Goal: Task Accomplishment & Management: Use online tool/utility

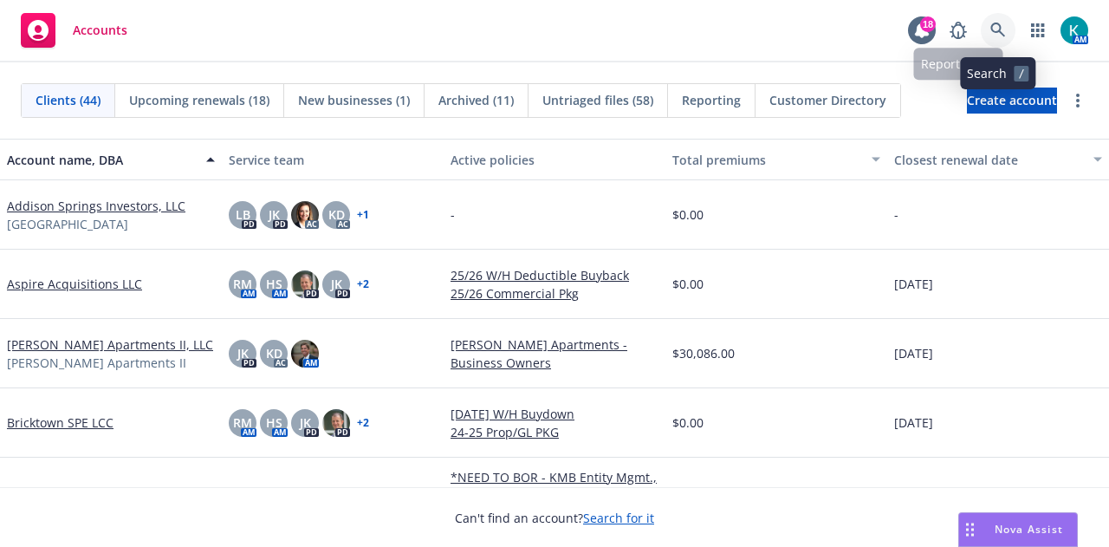
click at [986, 32] on link at bounding box center [998, 30] width 35 height 35
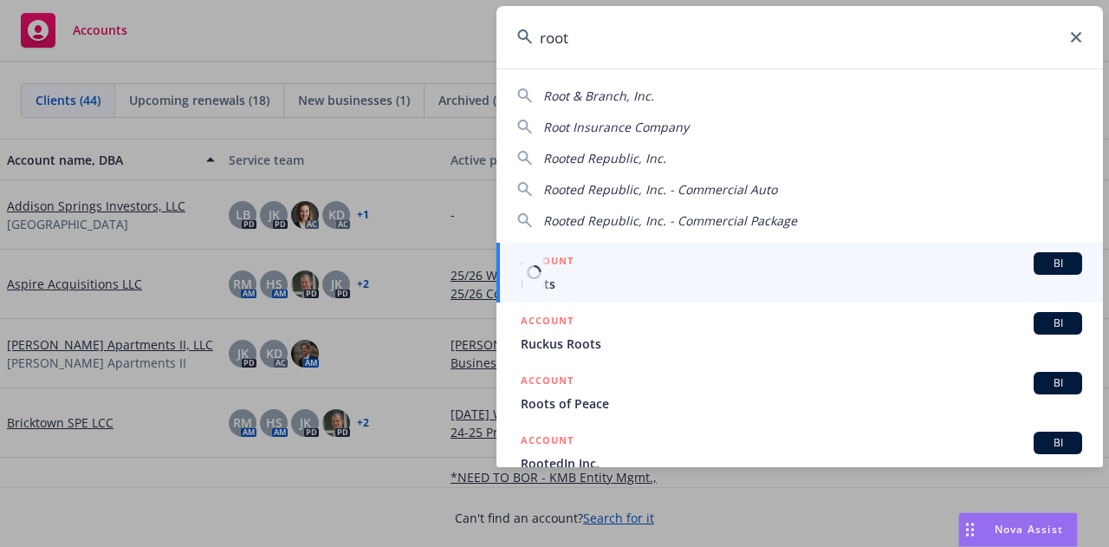
type input "root"
click at [612, 272] on div "ACCOUNT BI" at bounding box center [802, 263] width 562 height 23
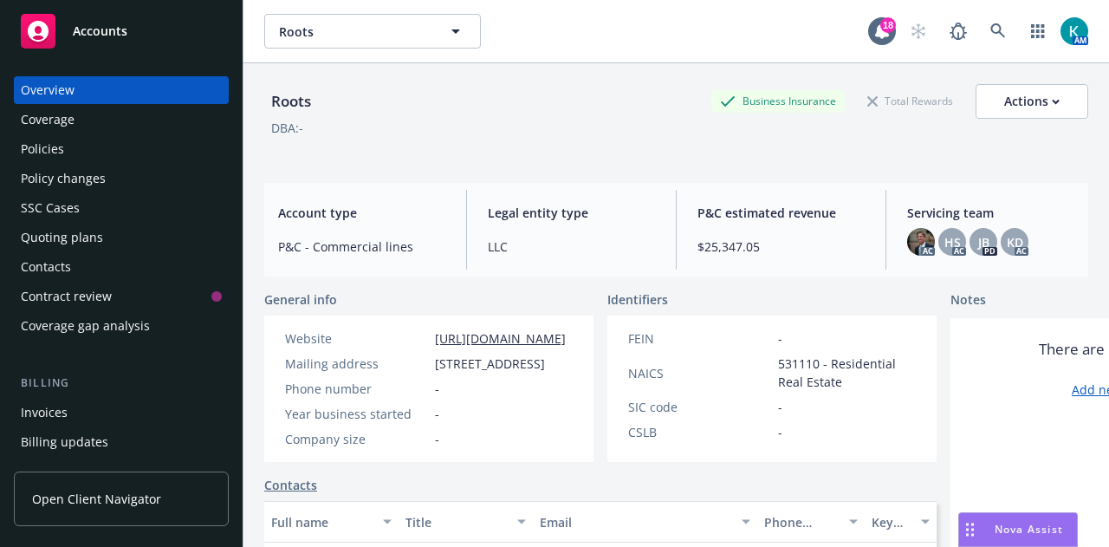
click at [125, 240] on div "Quoting plans" at bounding box center [121, 238] width 201 height 28
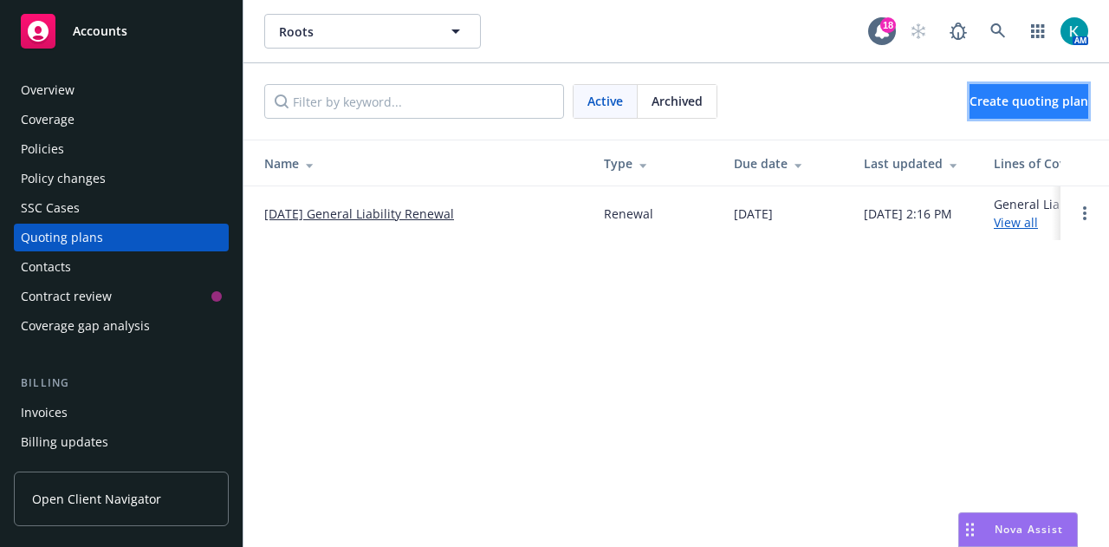
click at [1019, 103] on span "Create quoting plan" at bounding box center [1029, 101] width 119 height 16
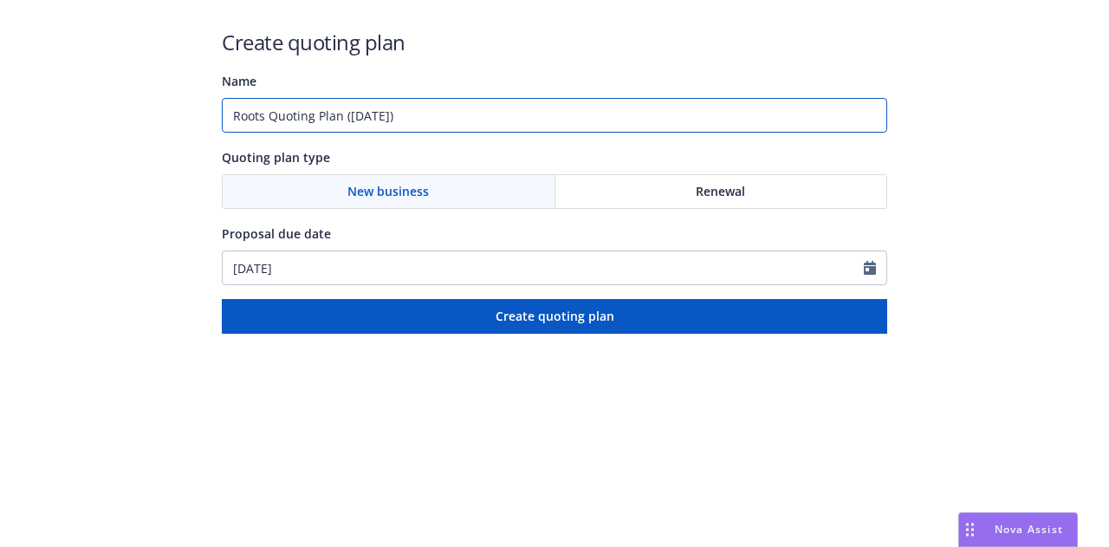
drag, startPoint x: 505, startPoint y: 129, endPoint x: 78, endPoint y: 190, distance: 431.5
click at [78, 190] on div "Create quoting plan Name Roots Quoting Plan ([DATE]) Quoting plan type New busi…" at bounding box center [554, 167] width 1109 height 334
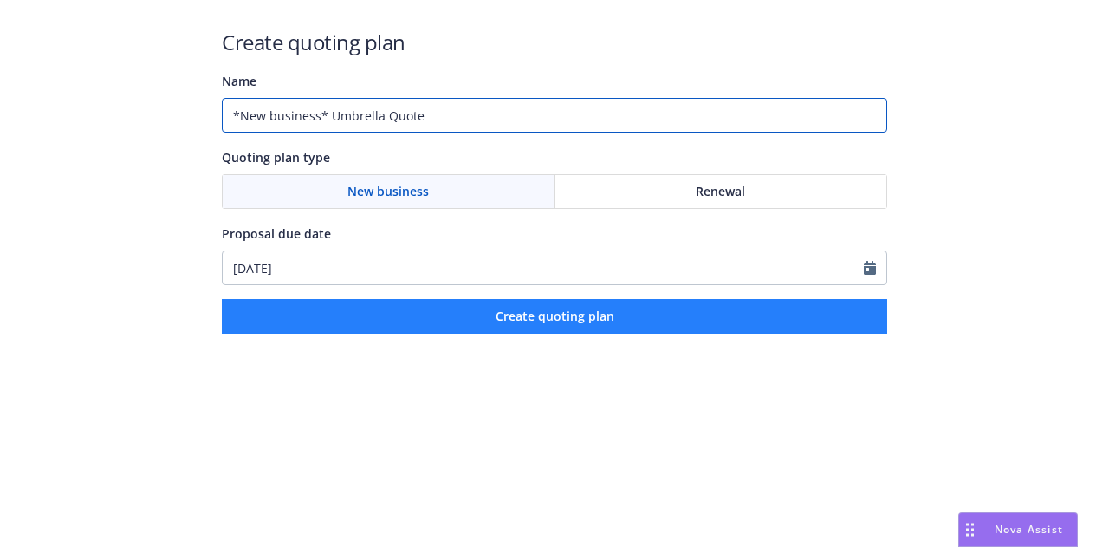
type input "*New business* Umbrella Quote"
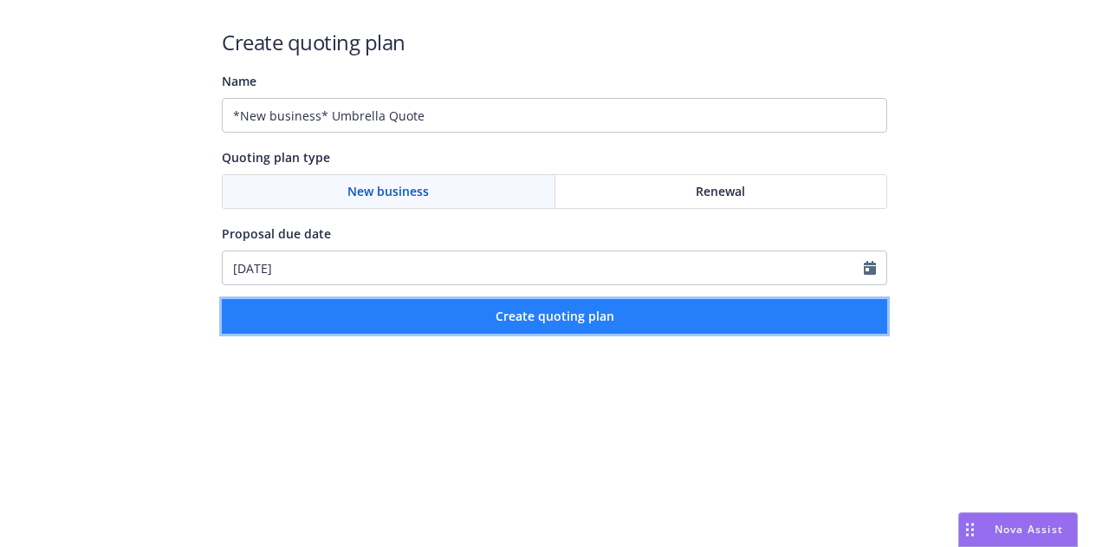
click at [546, 325] on button "Create quoting plan" at bounding box center [555, 316] width 666 height 35
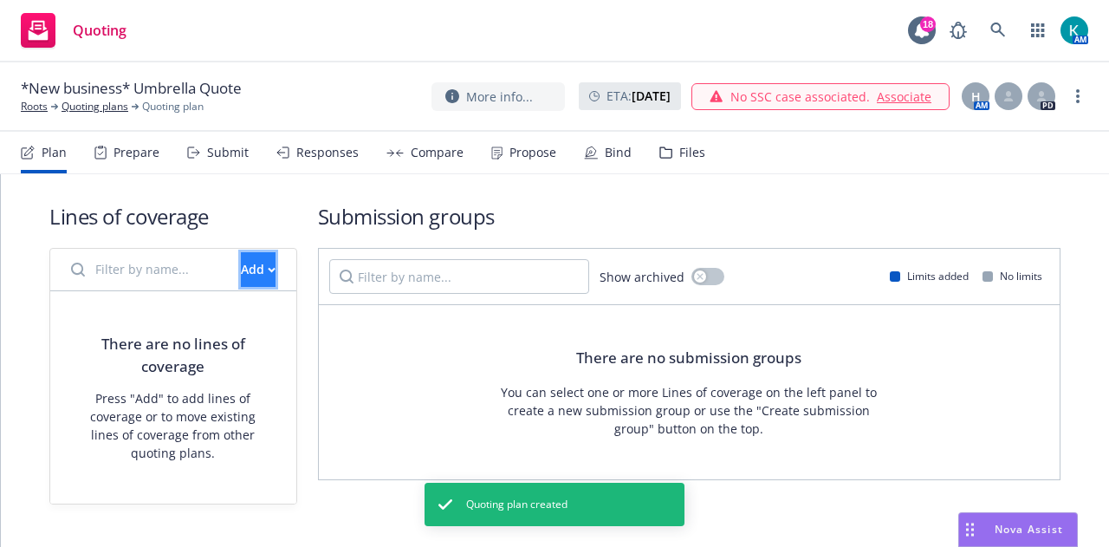
click at [241, 264] on div "Add" at bounding box center [258, 269] width 35 height 33
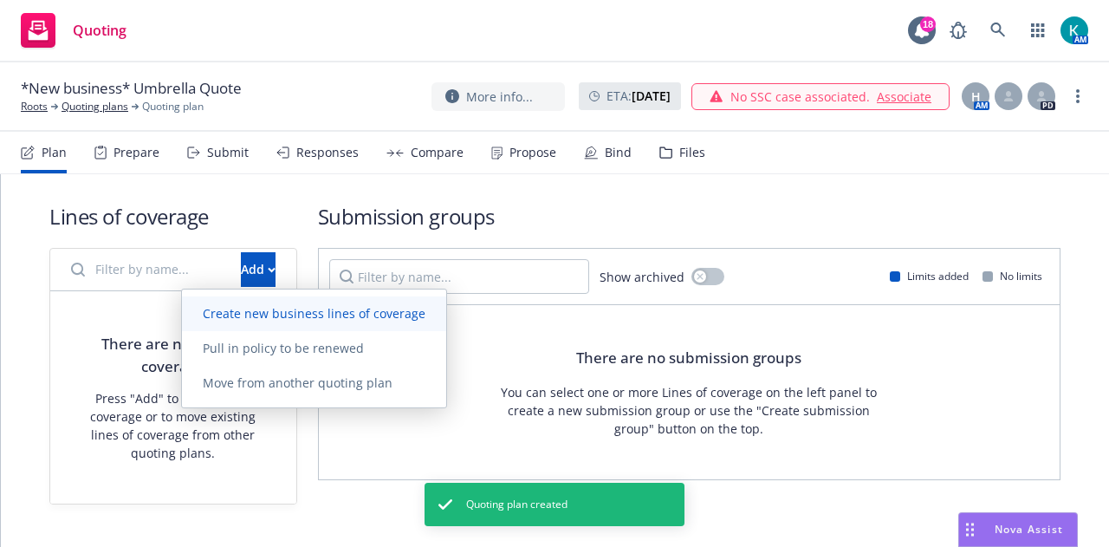
click at [306, 328] on link "Create new business lines of coverage" at bounding box center [314, 313] width 264 height 35
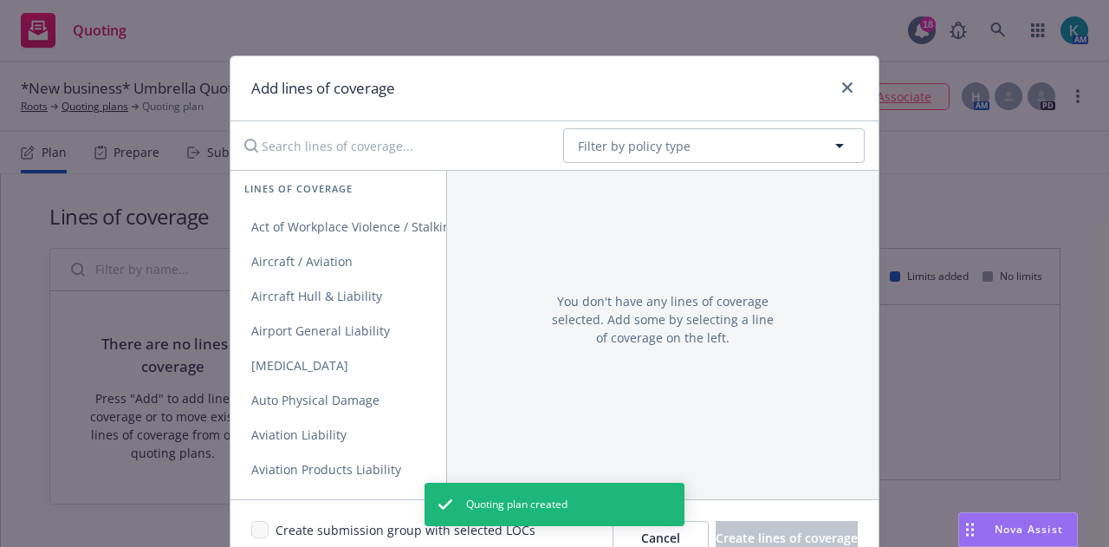
click at [433, 150] on input "Search lines of coverage..." at bounding box center [391, 145] width 315 height 35
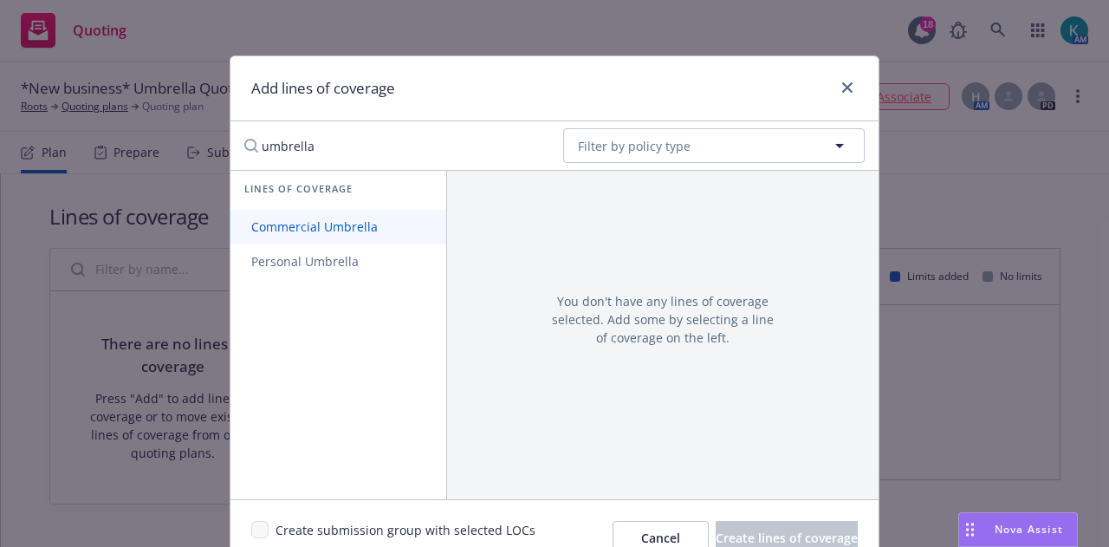
type input "umbrella"
click at [338, 222] on span "Commercial Umbrella" at bounding box center [315, 226] width 168 height 16
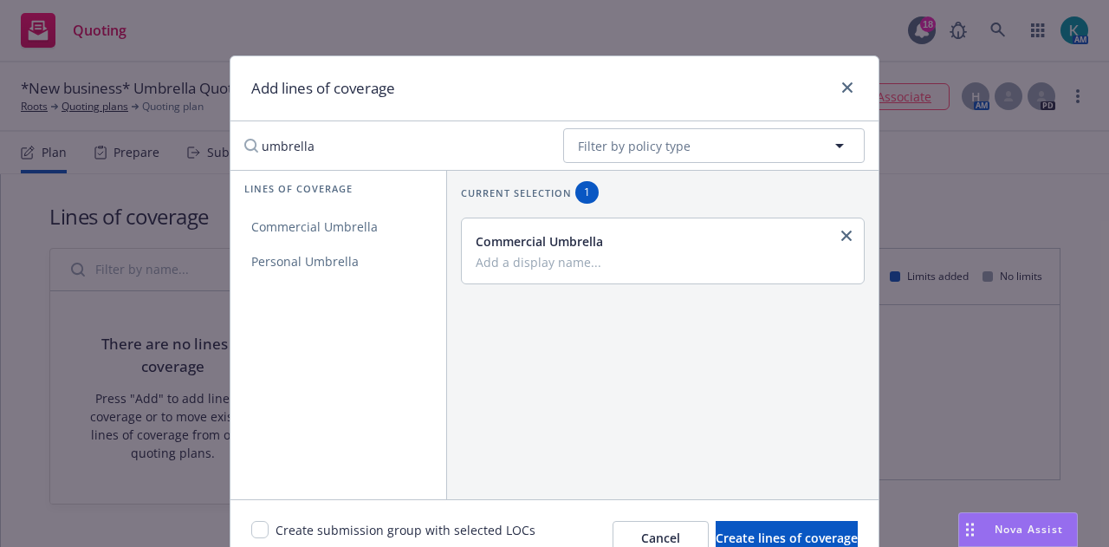
scroll to position [85, 0]
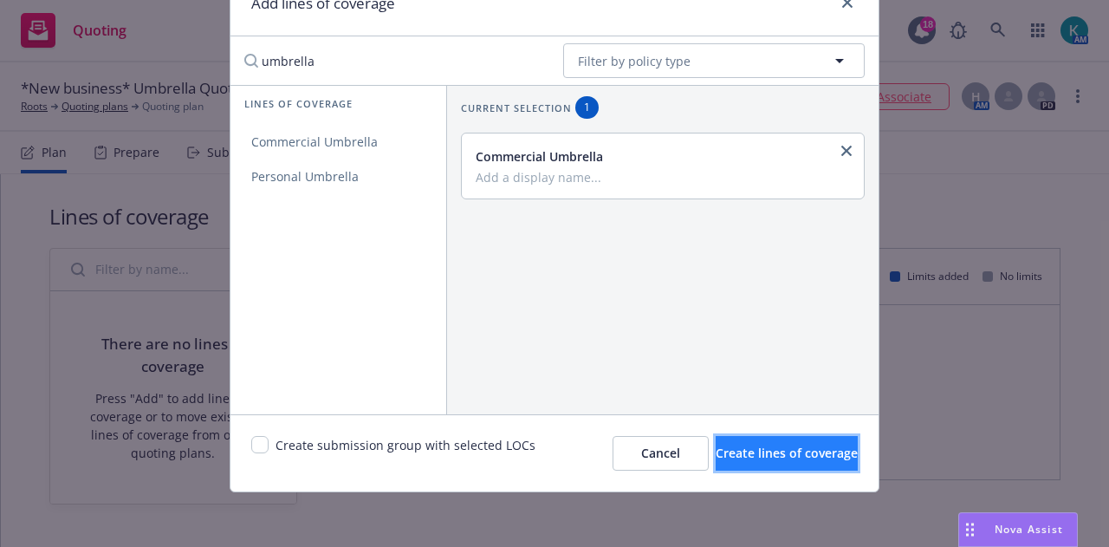
click at [782, 443] on button "Create lines of coverage" at bounding box center [787, 453] width 142 height 35
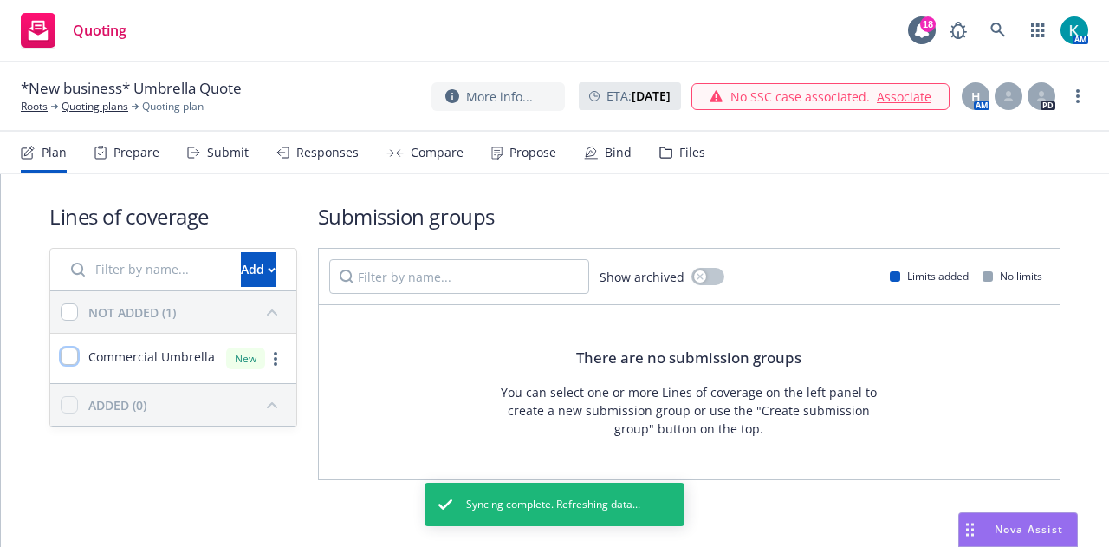
click at [65, 353] on input "checkbox" at bounding box center [69, 356] width 17 height 17
checkbox input "true"
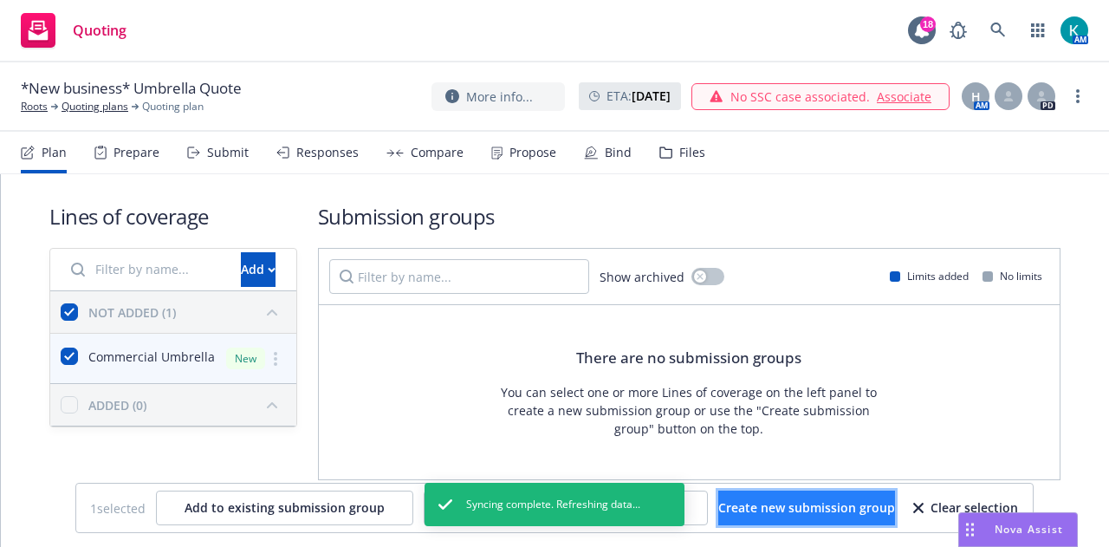
click at [830, 497] on button "Create new submission group" at bounding box center [806, 508] width 177 height 35
checkbox input "false"
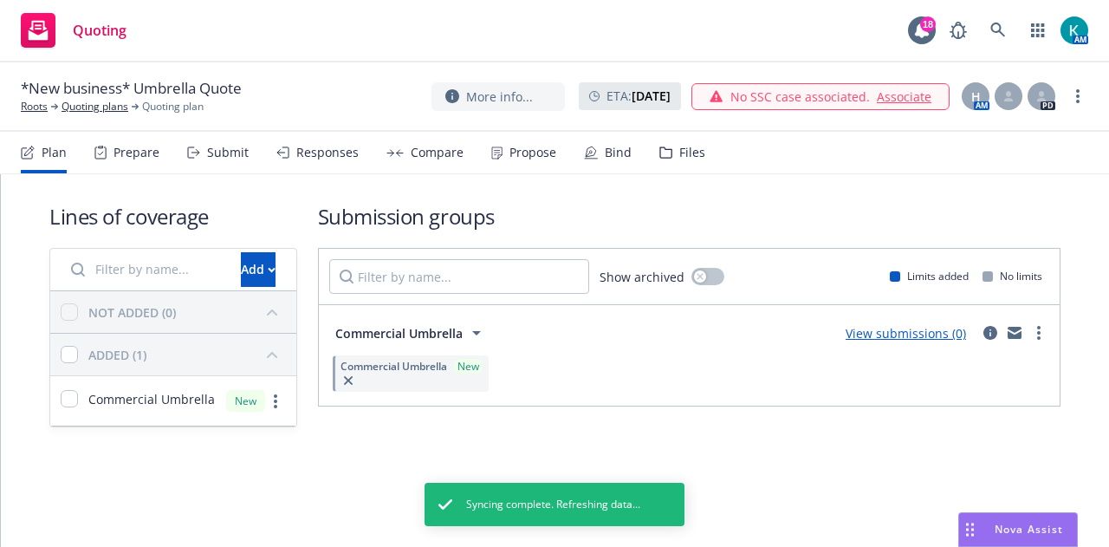
click at [415, 376] on div "Commercial Umbrella New" at bounding box center [411, 373] width 156 height 36
click at [917, 329] on link "View submissions (0)" at bounding box center [906, 333] width 120 height 16
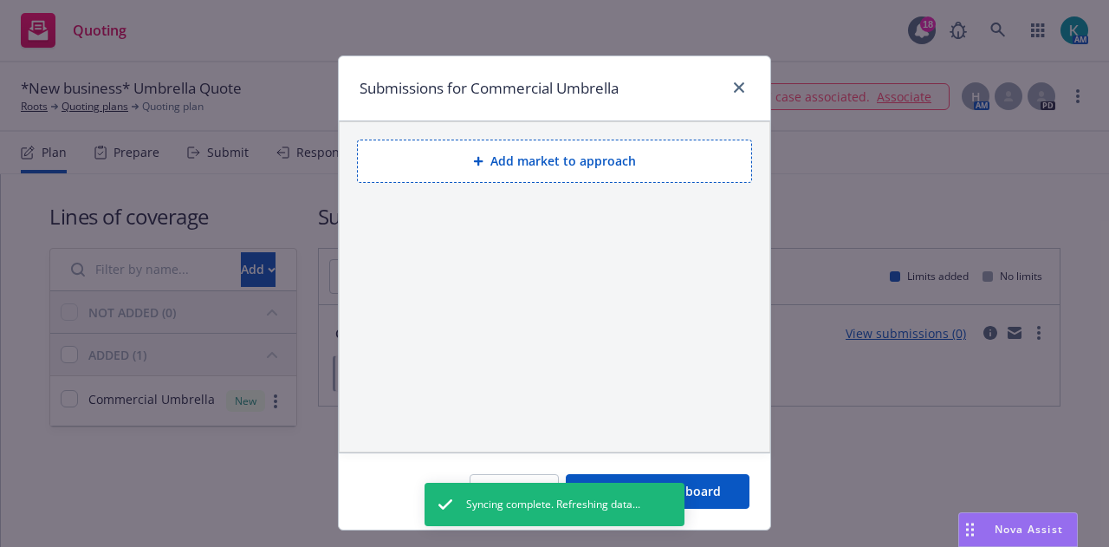
click at [635, 166] on button "Add market to approach" at bounding box center [554, 161] width 395 height 43
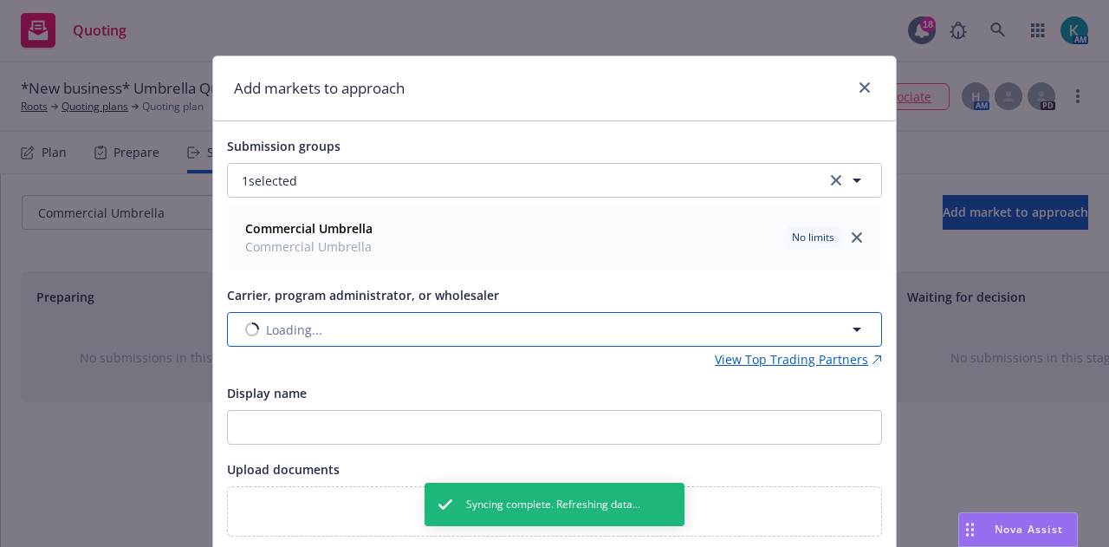
click at [364, 322] on button "Loading..." at bounding box center [554, 329] width 655 height 35
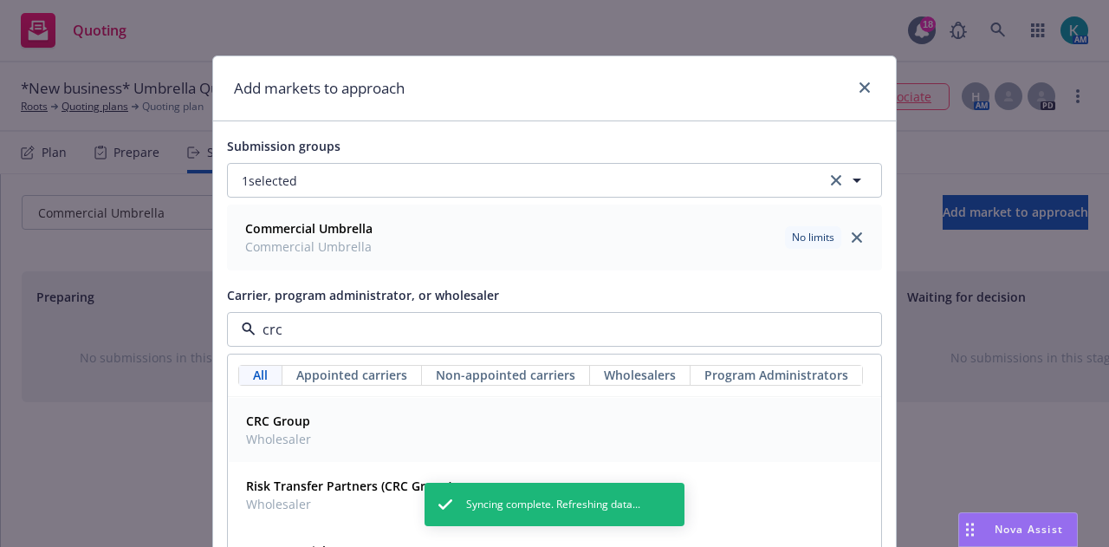
click at [367, 423] on div "CRC Group Wholesaler" at bounding box center [554, 429] width 631 height 43
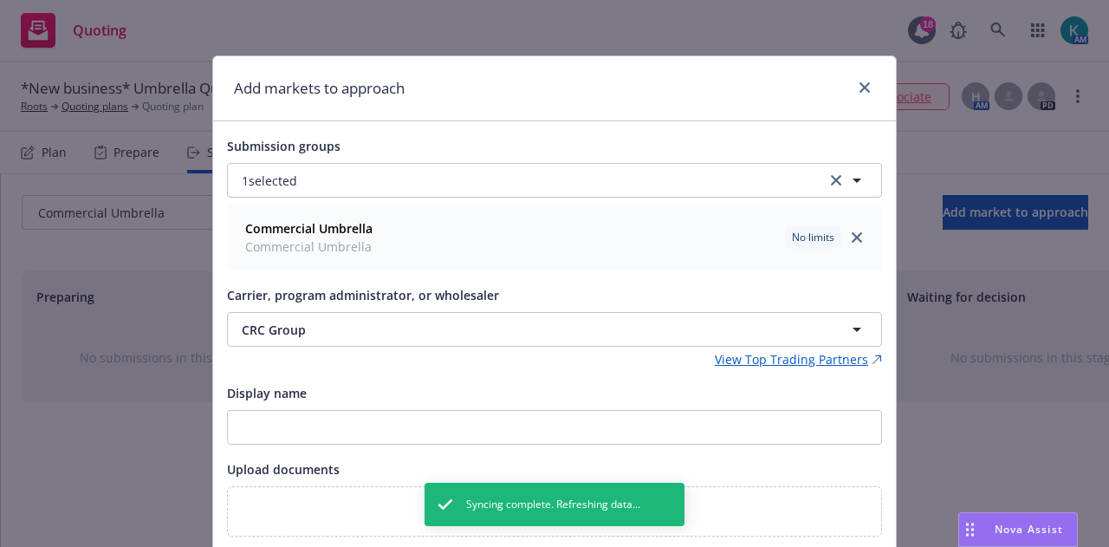
scroll to position [120, 0]
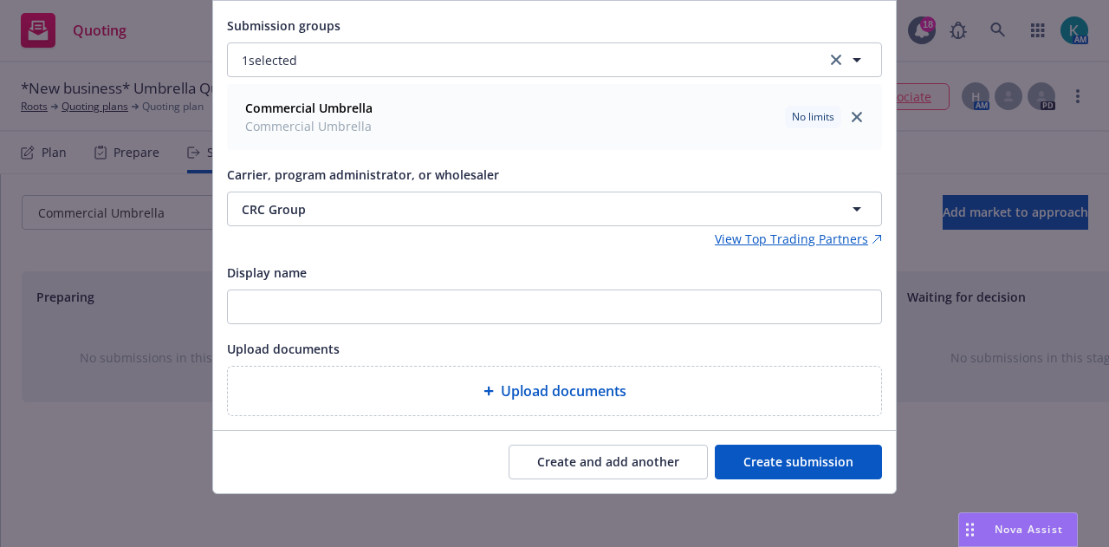
drag, startPoint x: 827, startPoint y: 466, endPoint x: 626, endPoint y: 465, distance: 201.1
click at [626, 465] on div "Create and add another Create submission" at bounding box center [554, 462] width 655 height 35
click at [626, 465] on button "Create and add another" at bounding box center [608, 462] width 199 height 35
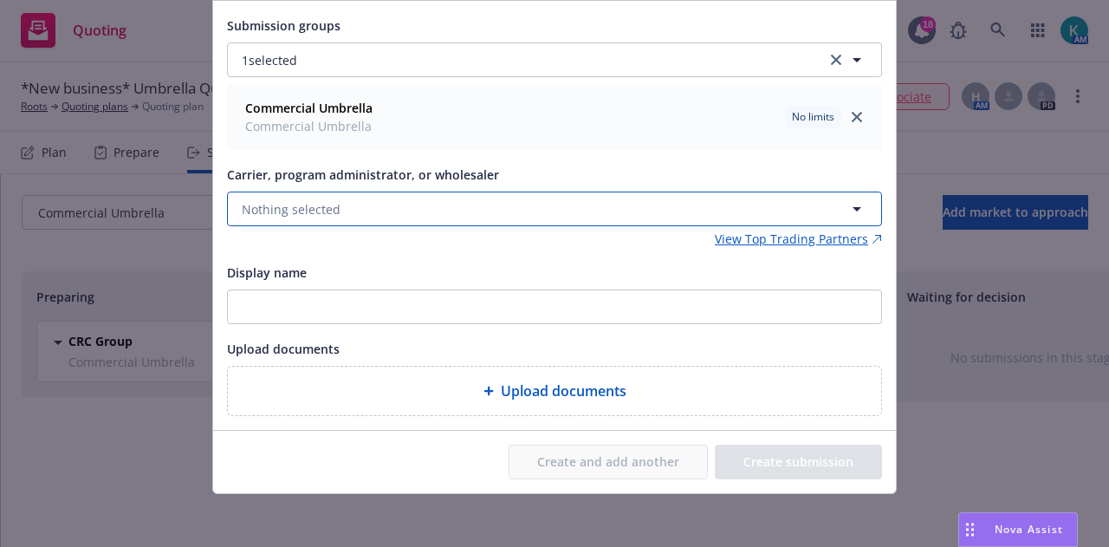
click at [407, 204] on button "Nothing selected" at bounding box center [554, 209] width 655 height 35
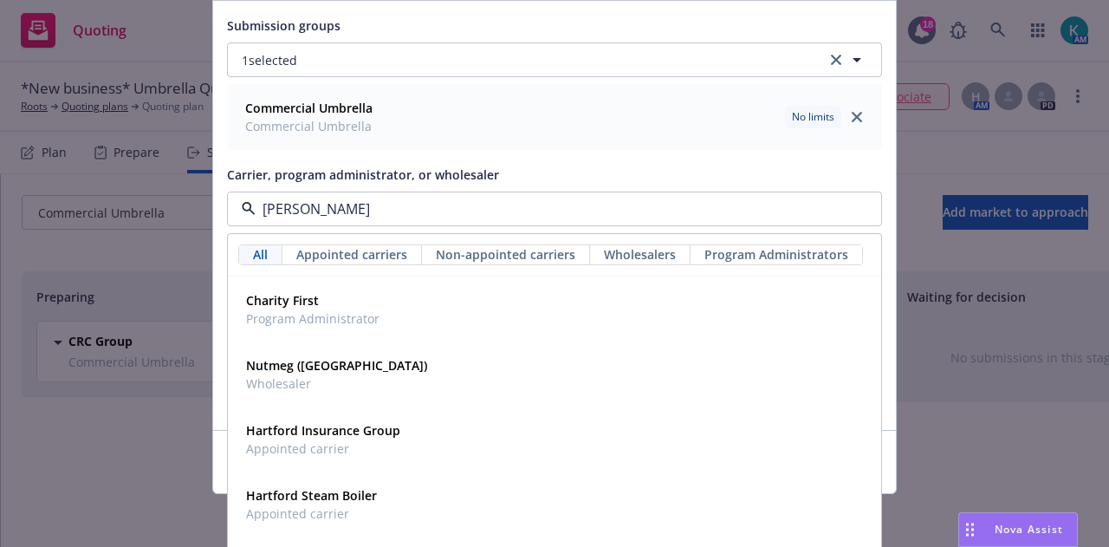
type input "hartf"
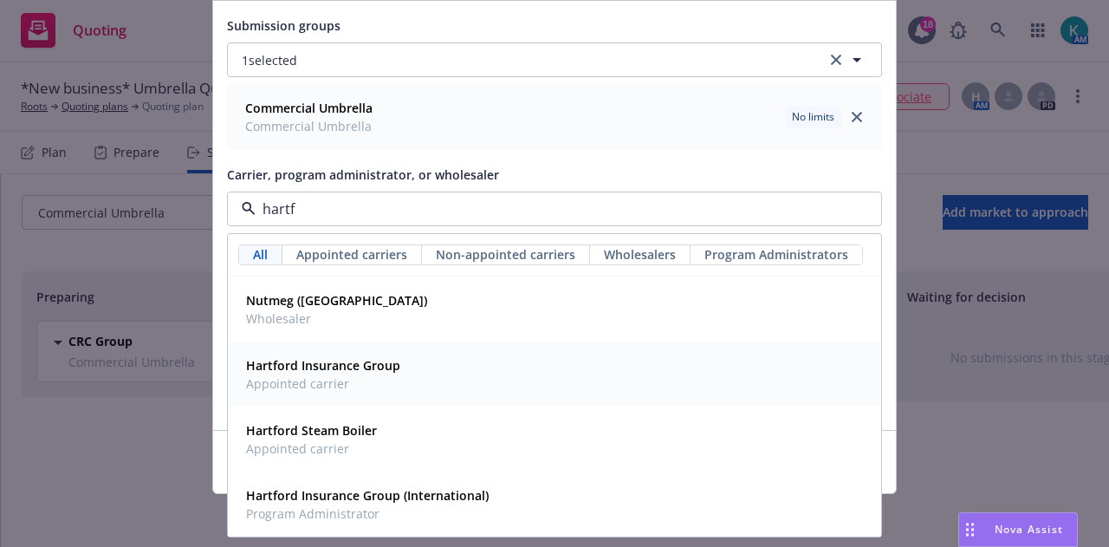
click at [508, 383] on div "Hartford Insurance Group Appointed carrier" at bounding box center [554, 374] width 631 height 43
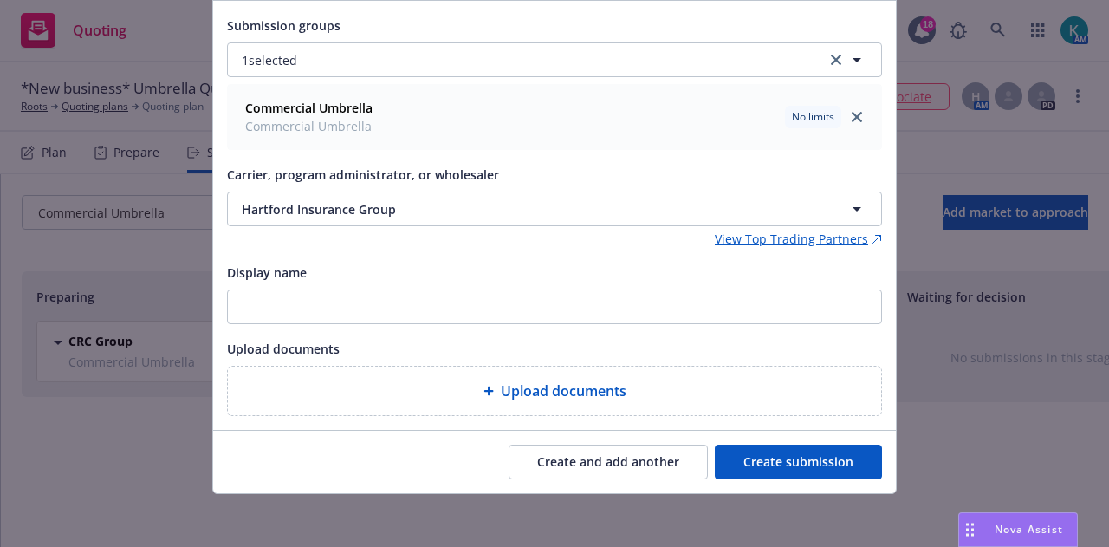
click at [830, 466] on button "Create submission" at bounding box center [798, 462] width 167 height 35
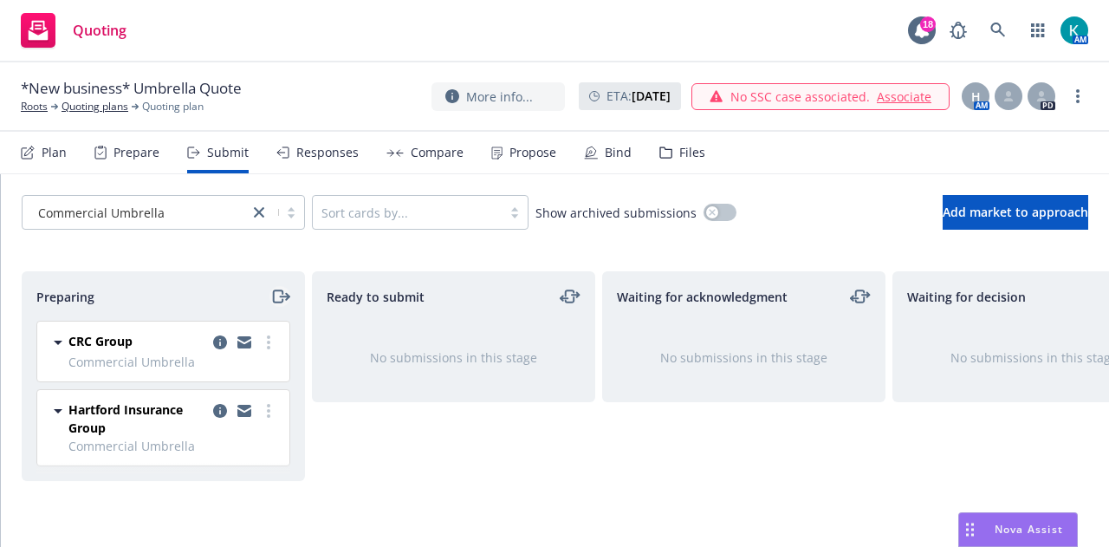
click at [286, 294] on icon "moveRight" at bounding box center [287, 297] width 3 height 6
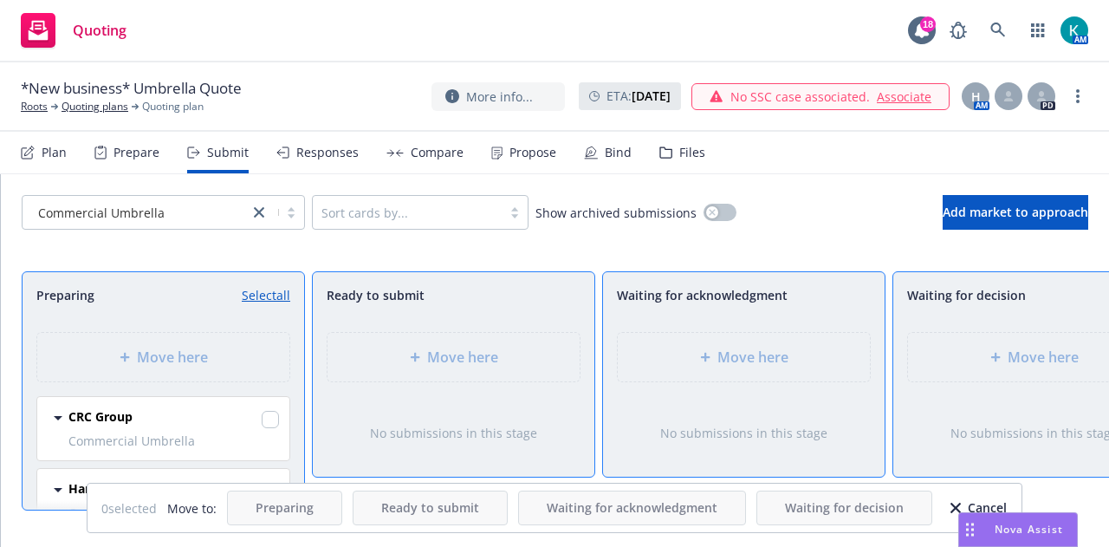
click at [267, 419] on div "CRC Group Commercial Umbrella Thursday, August 21, 2025 at 8:07 AM" at bounding box center [163, 428] width 252 height 63
click at [262, 419] on input "checkbox" at bounding box center [270, 419] width 17 height 17
checkbox input "true"
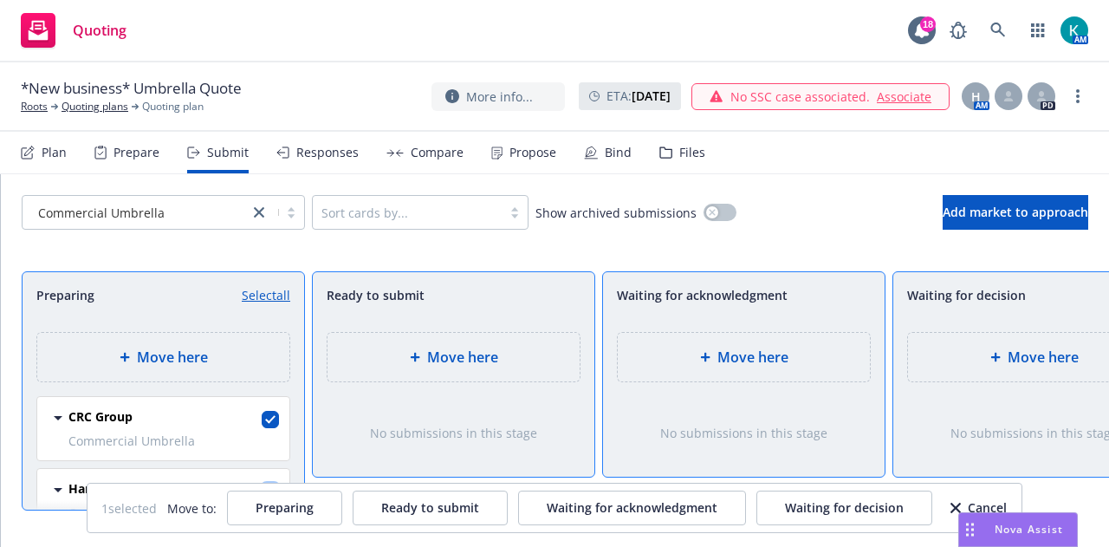
click at [262, 483] on input "checkbox" at bounding box center [270, 491] width 17 height 17
checkbox input "true"
click at [1025, 340] on div "Move here" at bounding box center [1034, 357] width 252 height 49
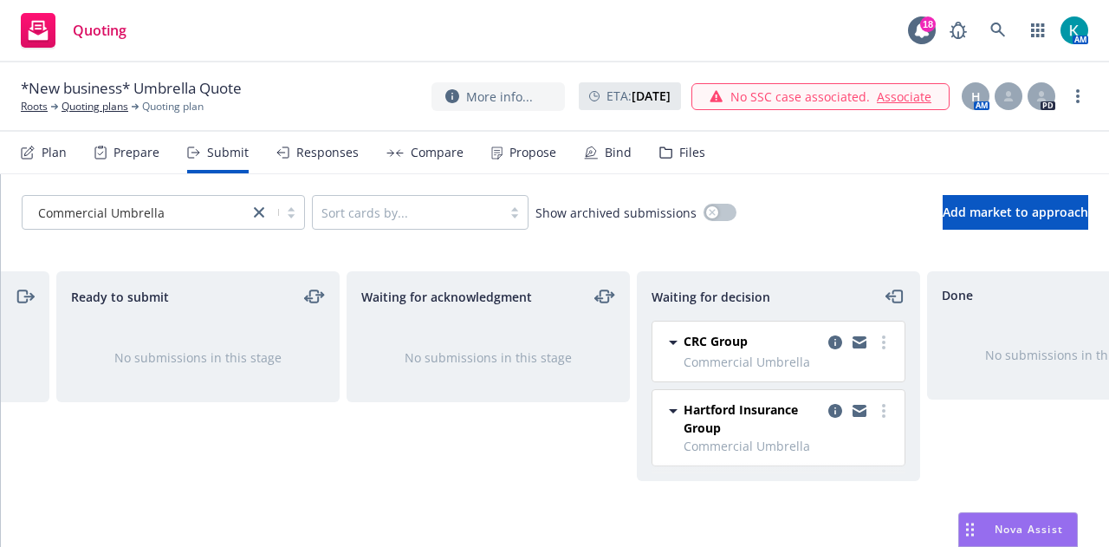
scroll to position [0, 265]
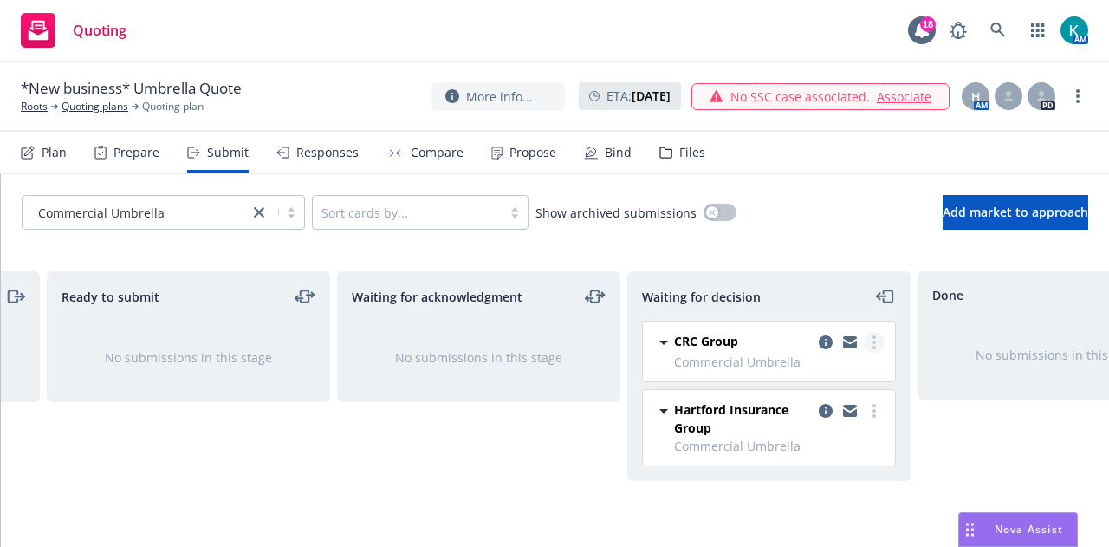
click at [880, 344] on link "more" at bounding box center [874, 342] width 21 height 21
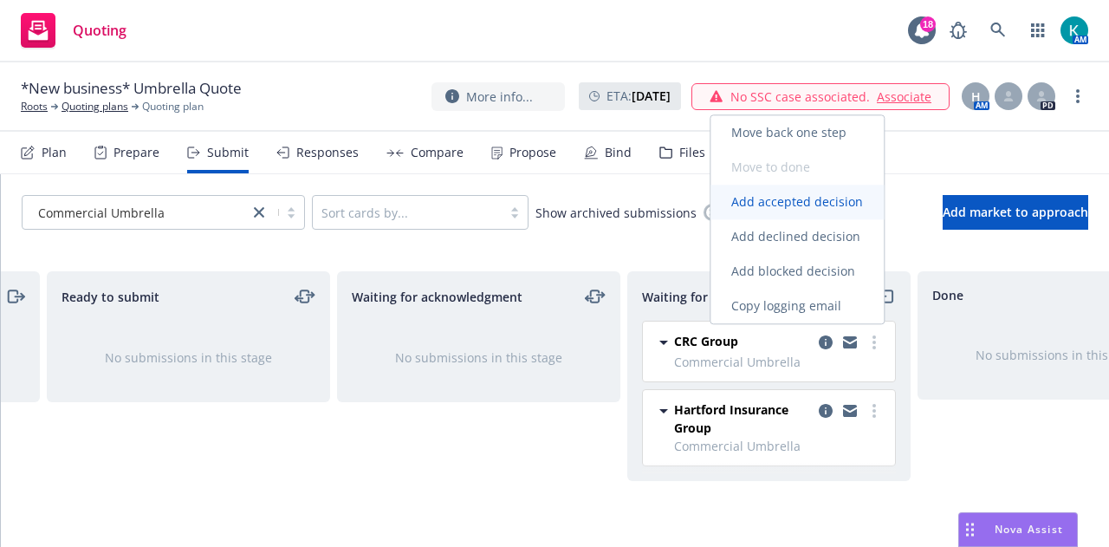
click at [822, 200] on span "Add accepted decision" at bounding box center [797, 201] width 173 height 16
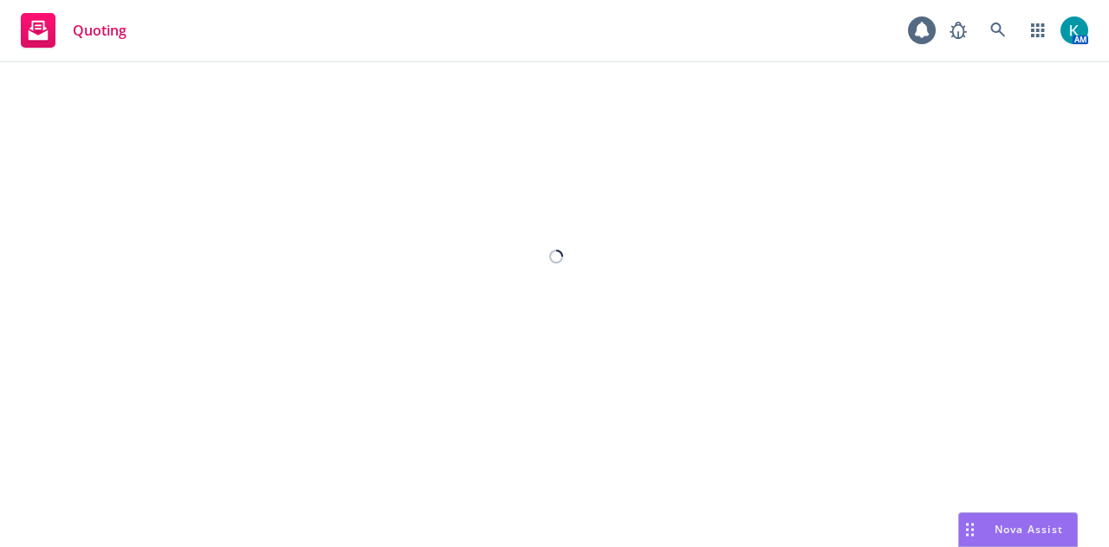
select select "12"
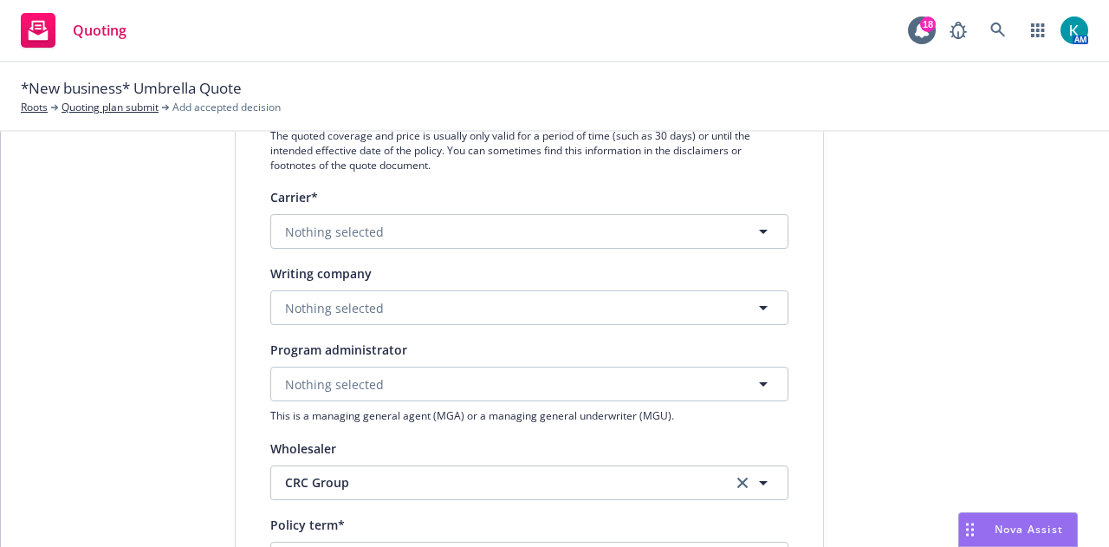
scroll to position [231, 0]
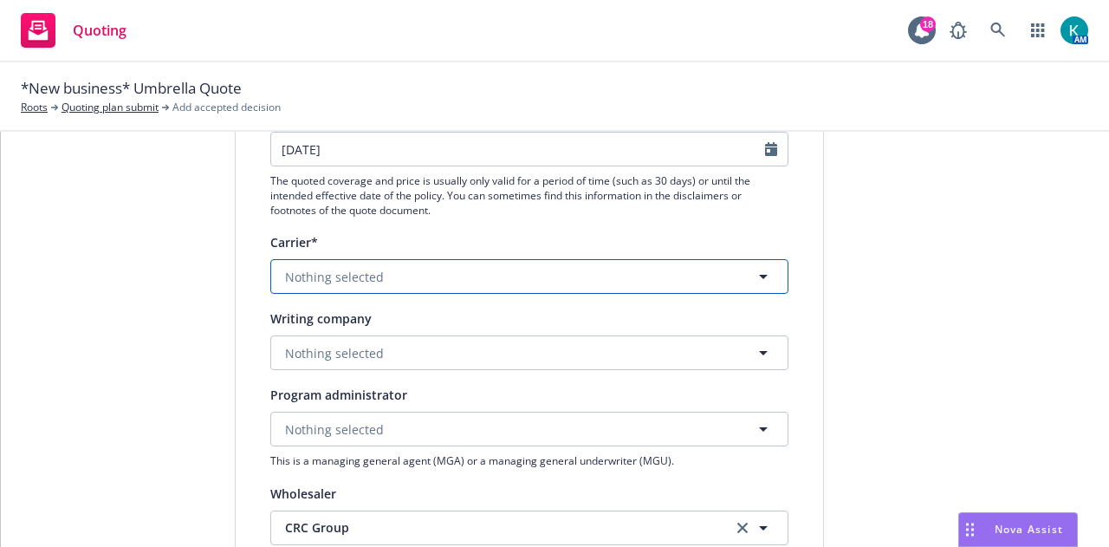
click at [633, 270] on button "Nothing selected" at bounding box center [529, 276] width 518 height 35
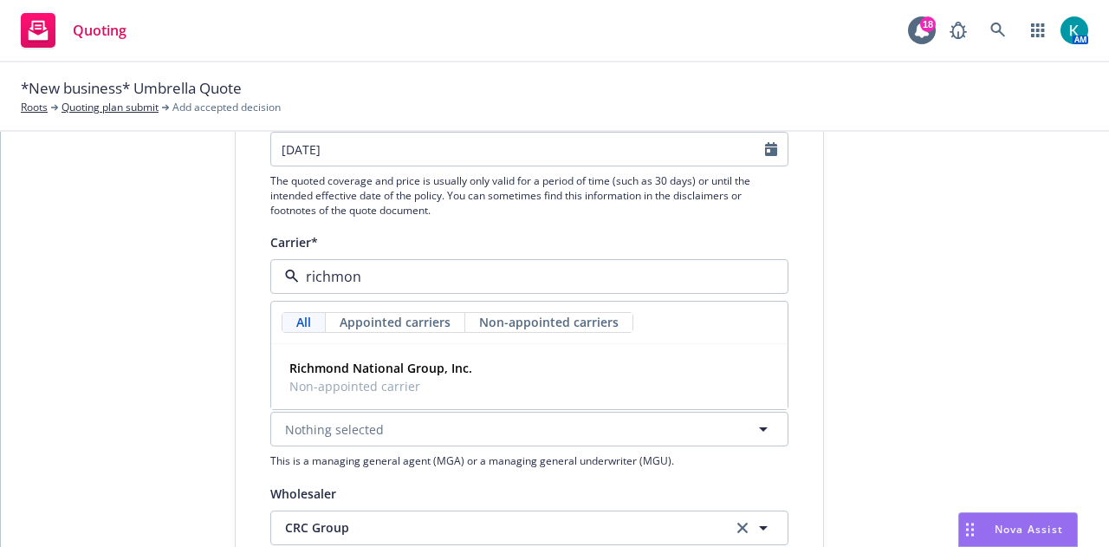
type input "richmond"
click at [590, 382] on div "Richmond National Group, Inc. Non-appointed carrier" at bounding box center [530, 376] width 494 height 43
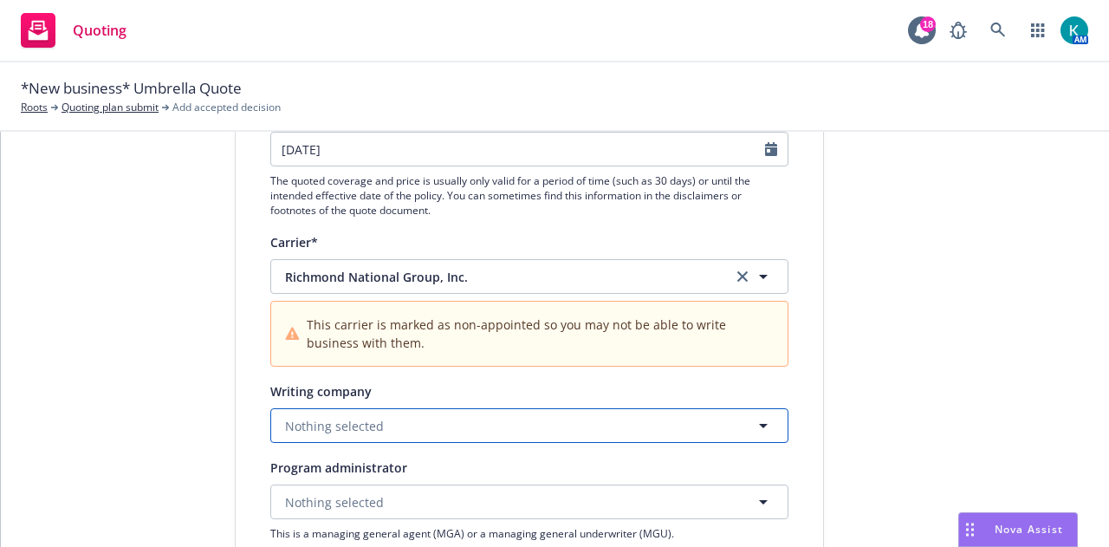
click at [583, 428] on button "Nothing selected" at bounding box center [529, 425] width 518 height 35
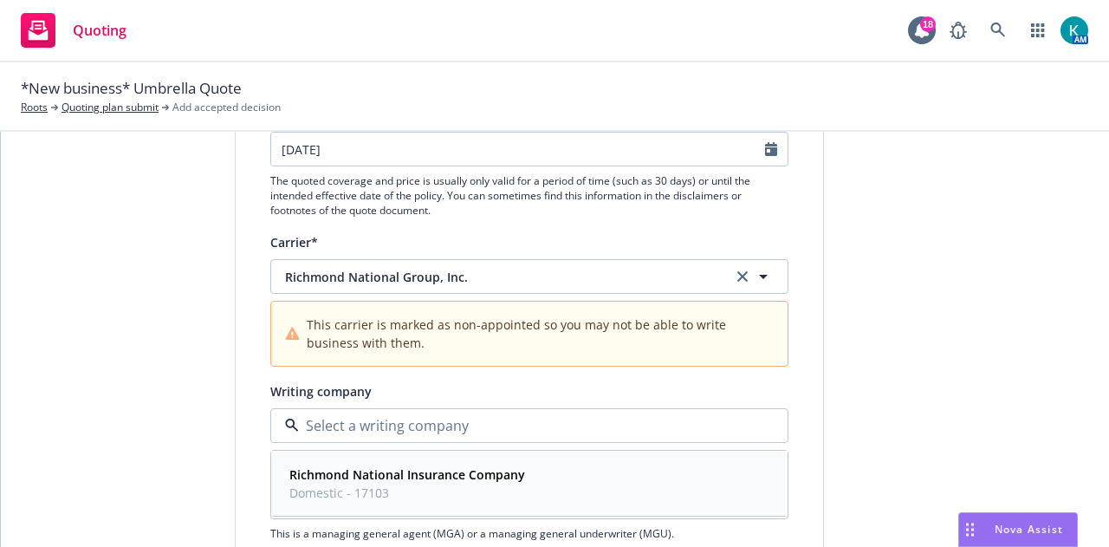
click at [594, 483] on div "Richmond National Insurance Company Domestic - 17103" at bounding box center [530, 483] width 494 height 43
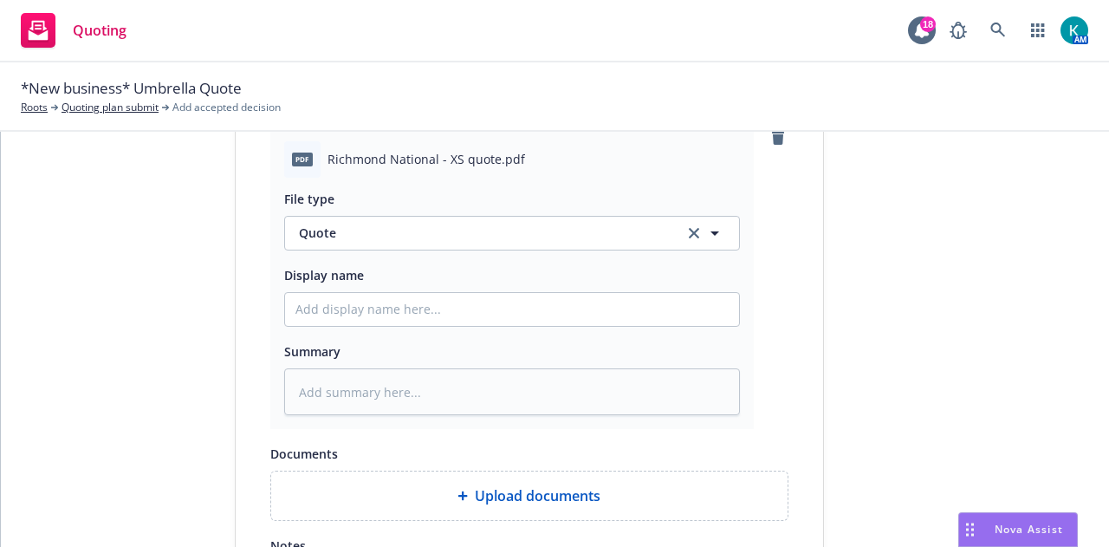
scroll to position [1088, 0]
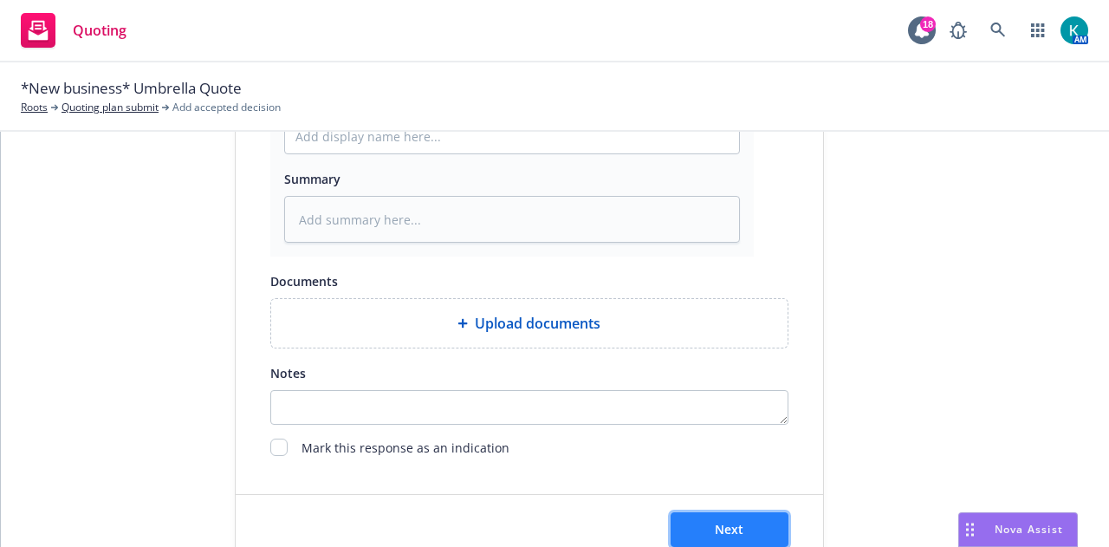
click at [768, 526] on button "Next" at bounding box center [730, 529] width 118 height 35
type textarea "x"
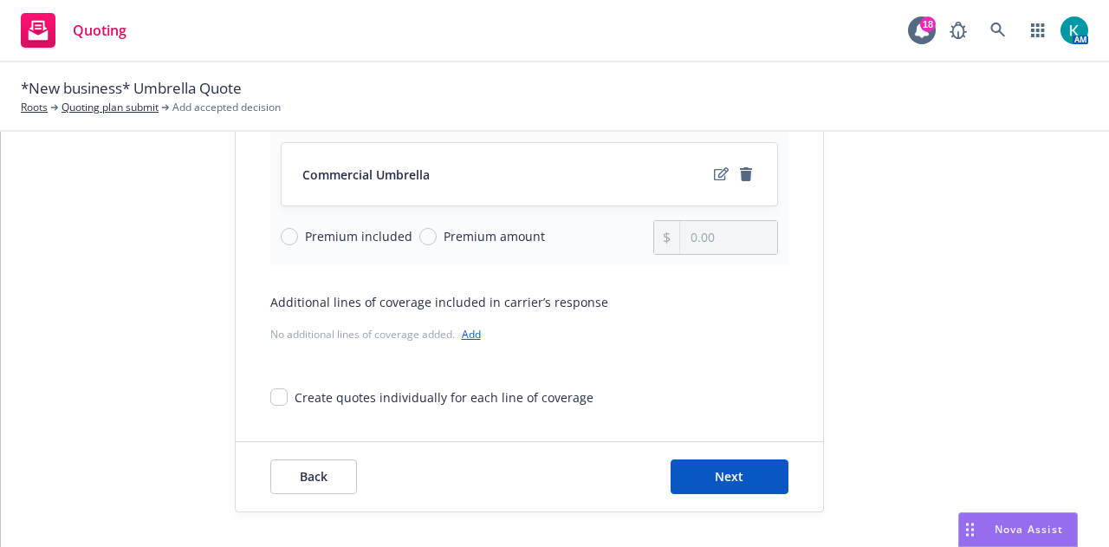
scroll to position [0, 0]
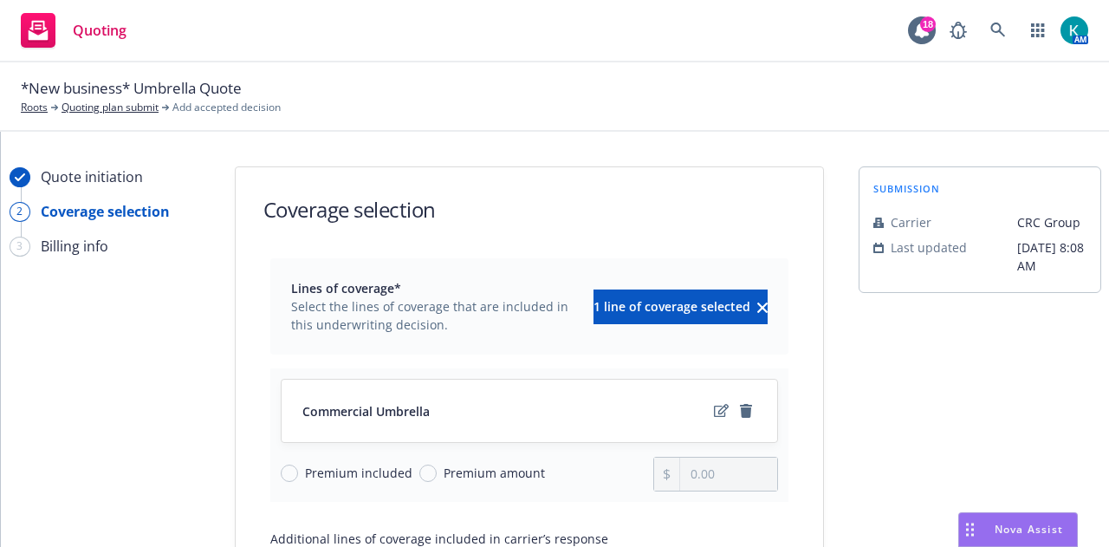
click at [499, 469] on span "Premium amount" at bounding box center [494, 473] width 101 height 18
click at [437, 469] on input "Premium amount" at bounding box center [427, 473] width 17 height 17
radio input "true"
click at [745, 471] on input "0.00" at bounding box center [728, 474] width 96 height 33
drag, startPoint x: 745, startPoint y: 471, endPoint x: 621, endPoint y: 475, distance: 124.8
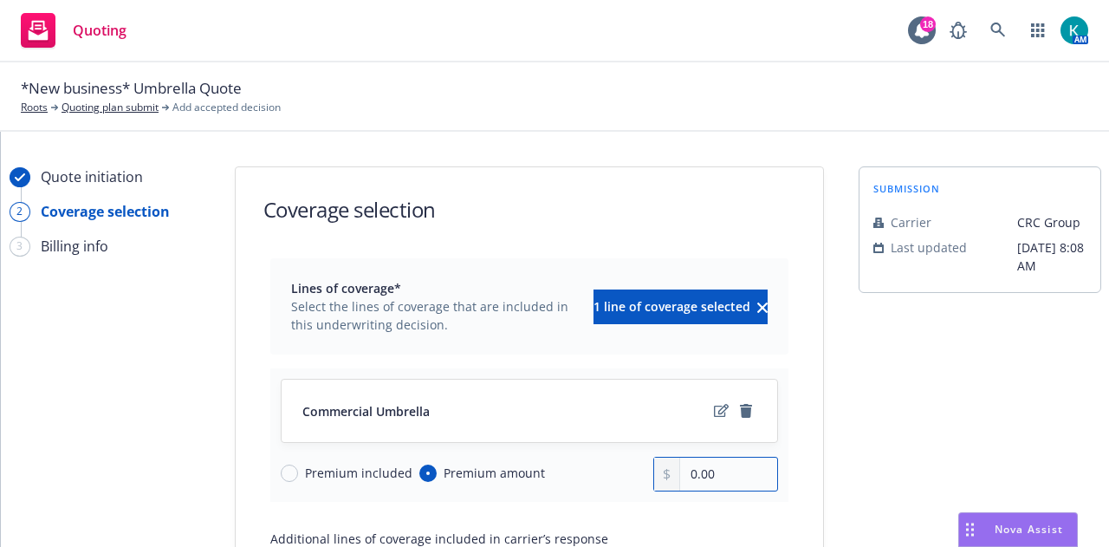
click at [621, 475] on div "Premium included Premium amount 0.00" at bounding box center [529, 474] width 497 height 35
type input "1,750.00"
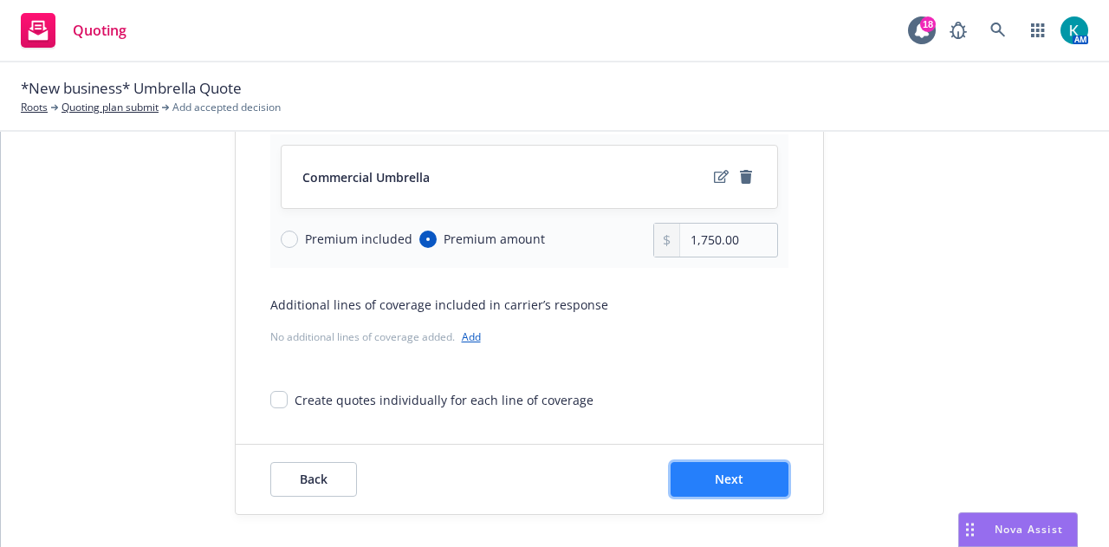
click at [751, 482] on button "Next" at bounding box center [730, 479] width 118 height 35
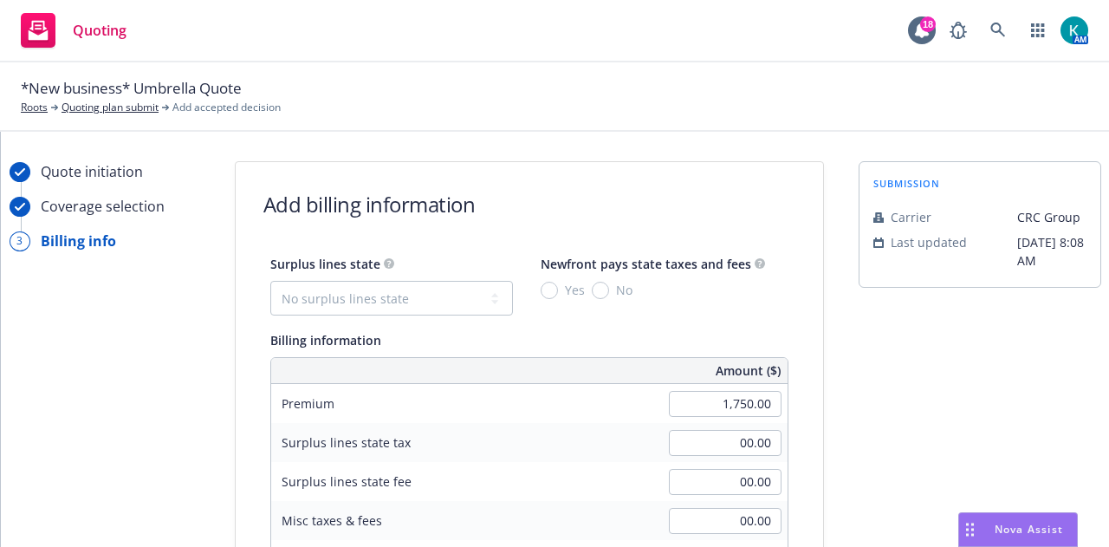
scroll to position [2, 0]
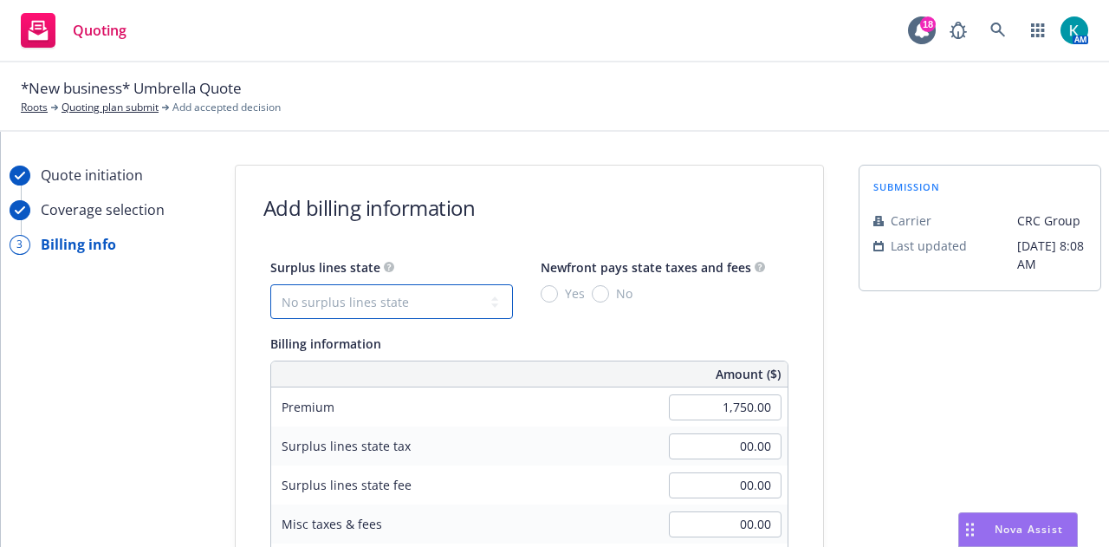
click at [449, 309] on select "No surplus lines state Alaska Alabama Arkansas Arizona California Colorado Conn…" at bounding box center [391, 301] width 243 height 35
select select "GA"
click at [270, 284] on select "No surplus lines state Alaska Alabama Arkansas Arizona California Colorado Conn…" at bounding box center [391, 301] width 243 height 35
type input "70.00"
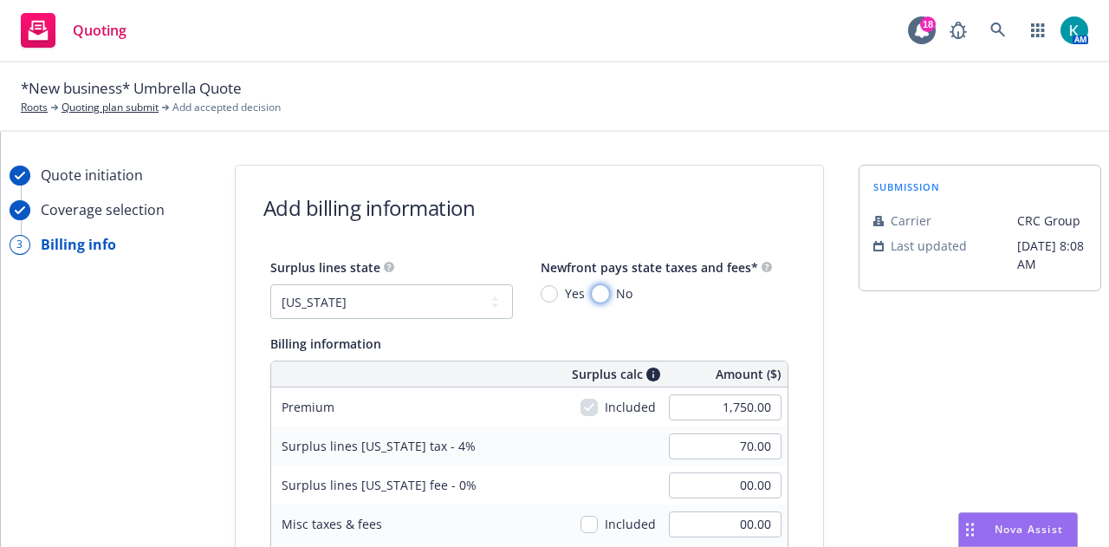
click at [592, 289] on input "No" at bounding box center [600, 293] width 17 height 17
radio input "true"
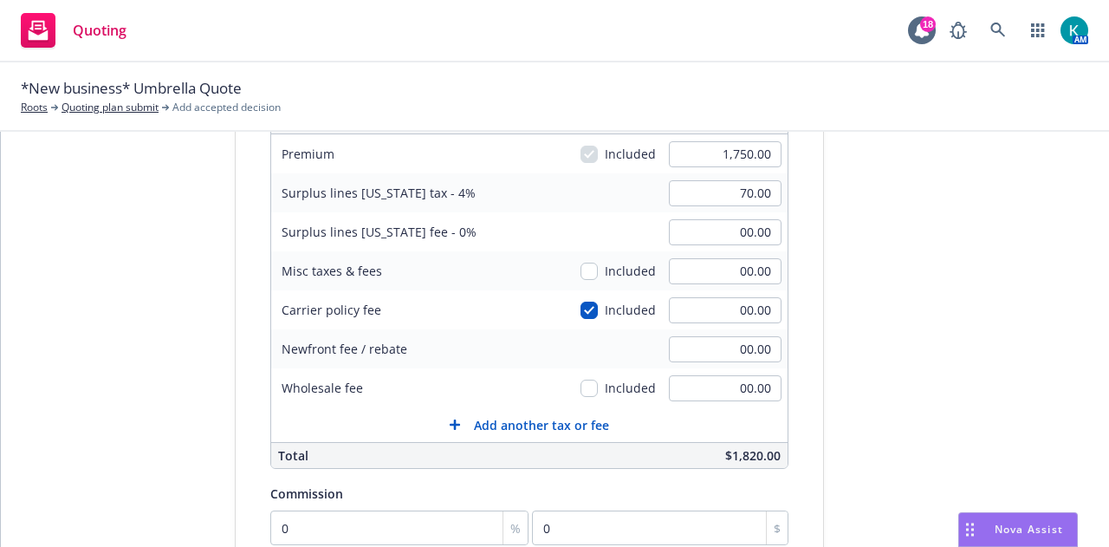
scroll to position [259, 0]
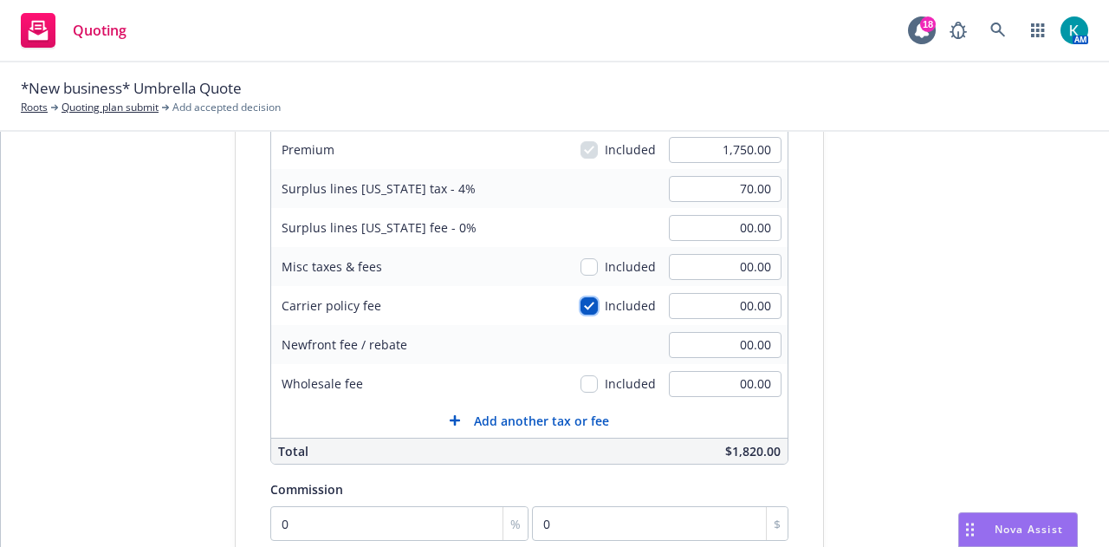
click at [581, 306] on input "checkbox" at bounding box center [589, 305] width 17 height 17
checkbox input "false"
click at [707, 309] on input "00.00" at bounding box center [725, 306] width 113 height 26
drag, startPoint x: 707, startPoint y: 309, endPoint x: 846, endPoint y: 320, distance: 139.1
click at [846, 320] on div "Quote initiation Coverage selection 3 Billing info Add billing information Surp…" at bounding box center [555, 350] width 1067 height 887
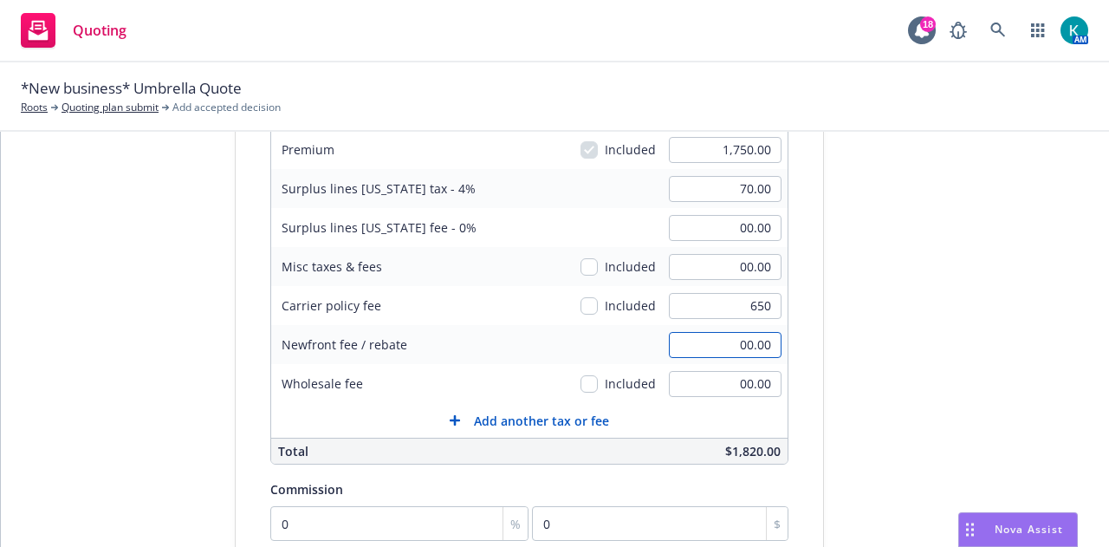
type input "650.00"
click at [714, 188] on input "70.00" at bounding box center [725, 189] width 113 height 26
type input "96.00"
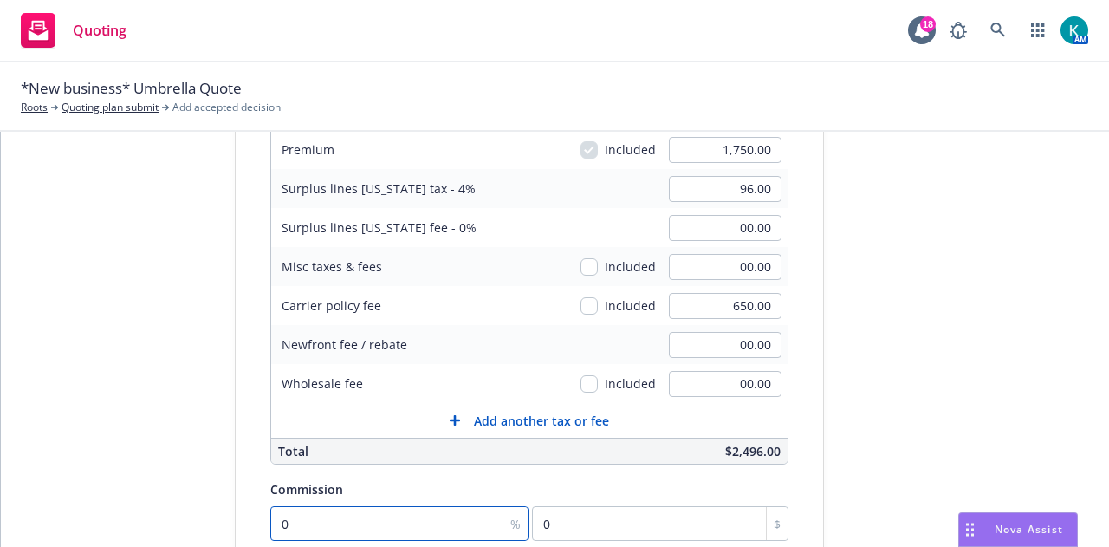
click at [418, 508] on input "0" at bounding box center [399, 523] width 259 height 35
type input "1"
type input "17.5"
type input "10"
type input "175"
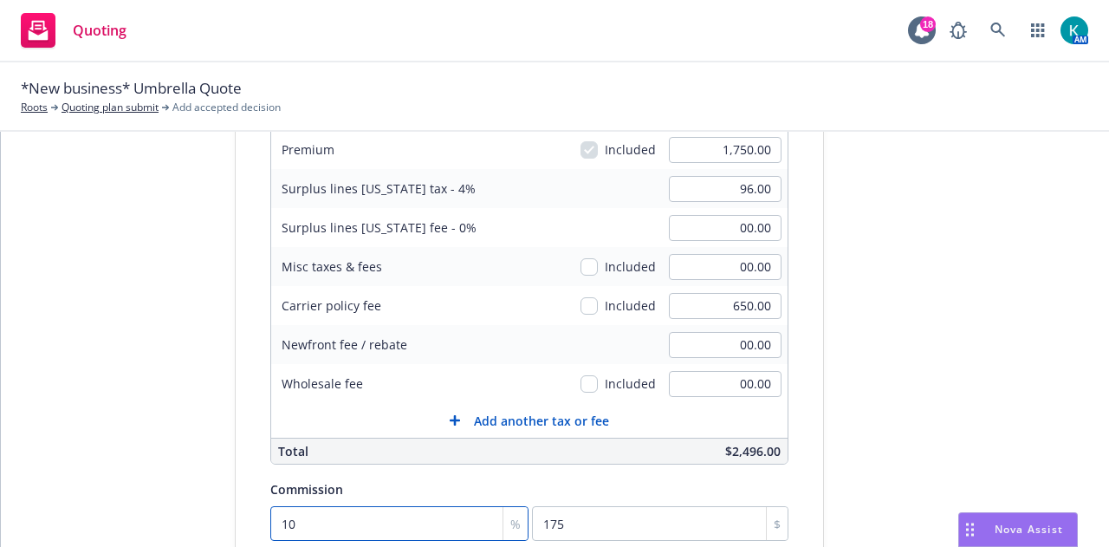
type input "10"
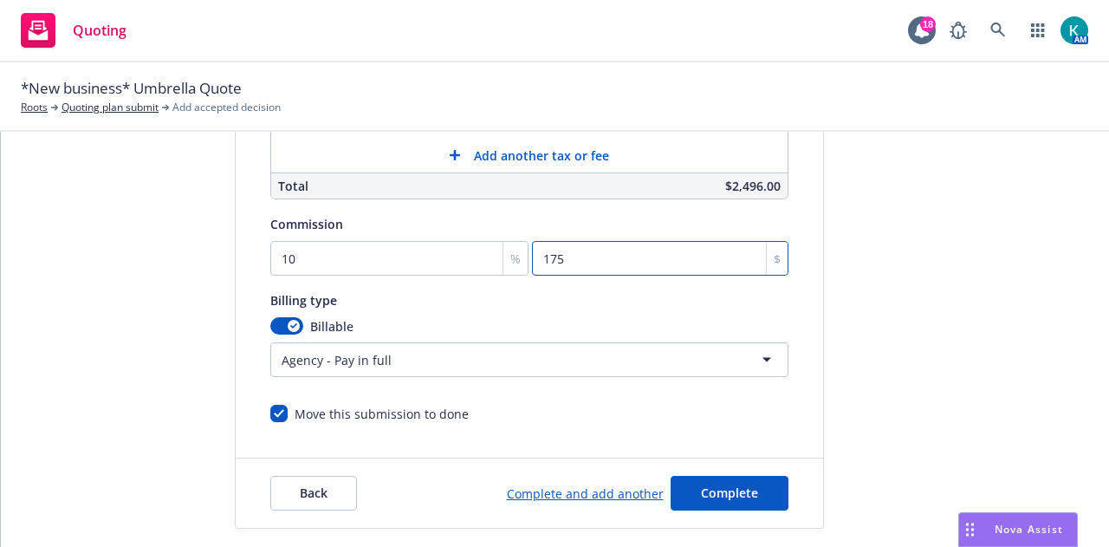
scroll to position [551, 0]
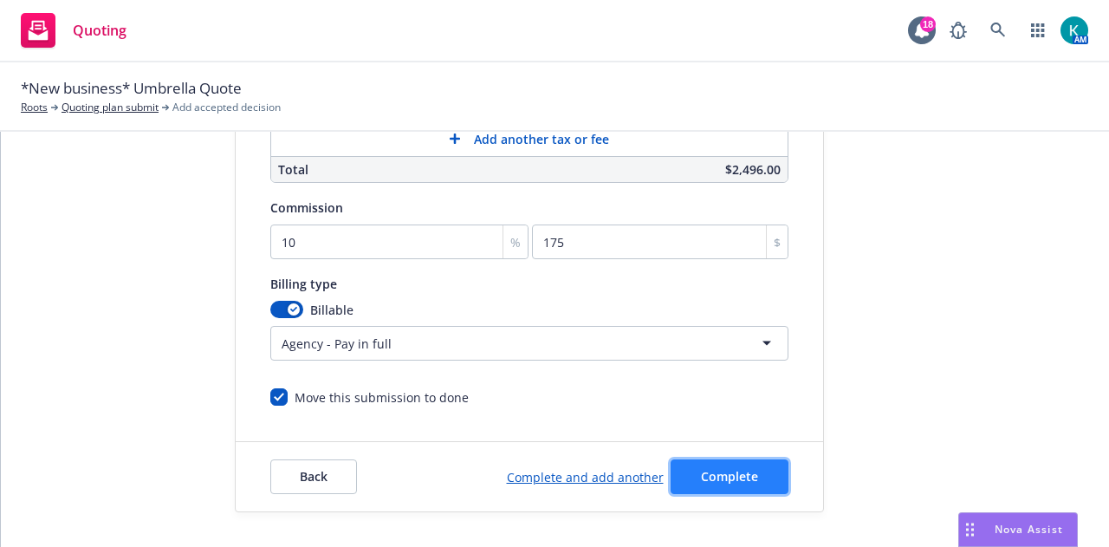
click at [716, 468] on span "Complete" at bounding box center [729, 476] width 57 height 16
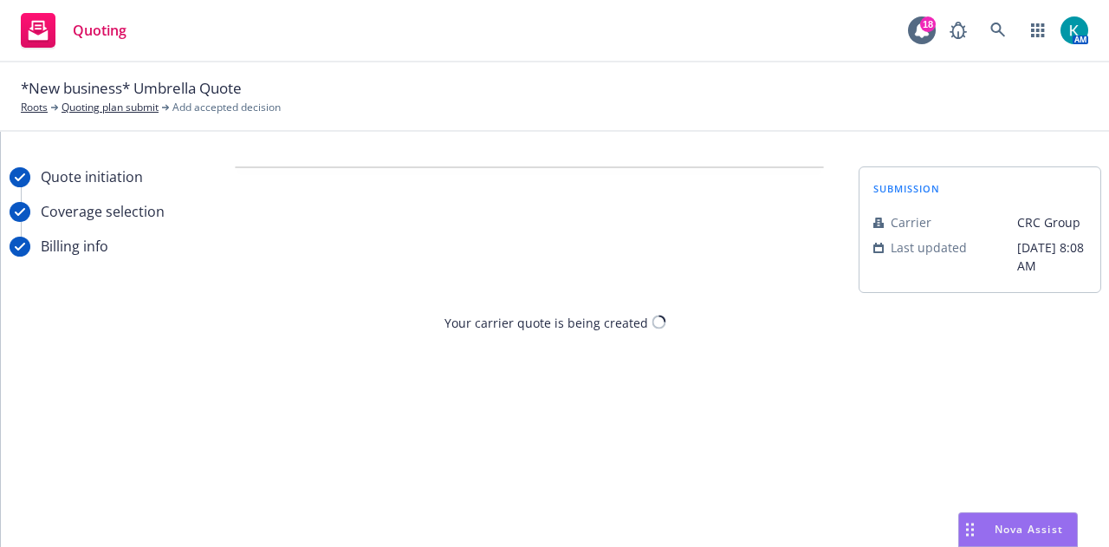
scroll to position [0, 0]
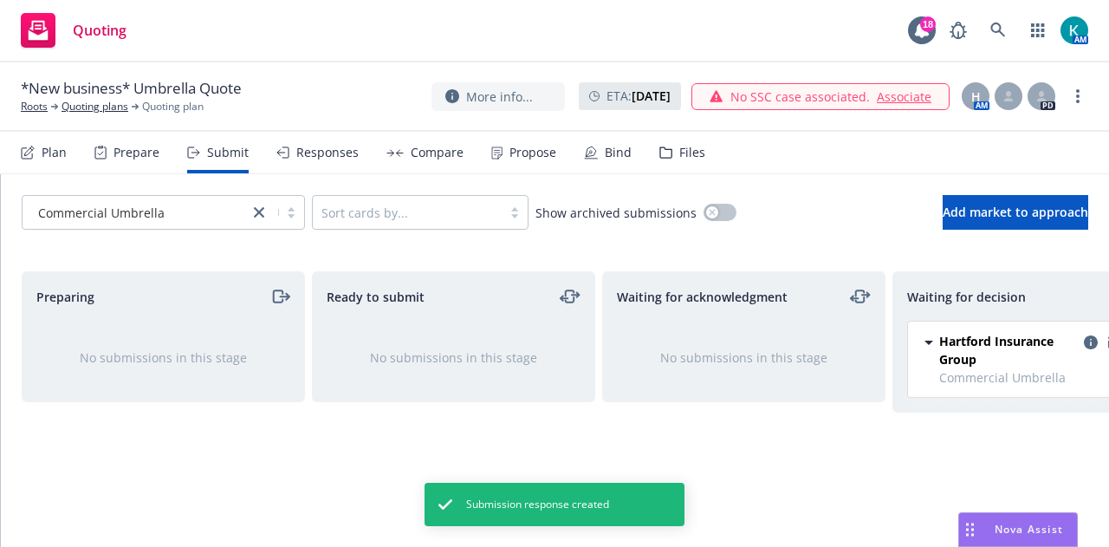
click at [679, 151] on div "Files" at bounding box center [692, 153] width 26 height 14
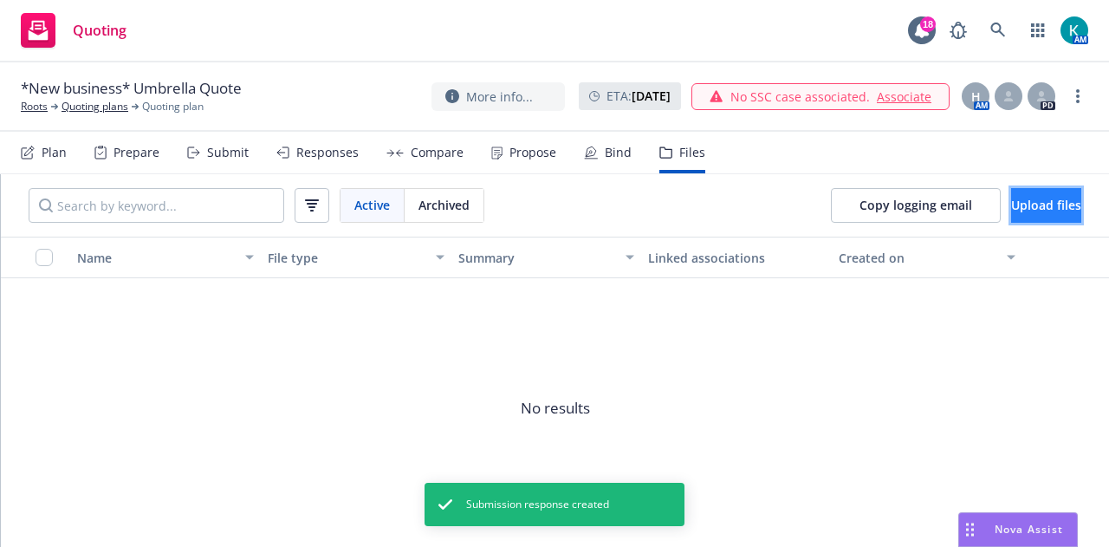
click at [1013, 211] on span "Upload files" at bounding box center [1046, 205] width 70 height 16
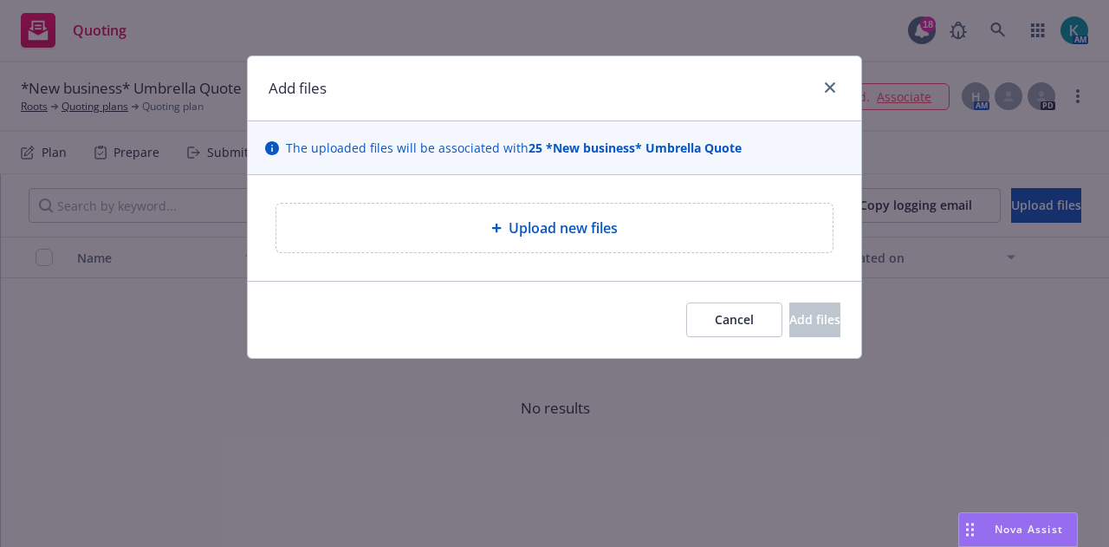
type textarea "x"
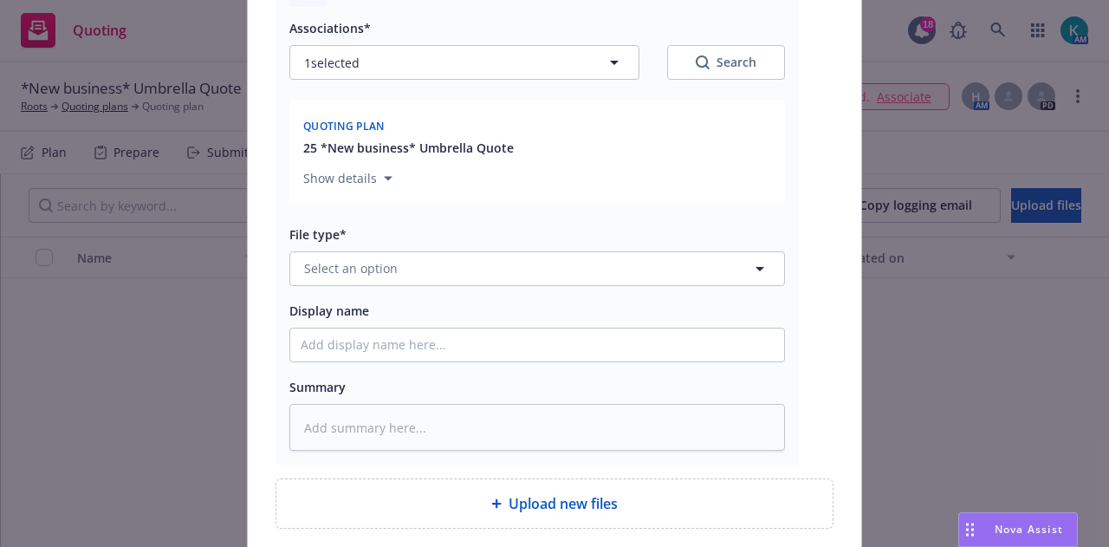
scroll to position [251, 0]
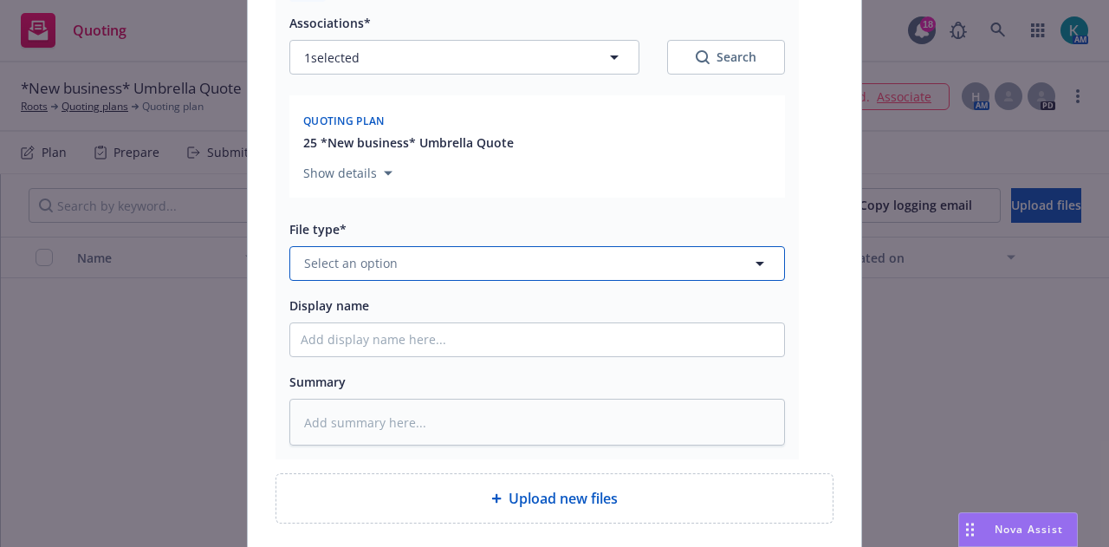
click at [567, 275] on button "Select an option" at bounding box center [537, 263] width 496 height 35
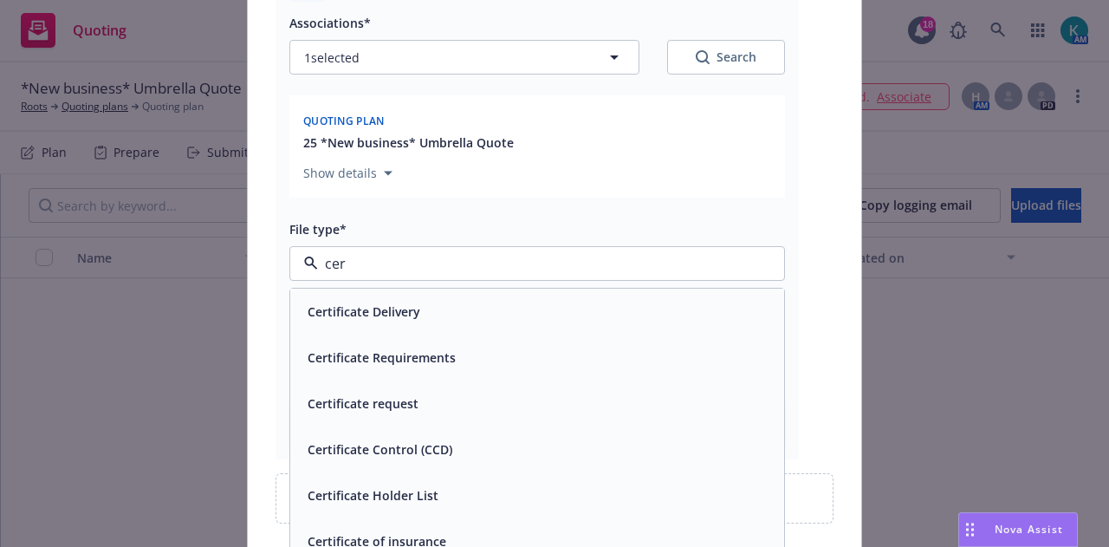
type input "cert"
click at [479, 408] on div "Certificate request" at bounding box center [537, 403] width 473 height 25
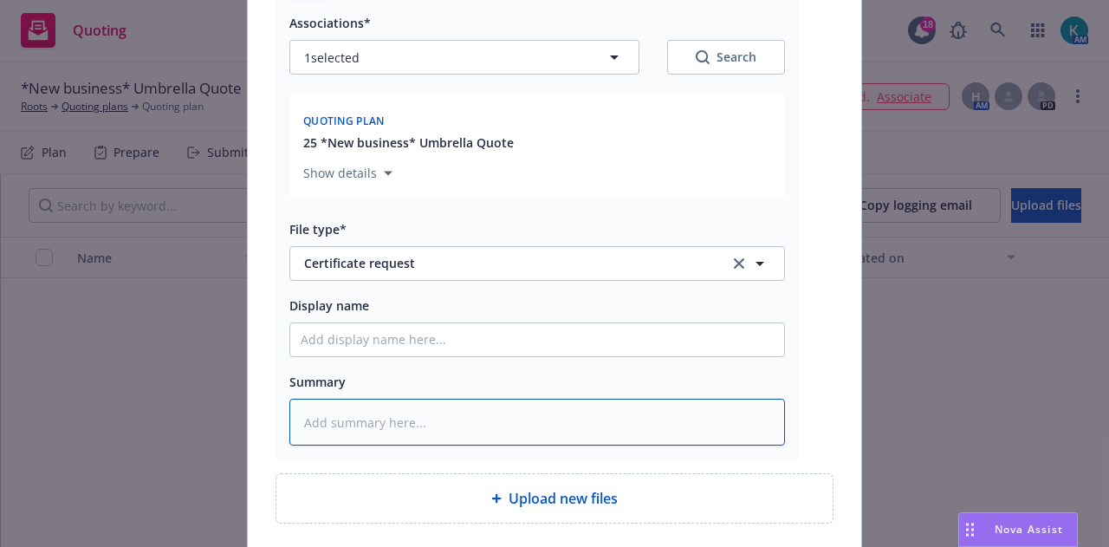
click at [601, 432] on textarea at bounding box center [537, 422] width 496 height 47
type textarea "x"
type textarea "CO"
type textarea "x"
type textarea "COI"
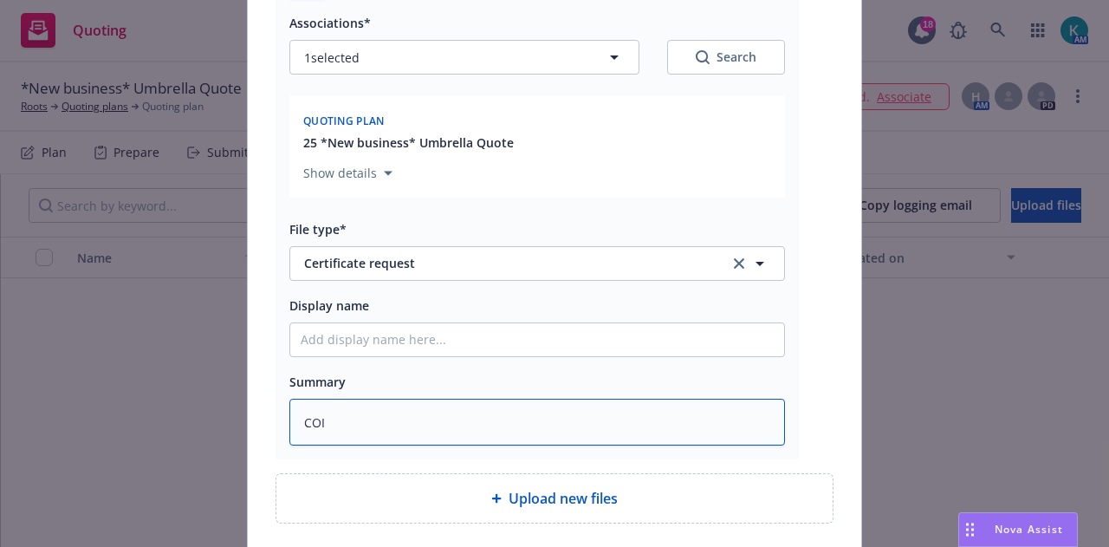
type textarea "x"
type textarea "COI r"
type textarea "x"
type textarea "COI rq"
type textarea "x"
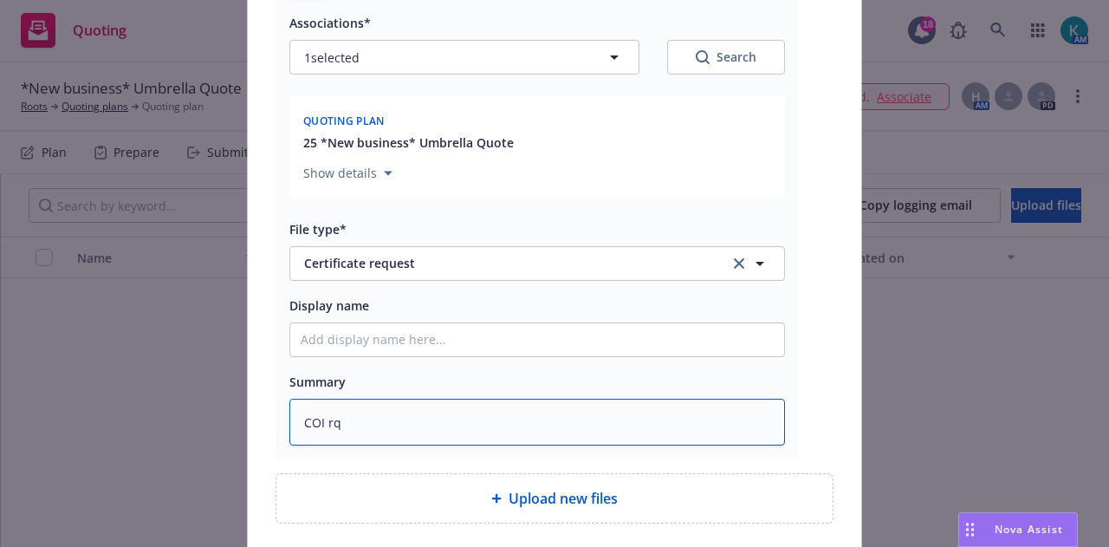
type textarea "COI rqs"
type textarea "x"
type textarea "COI rqst"
type textarea "x"
type textarea "COI rqst"
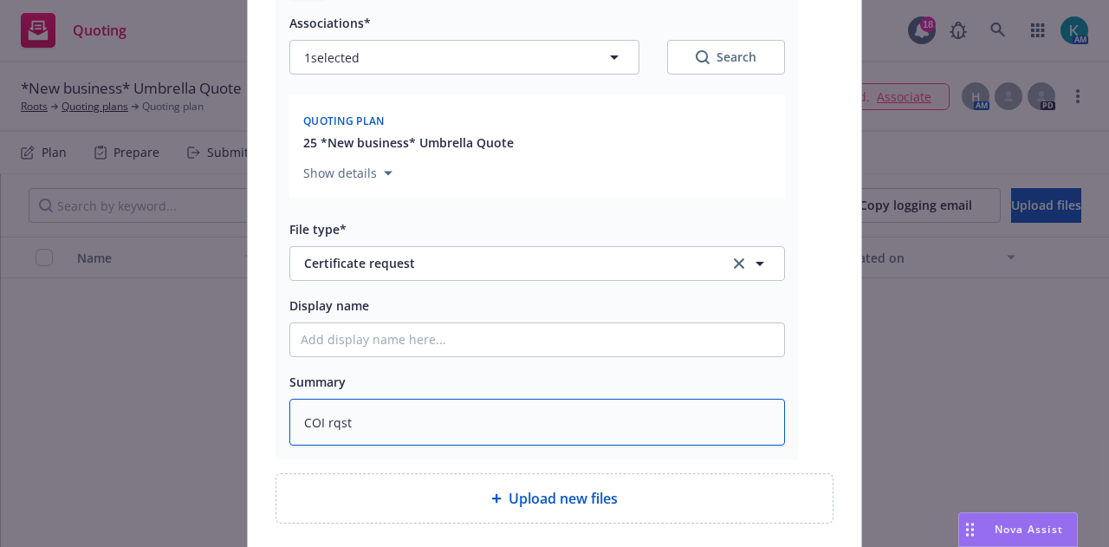
type textarea "x"
type textarea "COI rqst n"
type textarea "x"
type textarea "COI rqst ne"
type textarea "x"
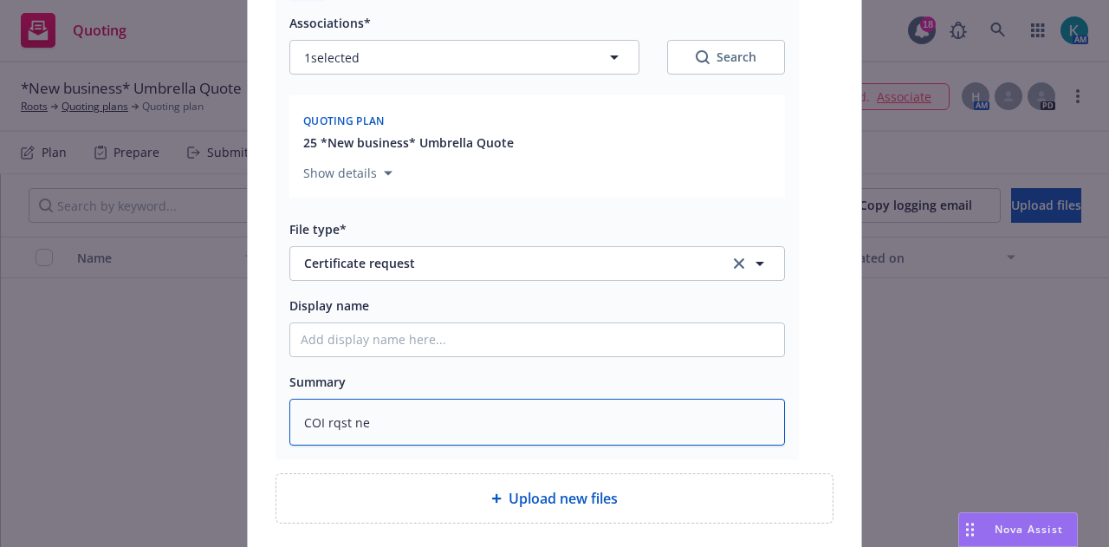
type textarea "COI rqst nee"
type textarea "x"
type textarea "COI rqst need"
type textarea "x"
type textarea "COI rqst needi"
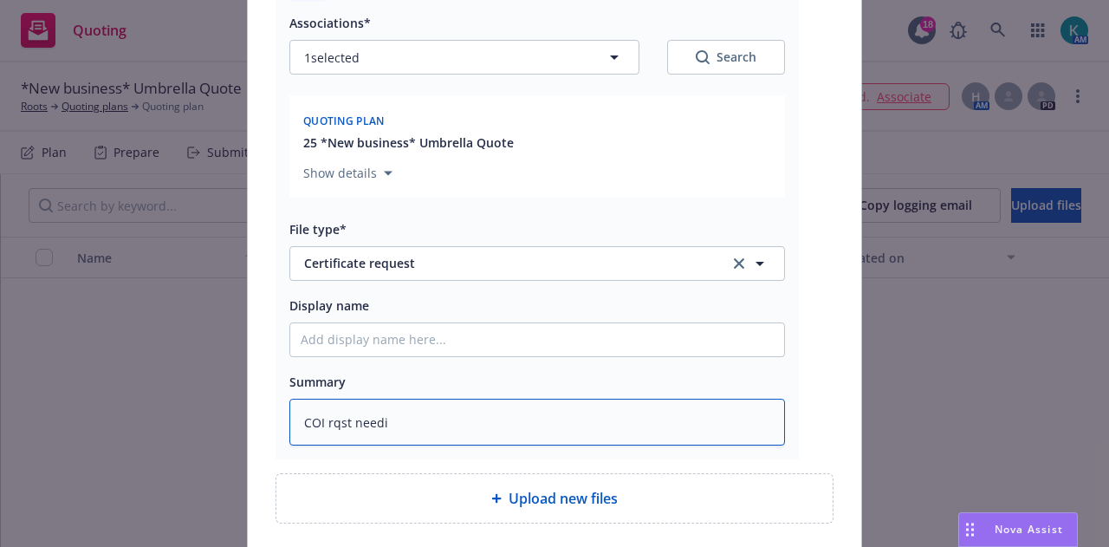
type textarea "x"
type textarea "COI rqst needin"
type textarea "x"
type textarea "COI rqst needing"
type textarea "x"
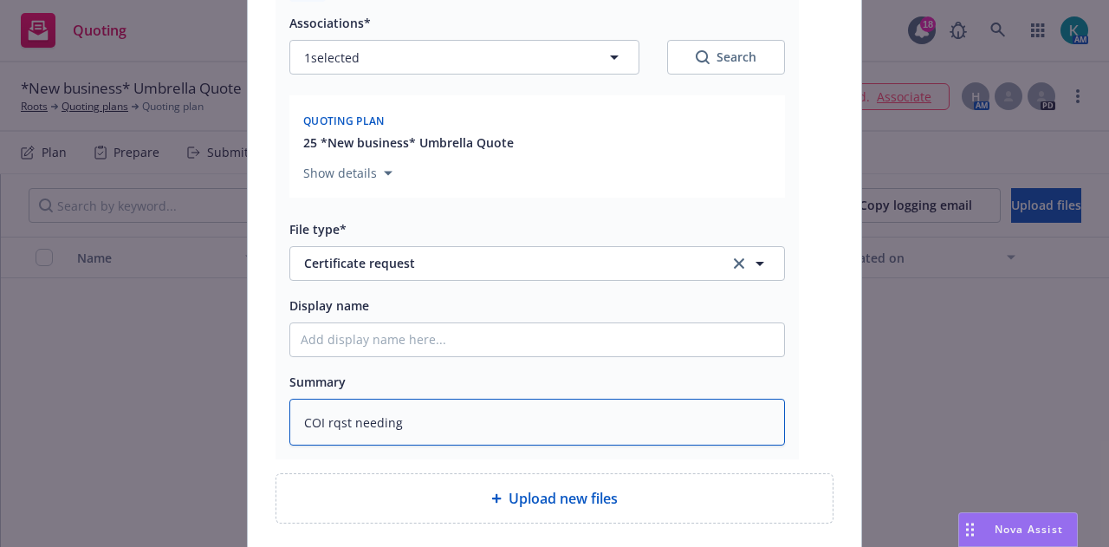
type textarea "COI rqst needing"
type textarea "x"
type textarea "COI rqst needing U"
type textarea "x"
type textarea "COI rqst needing Ub"
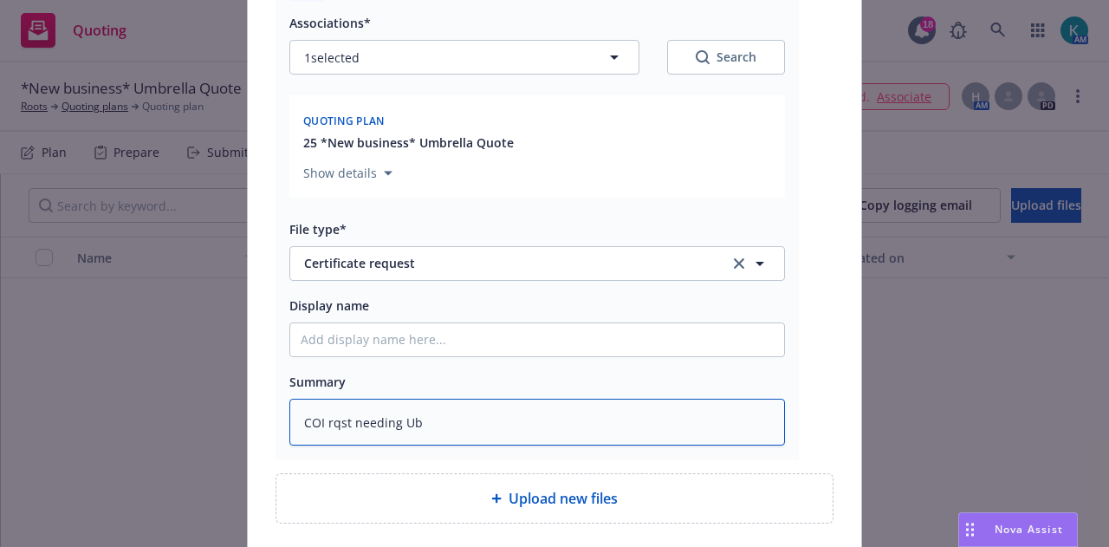
type textarea "x"
type textarea "COI rqst needing Ubr"
type textarea "x"
type textarea "COI rqst needing Ubre"
type textarea "x"
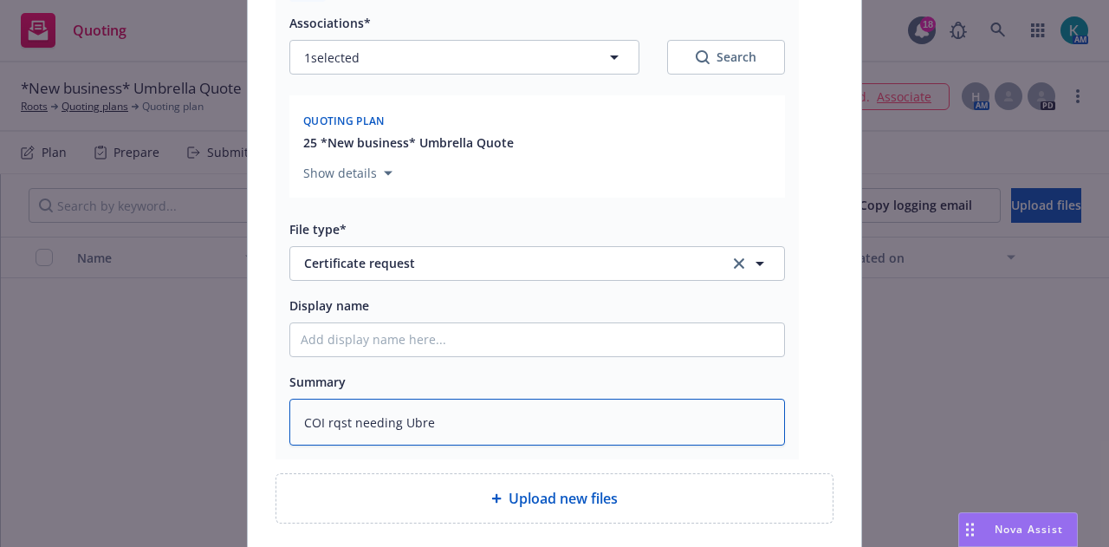
type textarea "COI rqst needing Ubr"
type textarea "x"
type textarea "COI rqst needing Ub"
type textarea "x"
type textarea "COI rqst needing U"
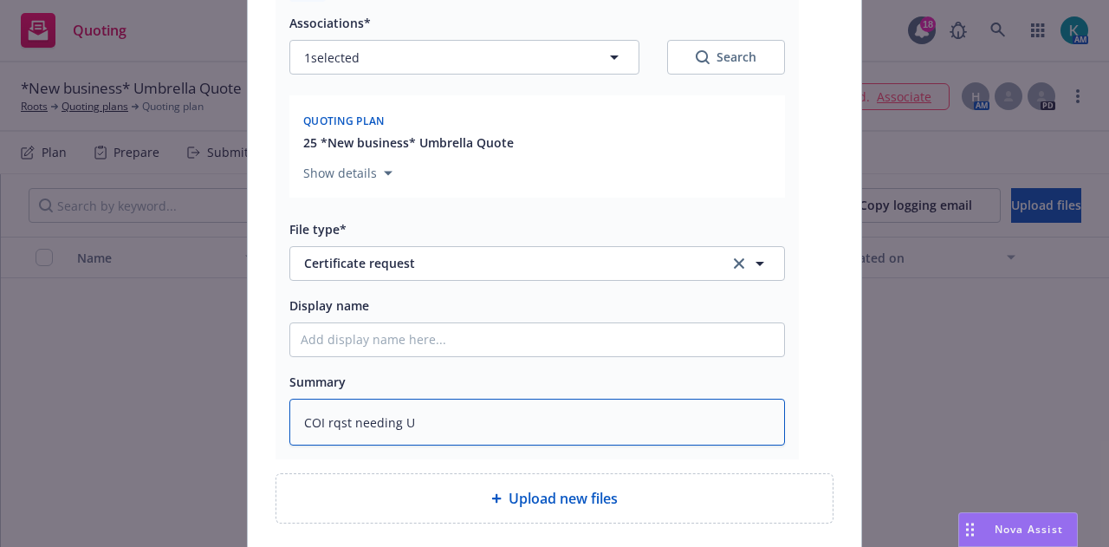
type textarea "x"
type textarea "COI rqst needing"
type textarea "x"
type textarea "COI rqst needing $"
type textarea "x"
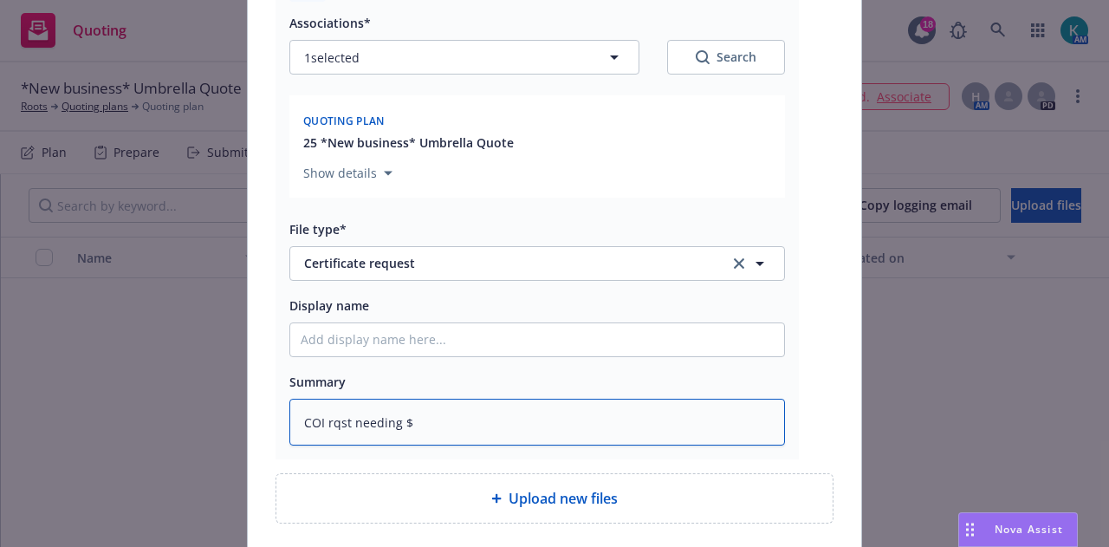
type textarea "COI rqst needing $1"
type textarea "x"
type textarea "COI rqst needing $1m"
type textarea "x"
type textarea "COI rqst needing $1m"
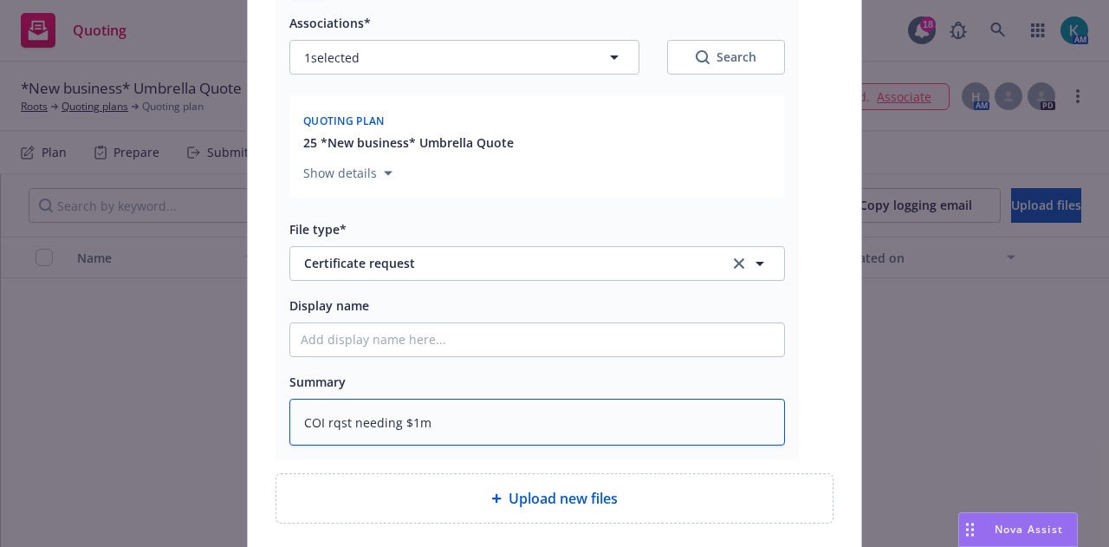
type textarea "x"
type textarea "COI rqst needing $1m U"
type textarea "x"
type textarea "COI rqst needing $1m Um"
type textarea "x"
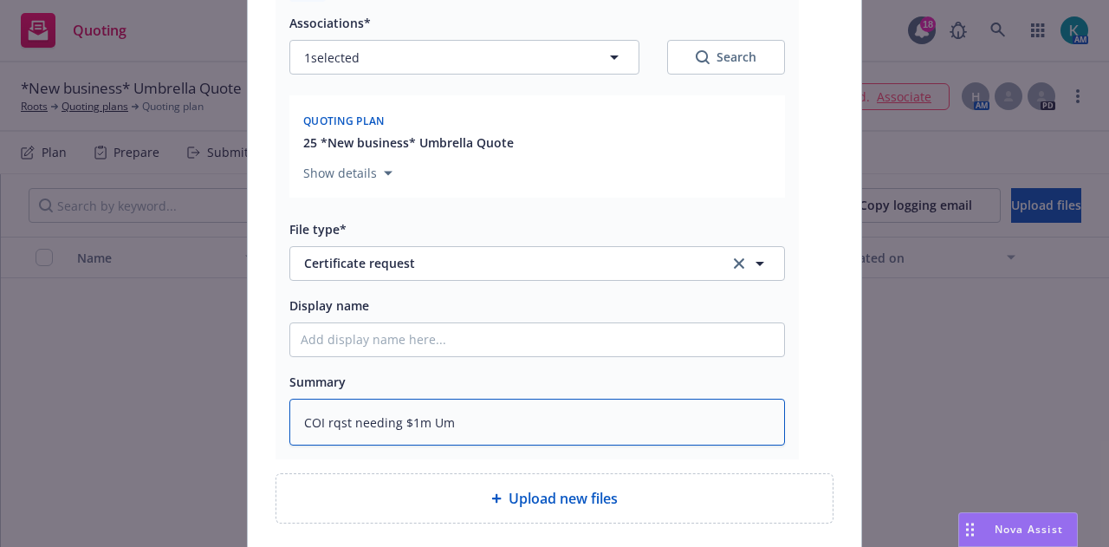
type textarea "COI rqst needing $1m Umb"
type textarea "x"
type textarea "COI rqst needing $1m Umbr"
type textarea "x"
type textarea "COI rqst needing $1m Umbrel"
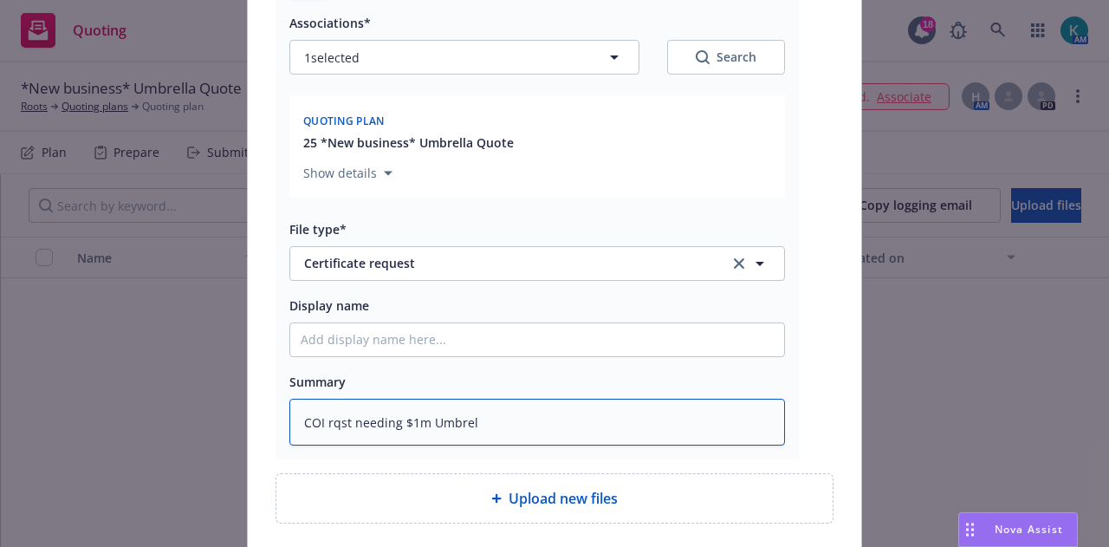
type textarea "x"
type textarea "COI rqst needing $1m Umbrell"
type textarea "x"
type textarea "COI rqst needing $1m Umbrella"
type textarea "x"
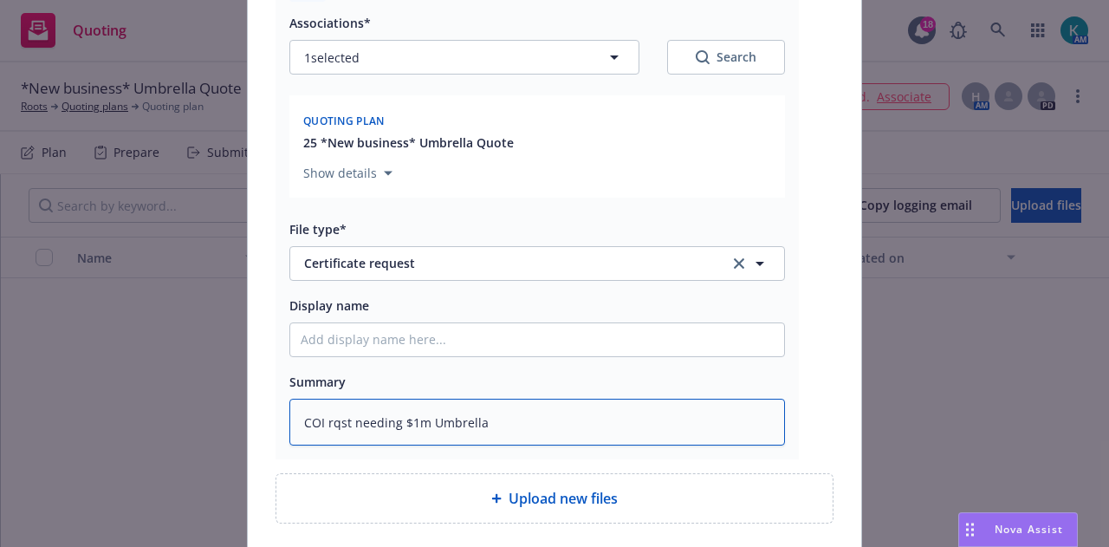
type textarea "COI rqst needing $1m Umbrella"
type textarea "x"
type textarea "COI rqst needing $1m Umbrella to"
type textarea "x"
type textarea "COI rqst needing $1m Umbrella to"
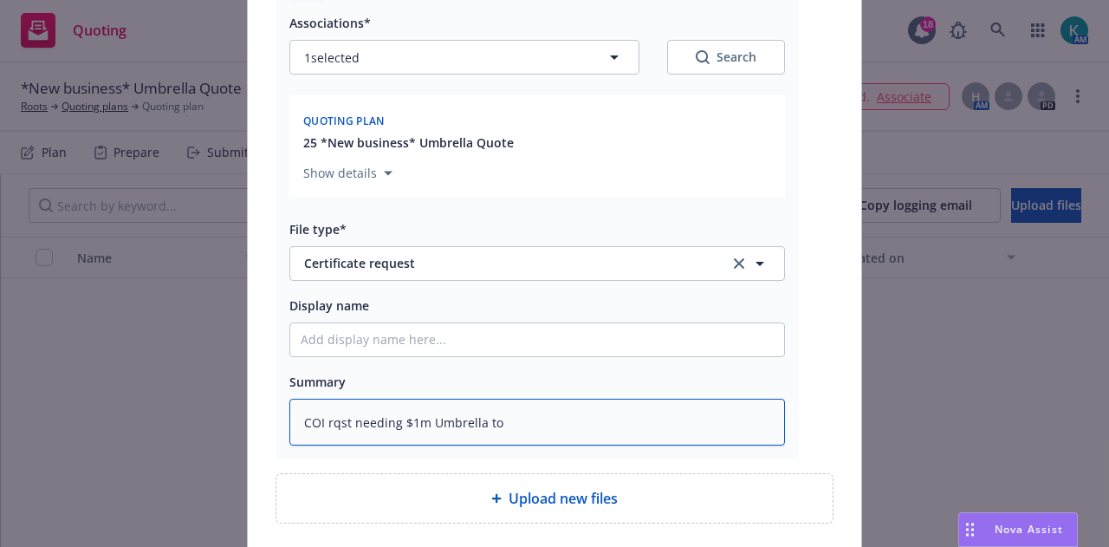
type textarea "x"
type textarea "COI rqst needing $1m Umbrella to sa"
type textarea "x"
type textarea "COI rqst needing $1m Umbrella to s"
type textarea "x"
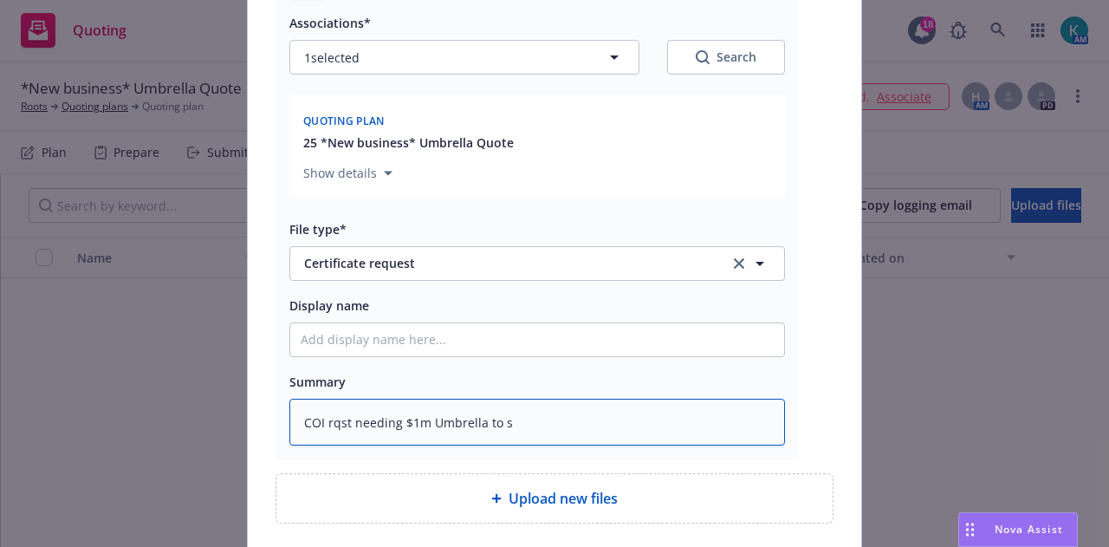
type textarea "COI rqst needing $1m Umbrella to ss"
type textarea "x"
type textarea "COI rqst needing $1m Umbrella to s"
type textarea "x"
type textarea "COI rqst needing $1m Umbrella to sa"
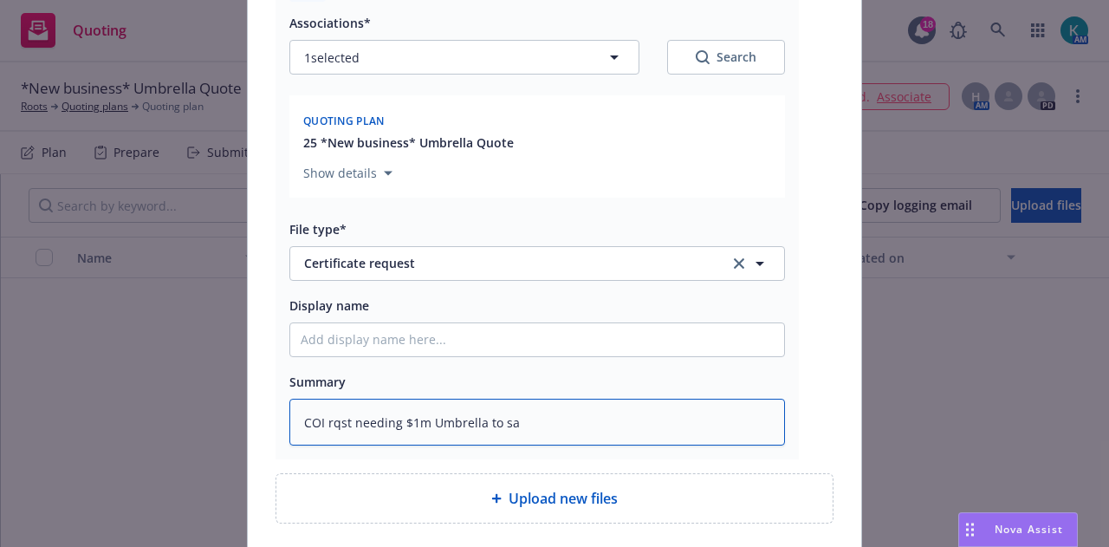
type textarea "x"
type textarea "COI rqst needing $1m Umbrella to sat"
type textarea "x"
type textarea "COI rqst needing $1m Umbrella to sati"
type textarea "x"
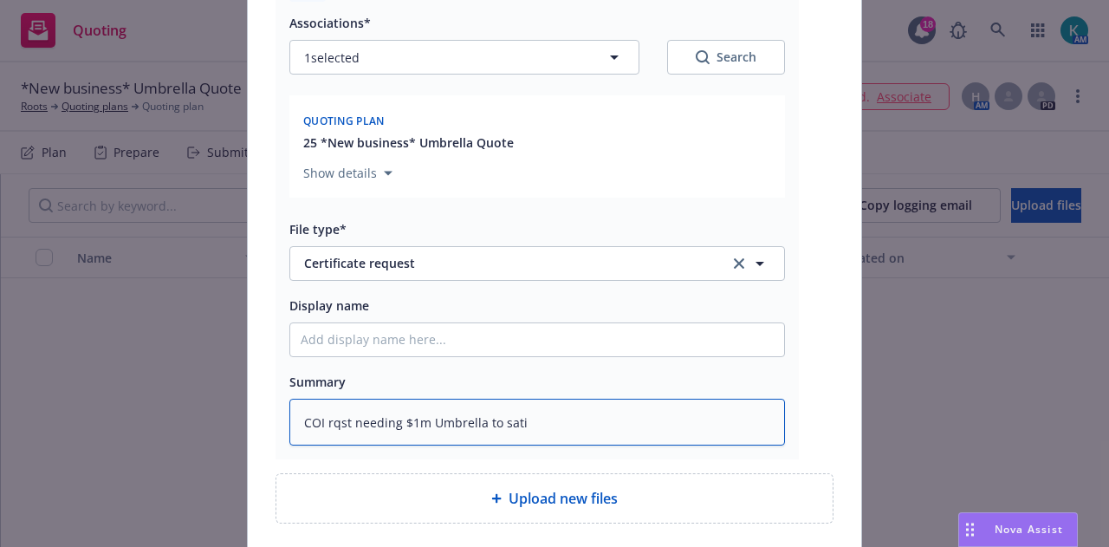
type textarea "COI rqst needing $1m Umbrella to satis"
type textarea "x"
type textarea "COI rqst needing $1m Umbrella to satisf"
type textarea "x"
type textarea "COI rqst needing $1m Umbrella to satisfy"
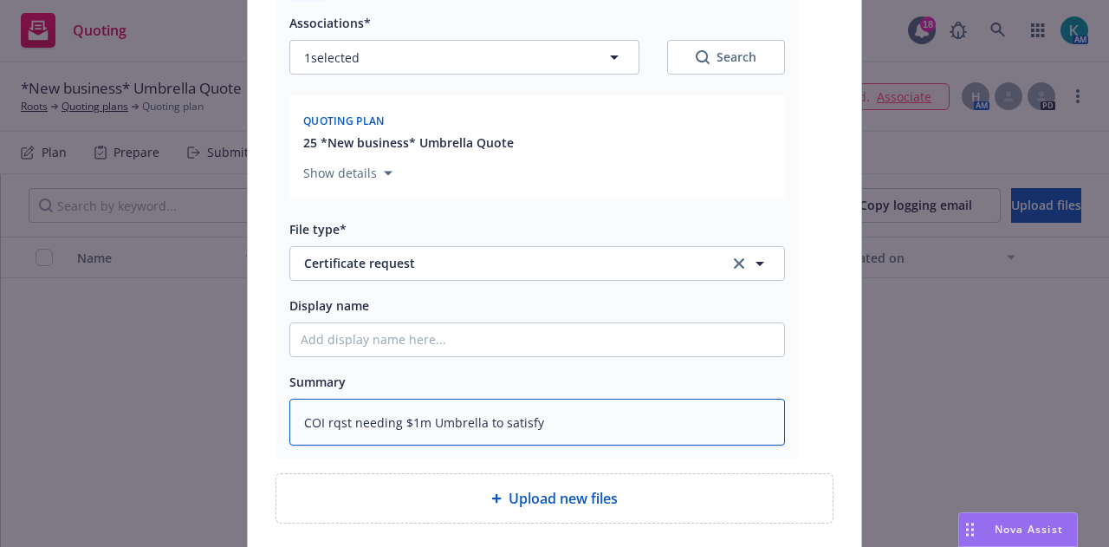
click at [346, 414] on textarea "COI rqst needing $1m Umbrella to satisfy" at bounding box center [537, 422] width 496 height 47
type textarea "x"
type textarea "COI rqst -needing $1m Umbrella to satisfy"
type textarea "x"
type textarea "COI rqst - needing $1m Umbrella to satisfy"
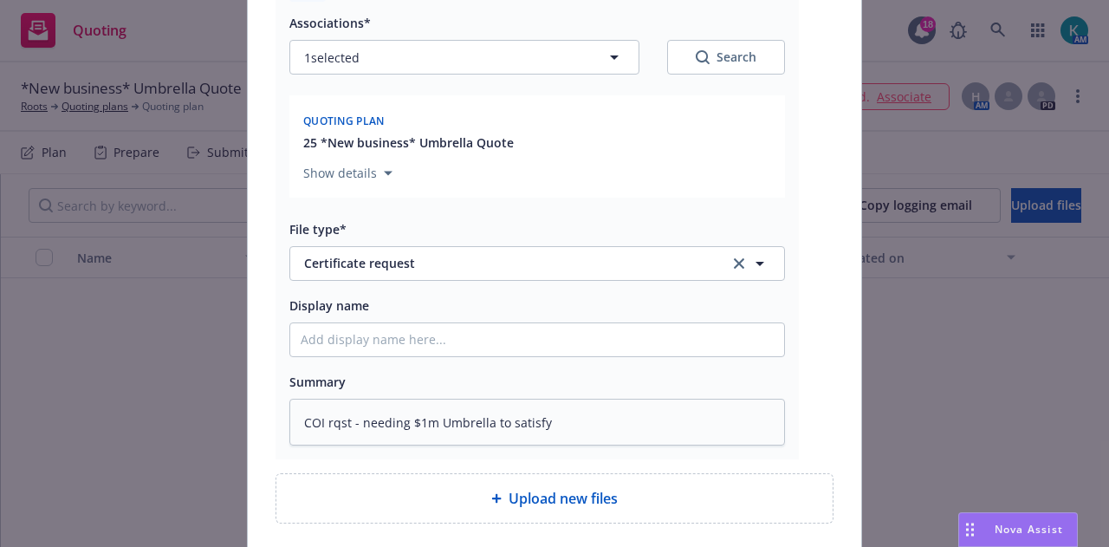
scroll to position [387, 0]
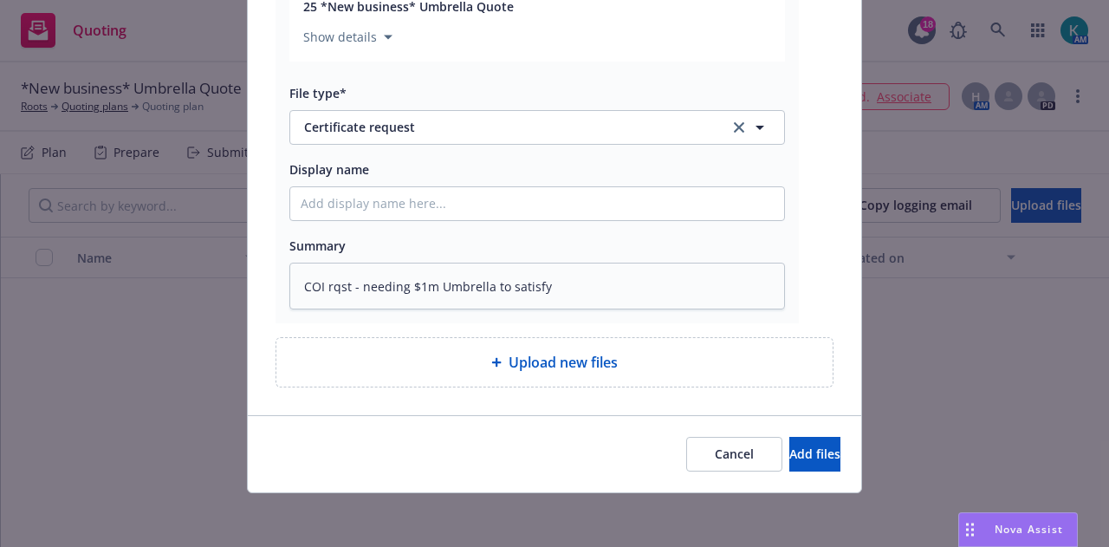
type textarea "x"
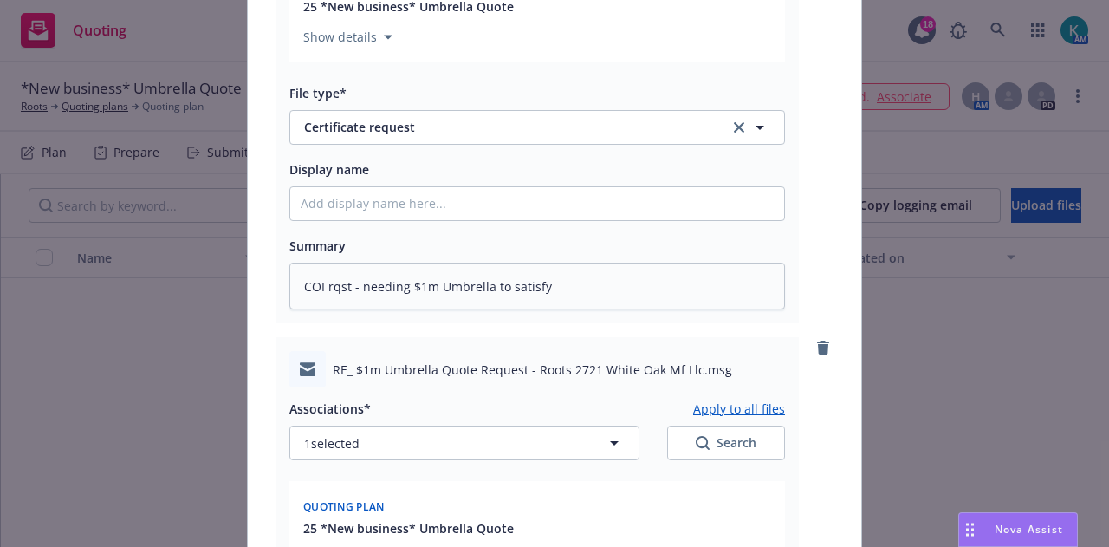
scroll to position [910, 0]
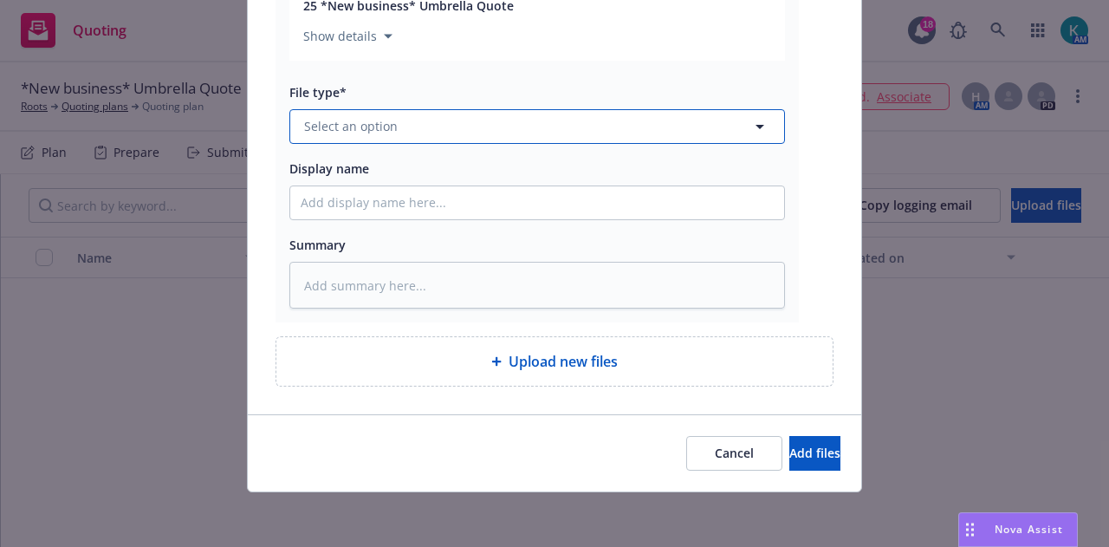
click at [633, 134] on button "Select an option" at bounding box center [537, 126] width 496 height 35
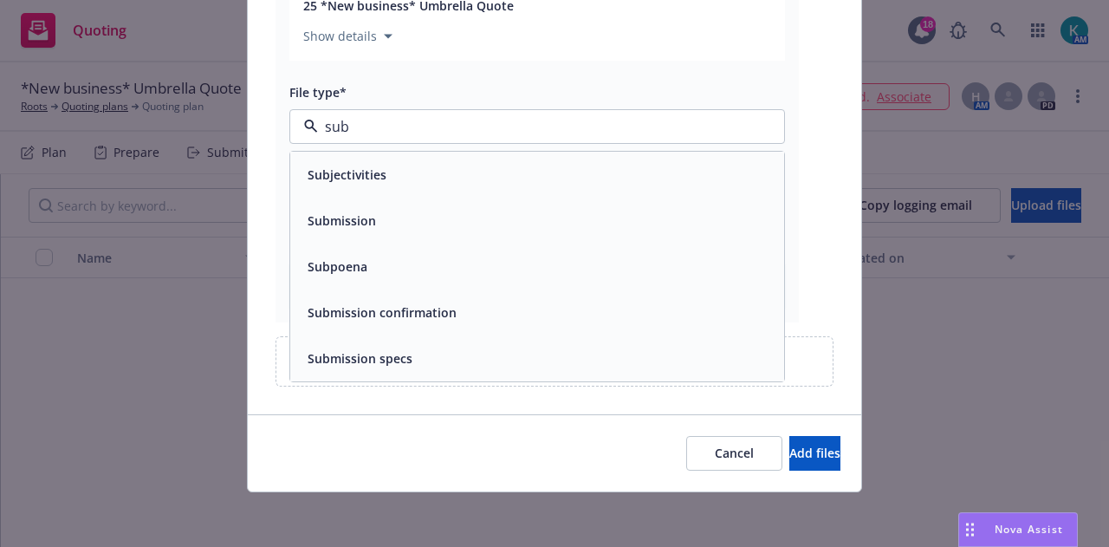
type input "subm"
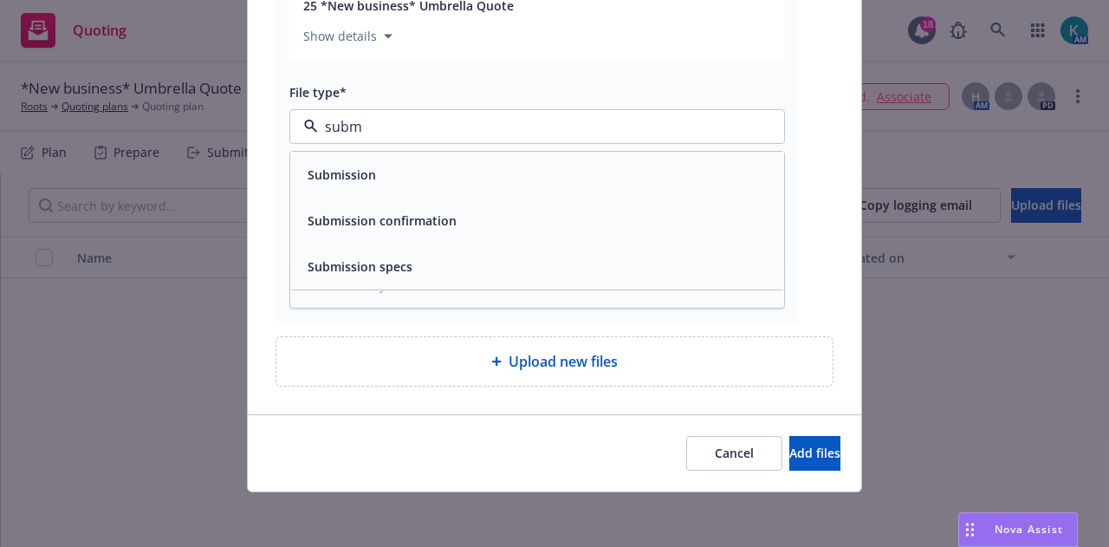
click at [603, 171] on div "Submission" at bounding box center [537, 174] width 473 height 25
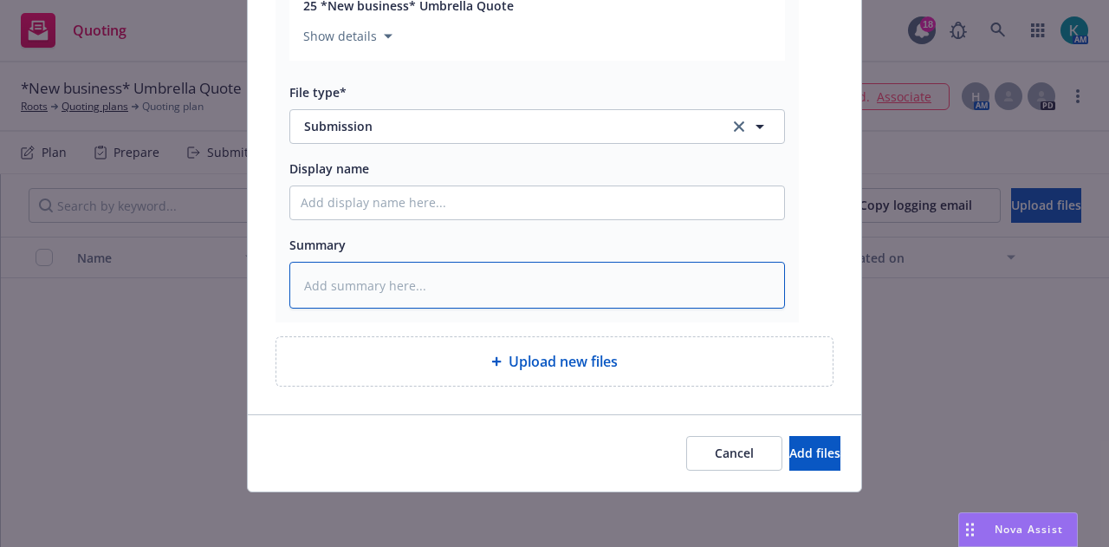
click at [586, 295] on textarea at bounding box center [537, 285] width 496 height 47
type textarea "x"
type textarea "T"
type textarea "x"
type textarea "To"
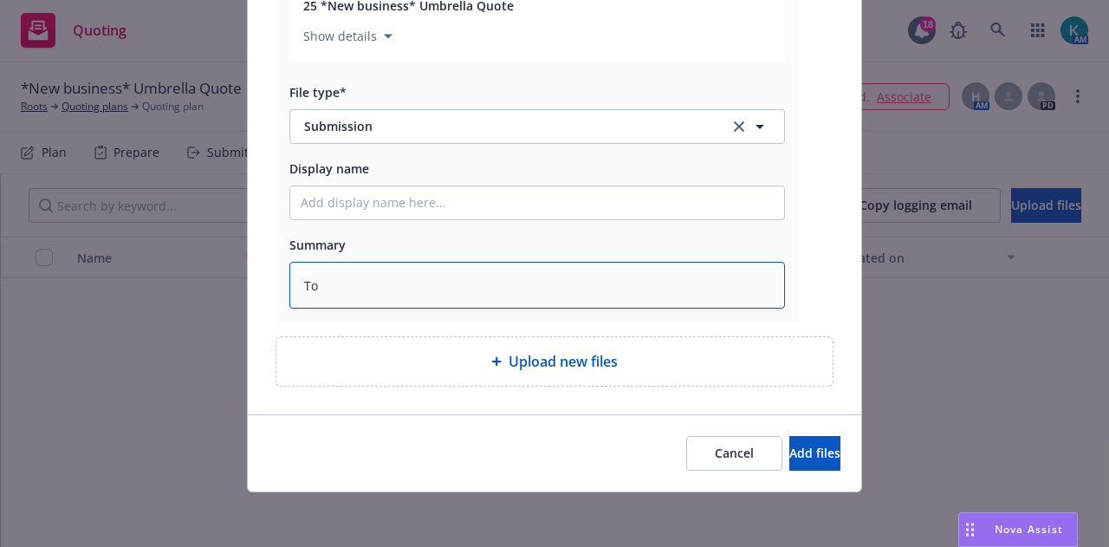
type textarea "x"
type textarea "To"
type textarea "x"
type textarea "To c"
type textarea "x"
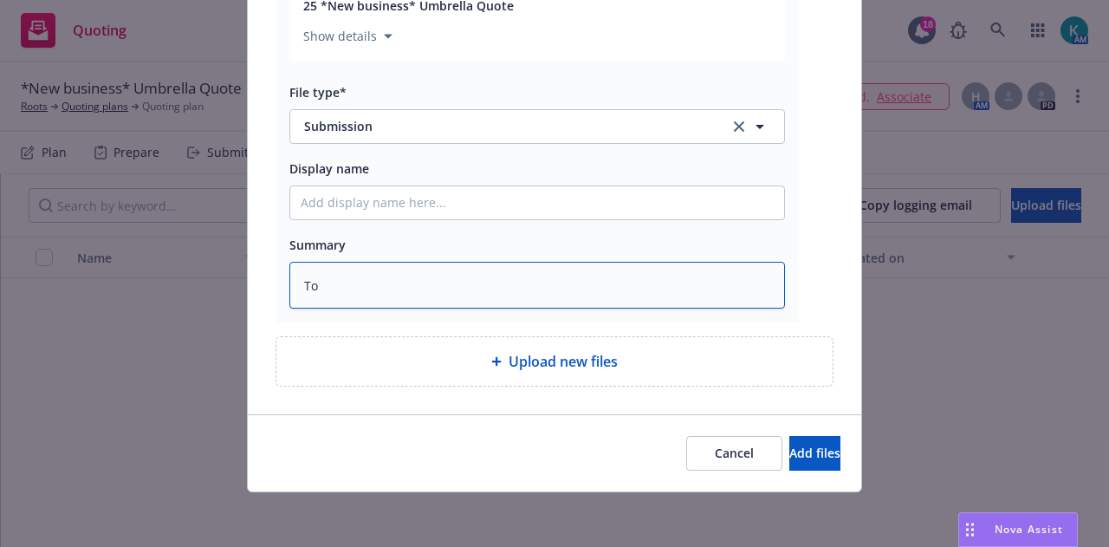
type textarea "To C"
type textarea "x"
type textarea "To CR"
type textarea "x"
type textarea "To CRC"
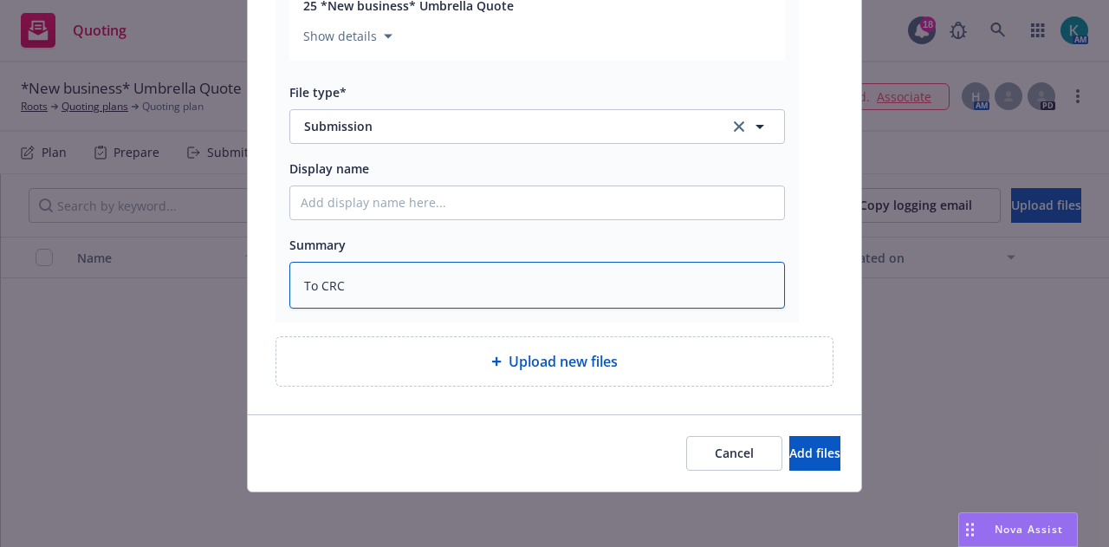
type textarea "x"
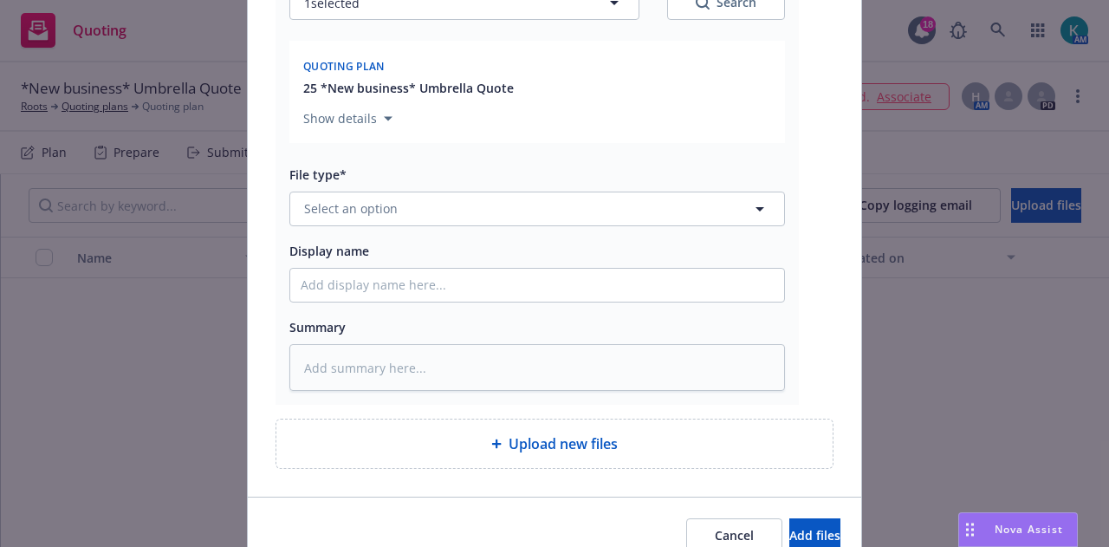
scroll to position [1432, 0]
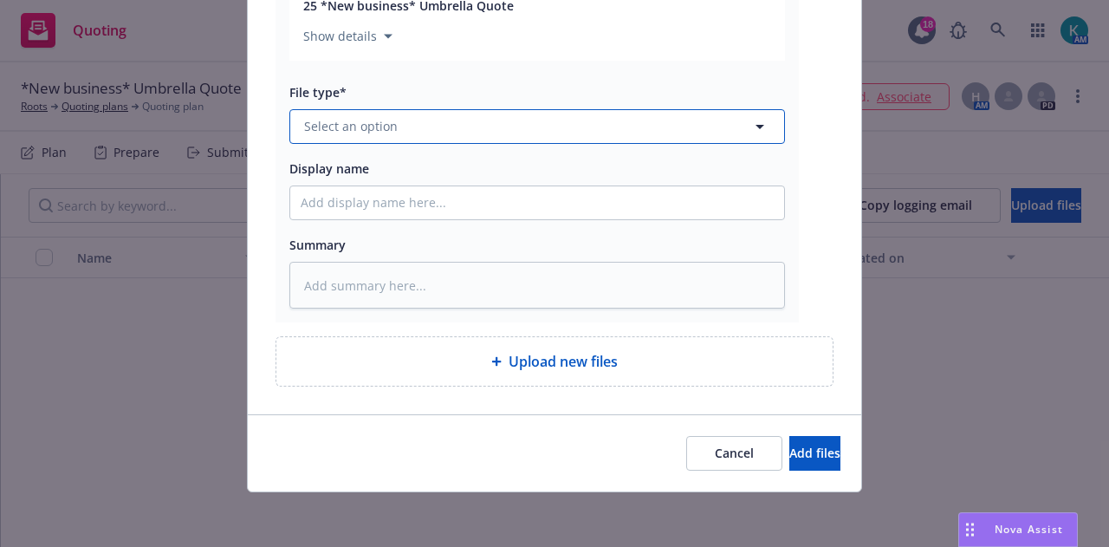
click at [582, 122] on button "Select an option" at bounding box center [537, 126] width 496 height 35
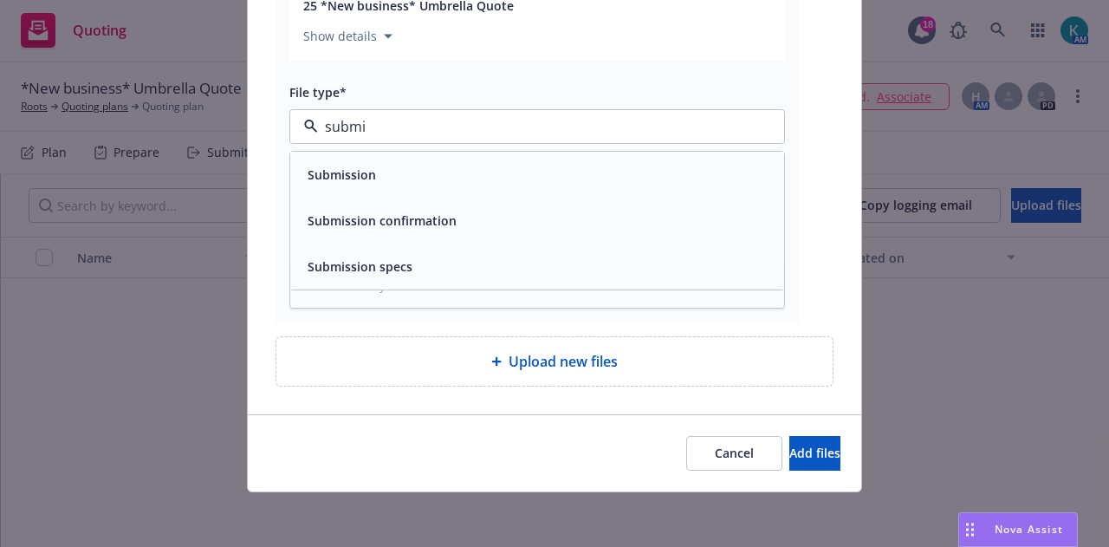
type input "submis"
click at [569, 171] on div "Submission" at bounding box center [537, 174] width 473 height 25
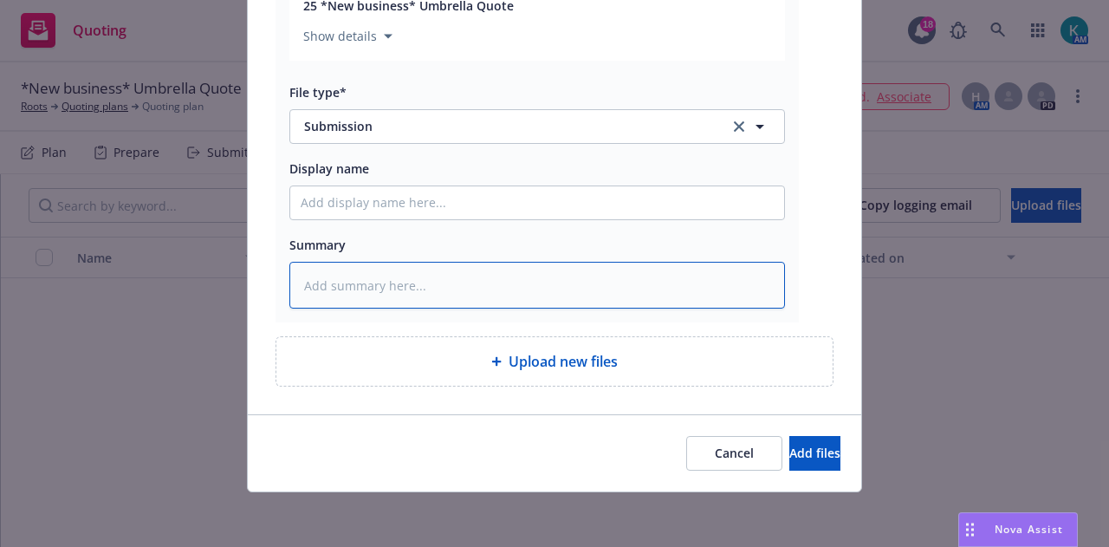
click at [510, 285] on textarea at bounding box center [537, 285] width 496 height 47
type textarea "x"
type textarea "M"
type textarea "x"
type textarea "Mo"
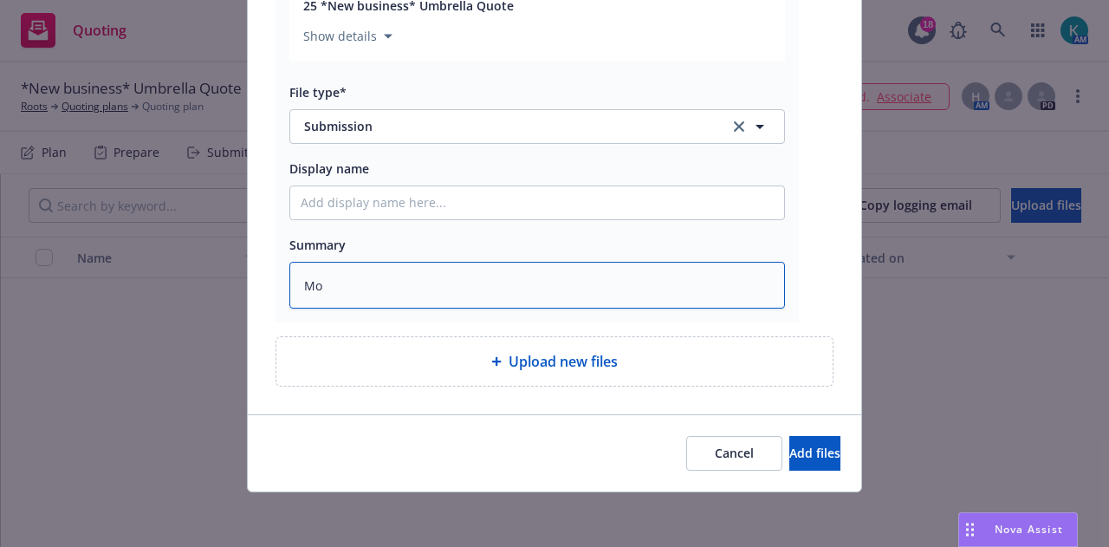
type textarea "x"
type textarea "More"
type textarea "x"
type textarea "More"
type textarea "x"
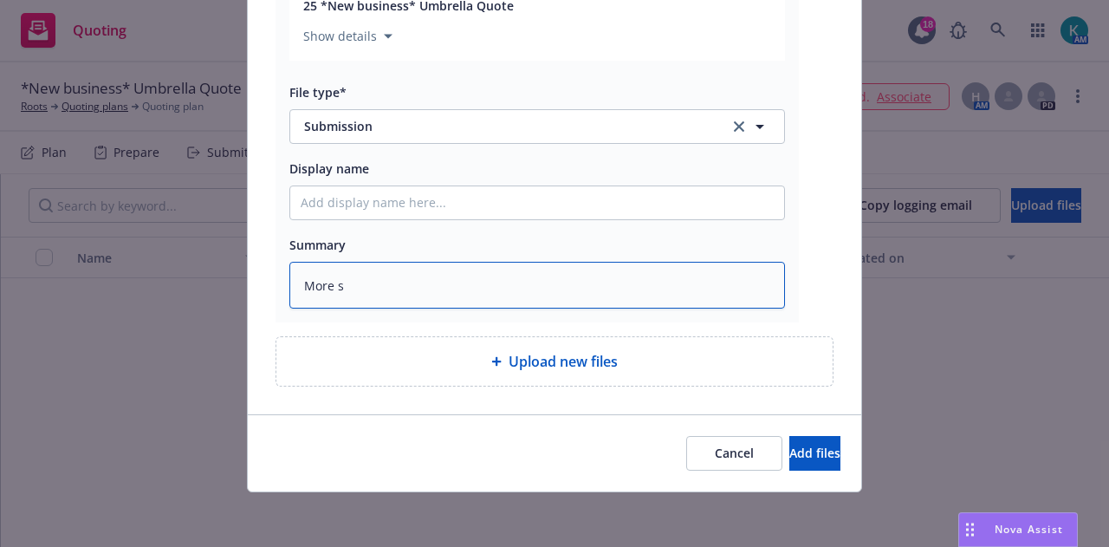
type textarea "More su"
type textarea "x"
type textarea "More sub"
type textarea "x"
type textarea "More subm"
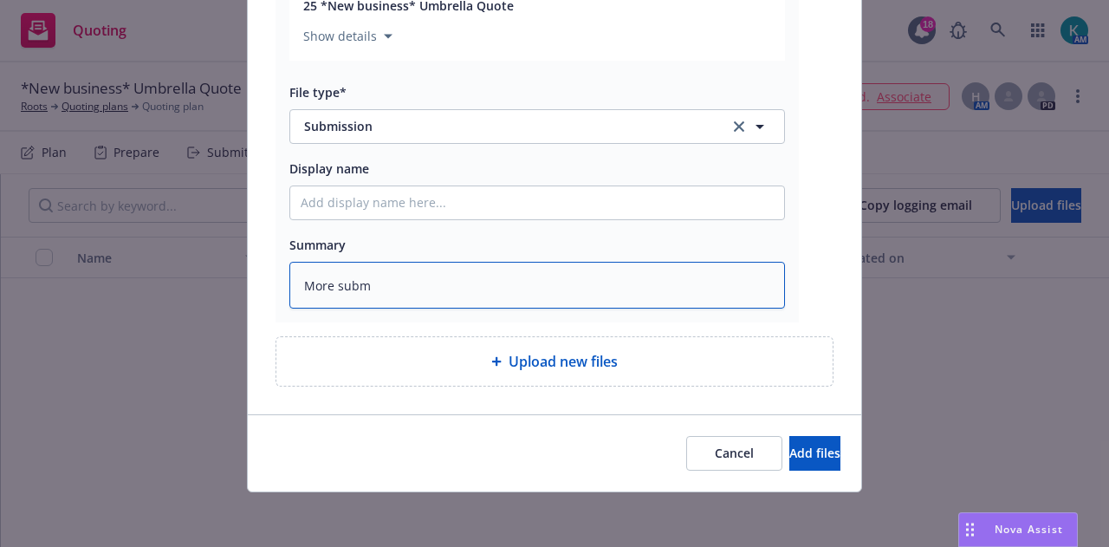
type textarea "x"
type textarea "More submi"
type textarea "x"
type textarea "More submis"
type textarea "x"
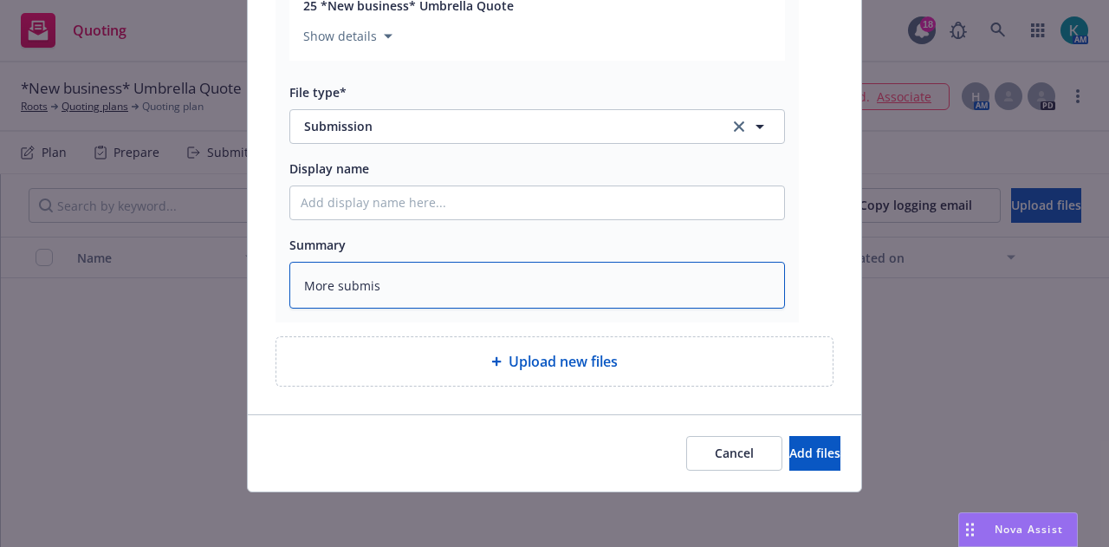
type textarea "More submiss"
type textarea "x"
type textarea "More submissi"
type textarea "x"
type textarea "More submissio"
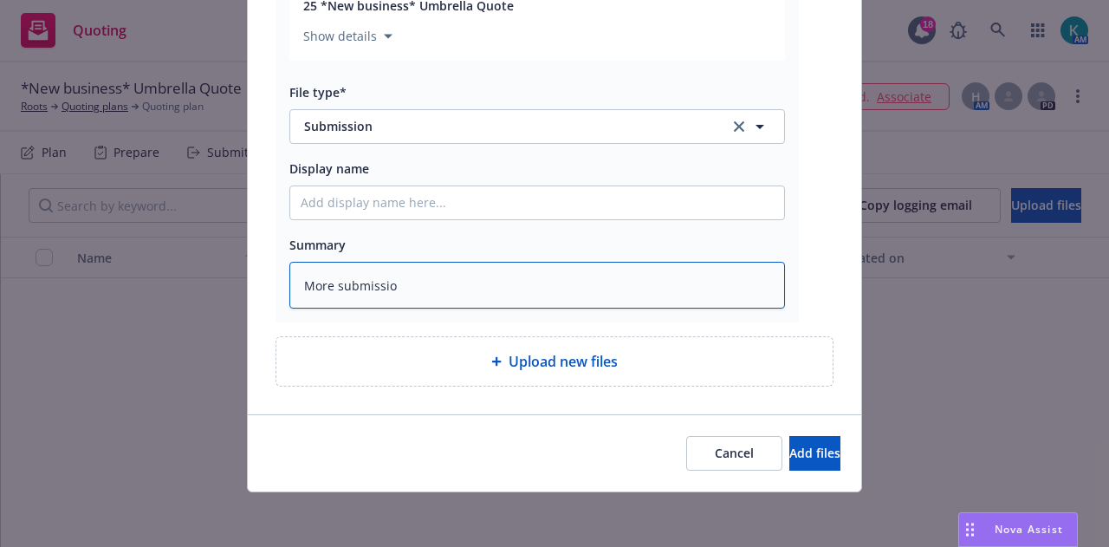
type textarea "x"
type textarea "More submission"
type textarea "x"
type textarea "More submission"
type textarea "x"
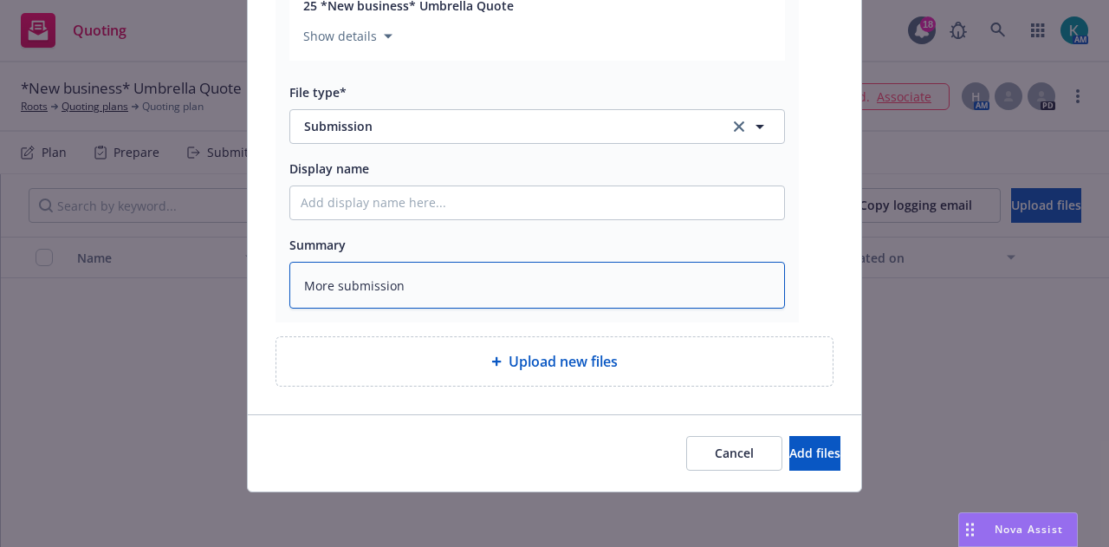
type textarea "More submission i"
type textarea "x"
type textarea "More submission in"
type textarea "x"
type textarea "More submission inf"
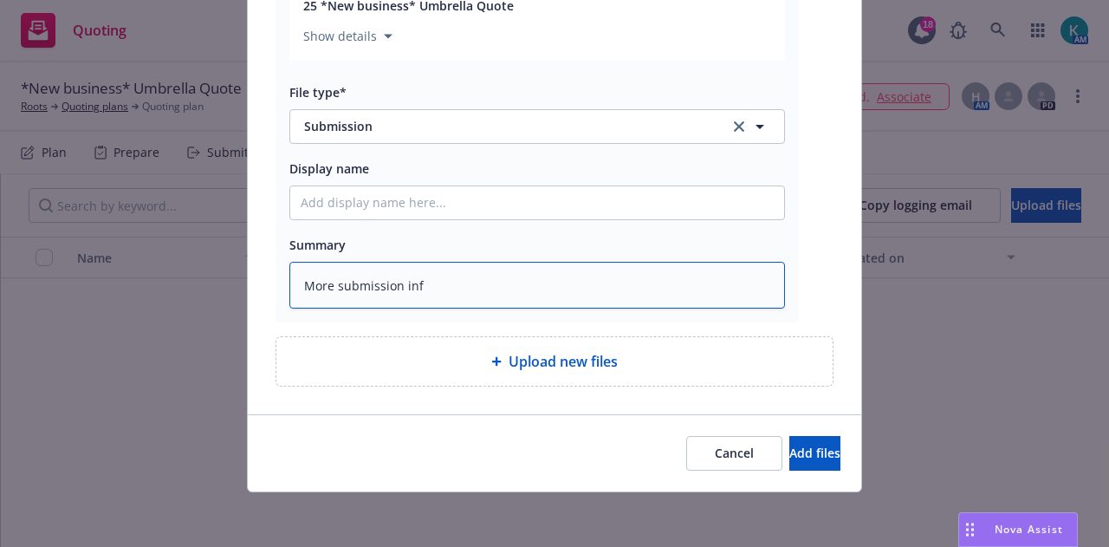
type textarea "x"
type textarea "More submission info"
type textarea "x"
type textarea "More submission info"
type textarea "x"
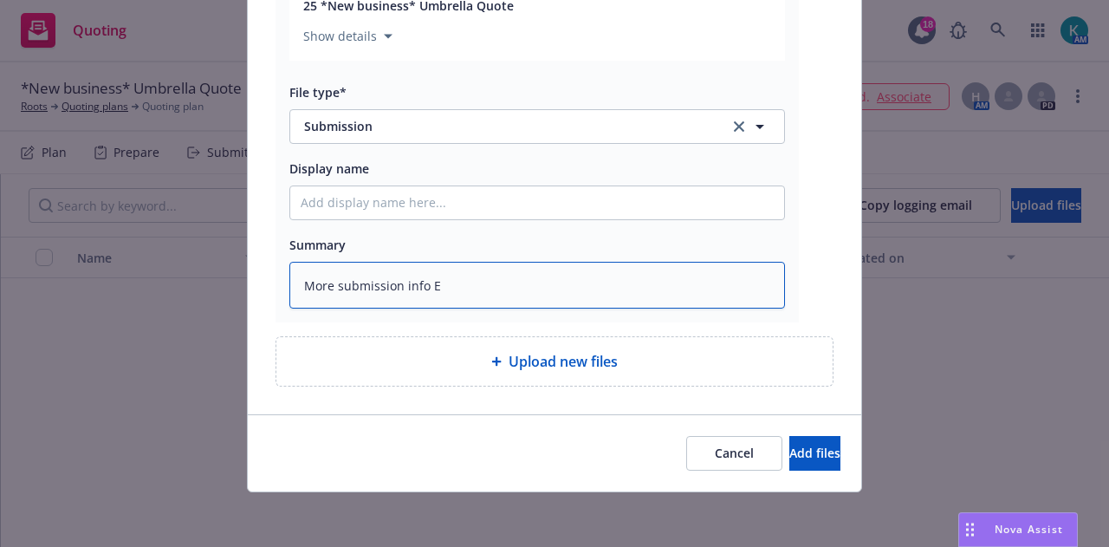
type textarea "More submission info EM"
type textarea "x"
type textarea "More submission info EMY"
type textarea "x"
type textarea "More submission info EM"
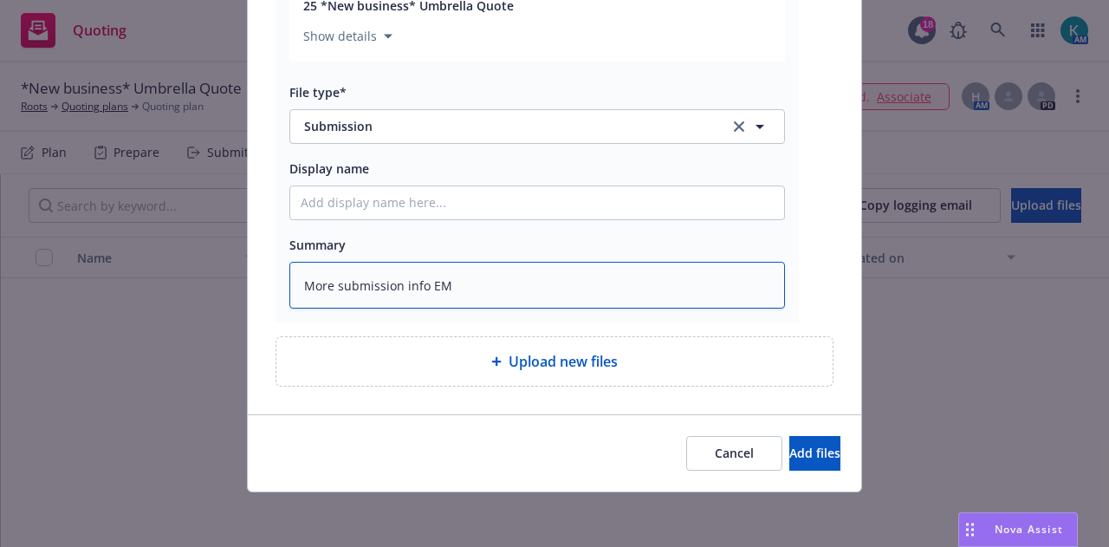
type textarea "x"
type textarea "More submission info EMT"
type textarea "x"
type textarea "More submission info EMT"
type textarea "x"
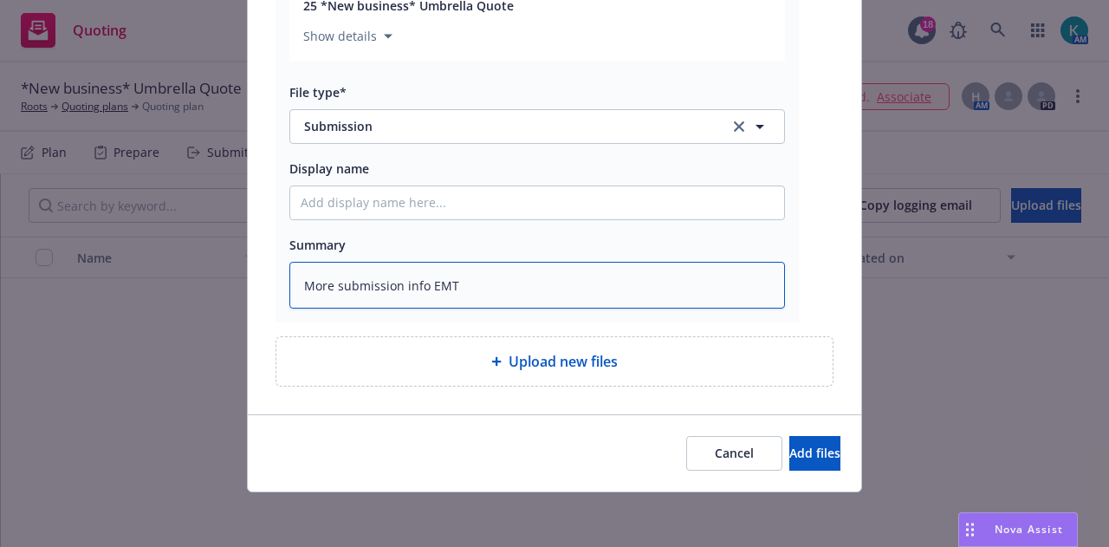
type textarea "More submission info EMT D"
type textarea "x"
type textarea "More submission info EMT Da"
type textarea "x"
type textarea "More submission info EMT Dav"
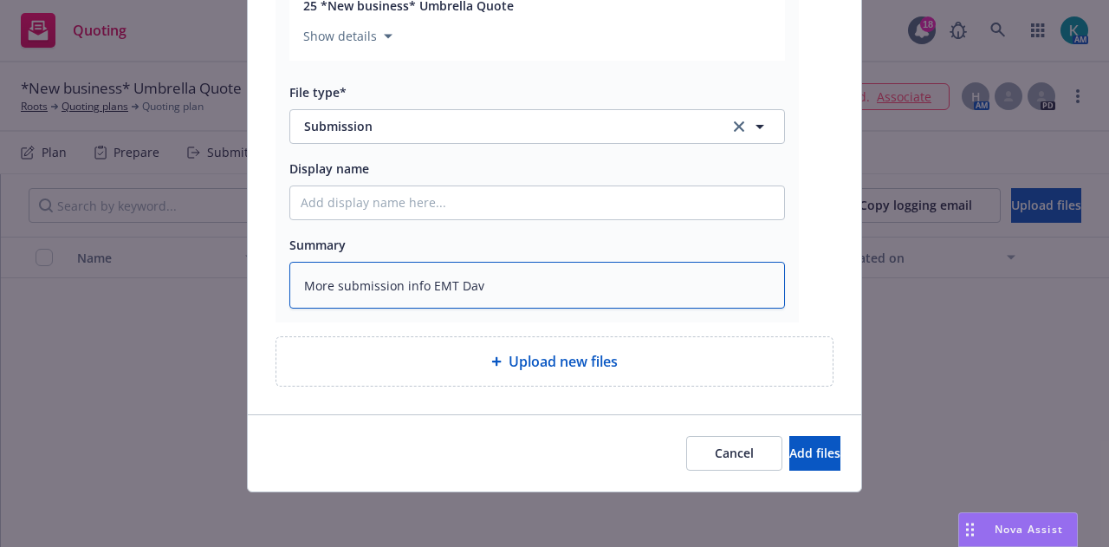
type textarea "x"
type textarea "More submission info EMT Davi"
type textarea "x"
type textarea "More submission info EMT David"
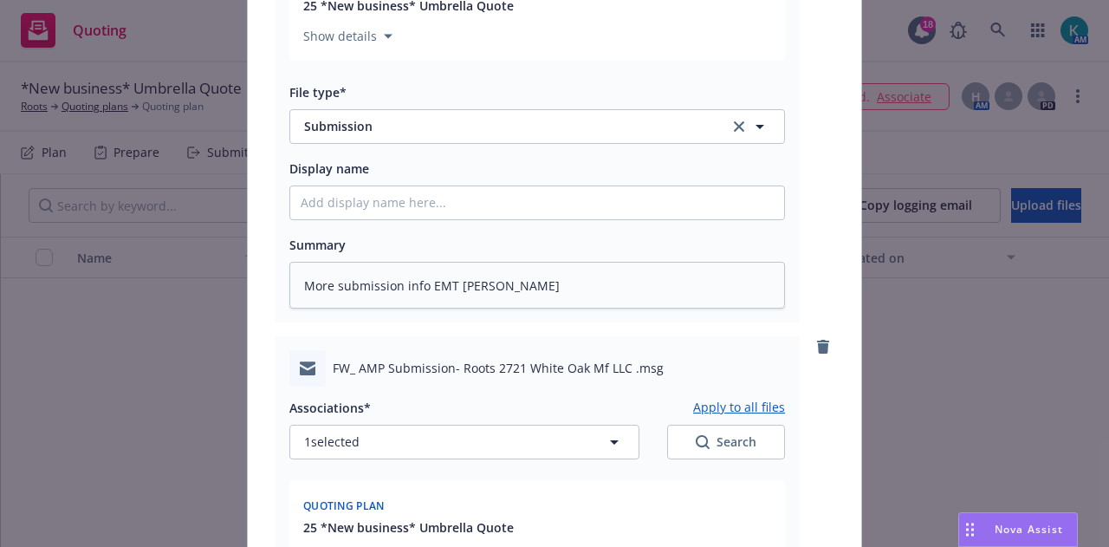
scroll to position [1931, 0]
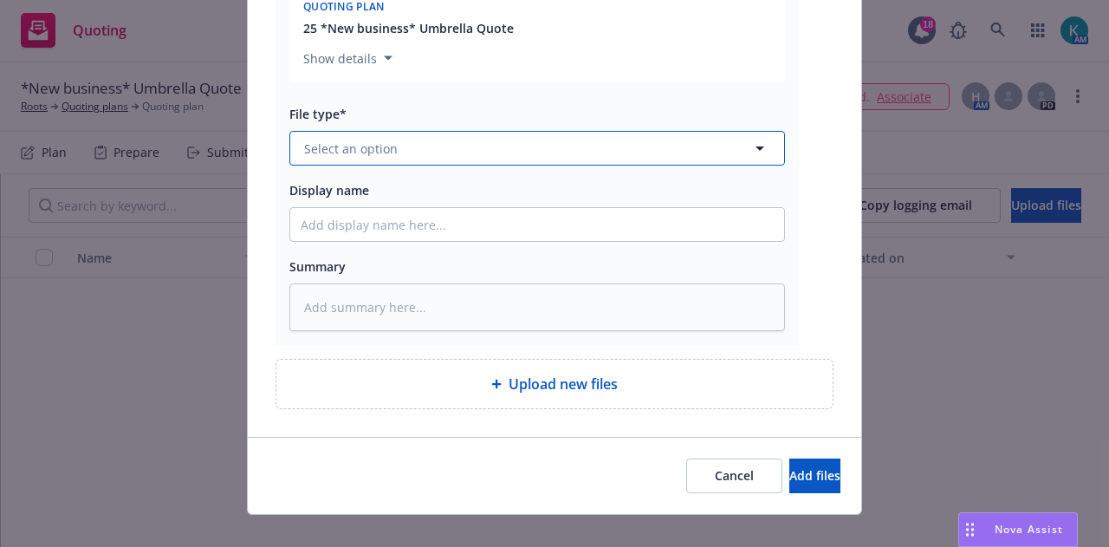
click at [678, 148] on button "Select an option" at bounding box center [537, 148] width 496 height 35
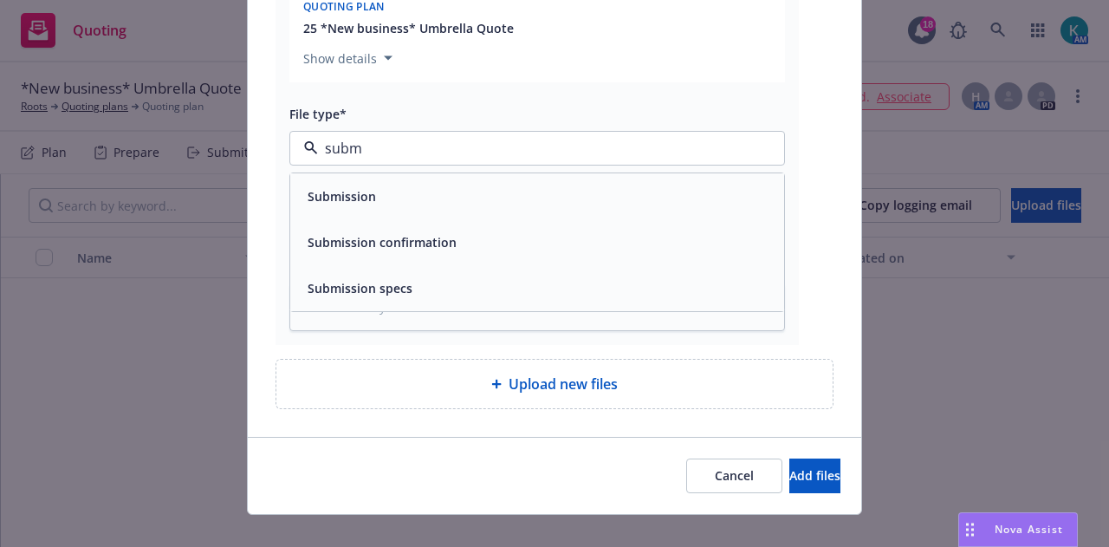
click at [666, 207] on div "Submission" at bounding box center [537, 196] width 473 height 25
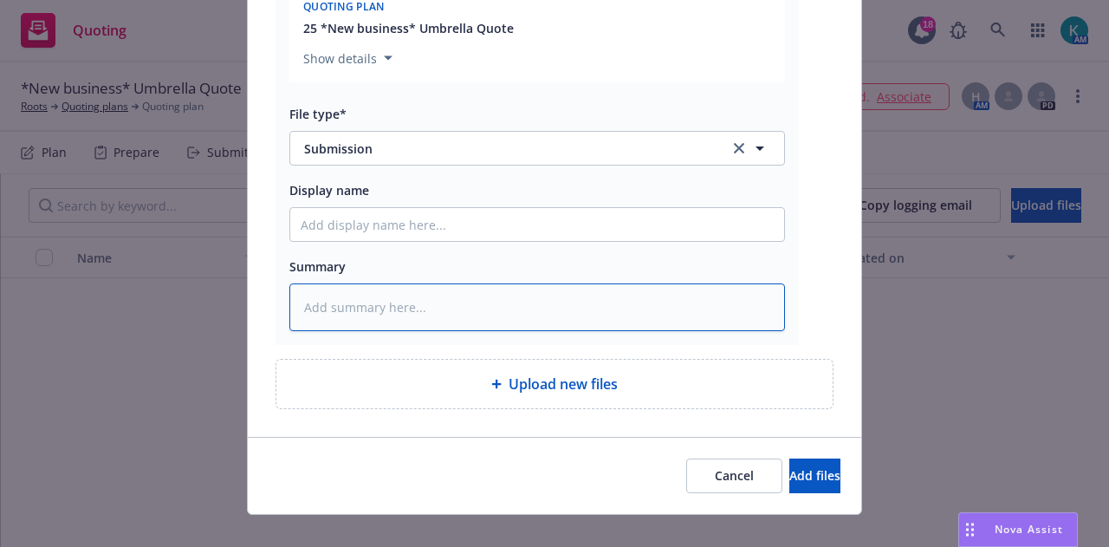
click at [589, 305] on textarea at bounding box center [537, 306] width 496 height 47
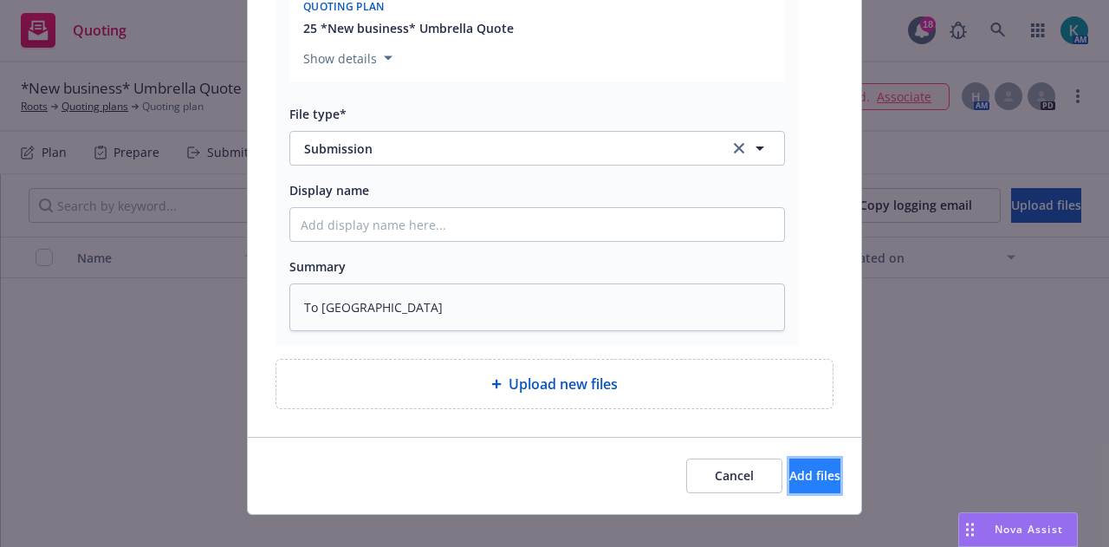
click at [790, 465] on button "Add files" at bounding box center [815, 475] width 51 height 35
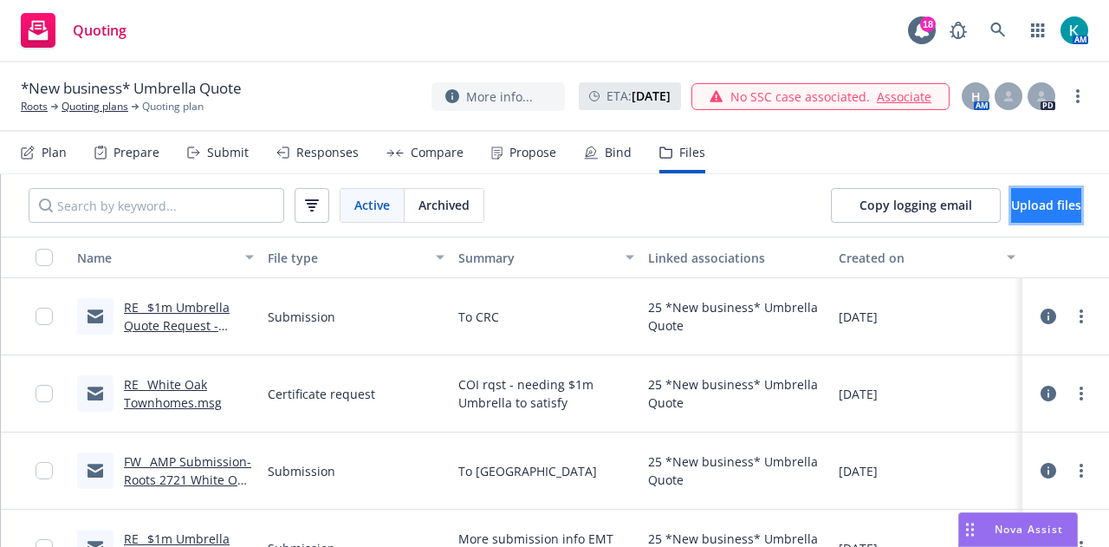
click at [1023, 211] on span "Upload files" at bounding box center [1046, 205] width 70 height 16
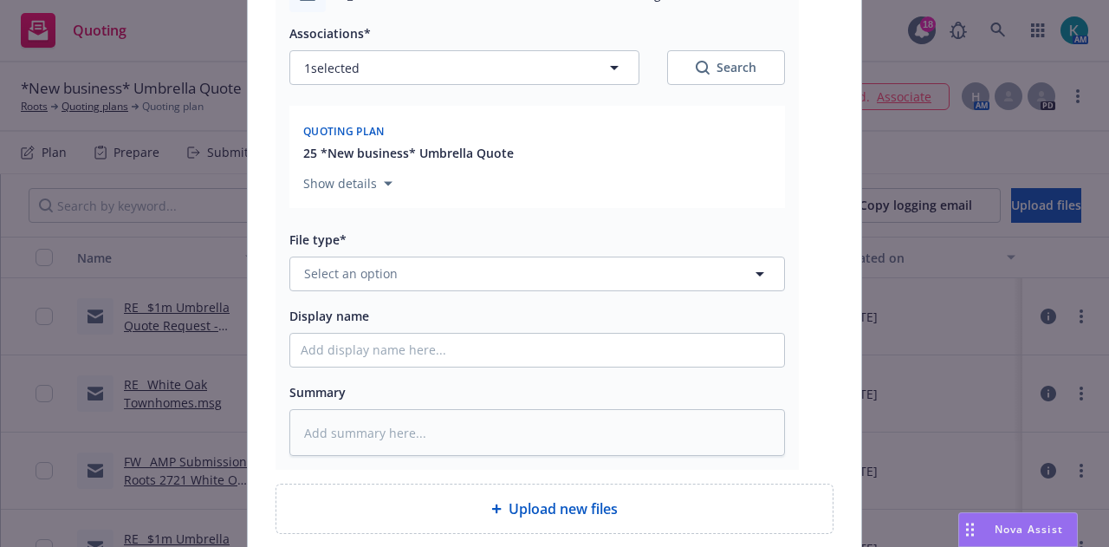
scroll to position [253, 0]
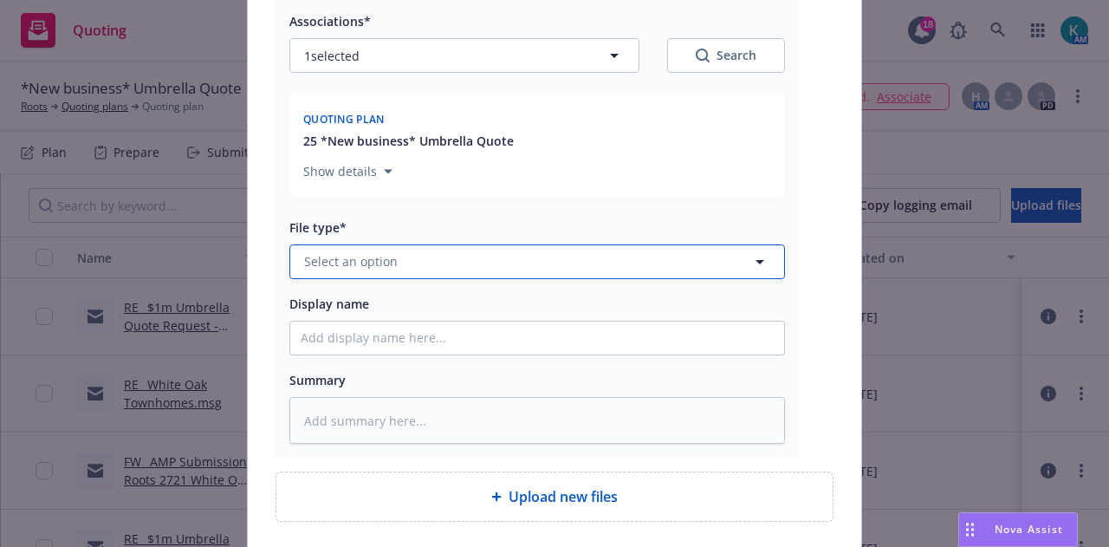
click at [584, 263] on button "Select an option" at bounding box center [537, 261] width 496 height 35
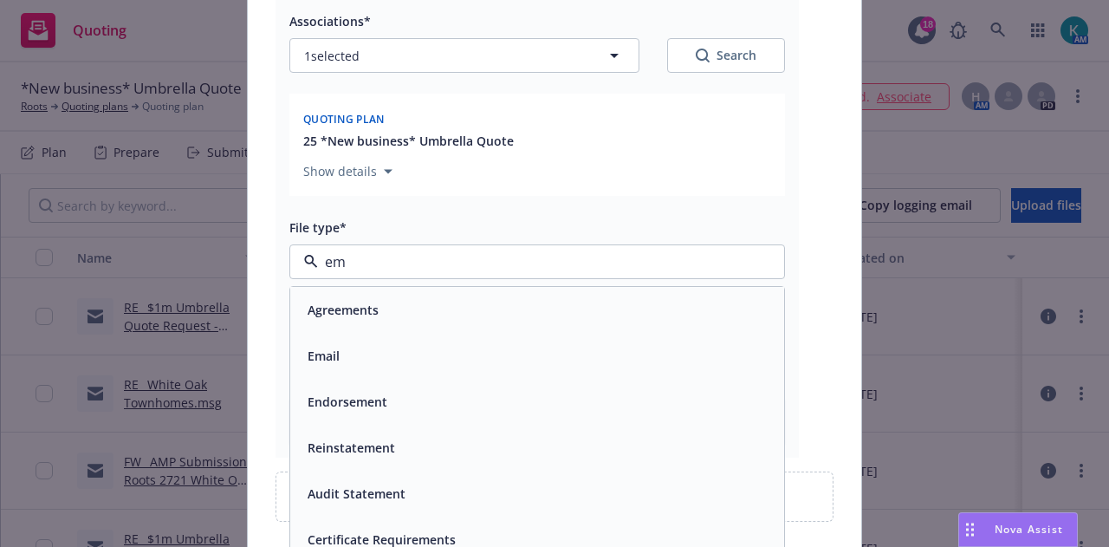
click at [548, 349] on div "Email" at bounding box center [537, 355] width 473 height 25
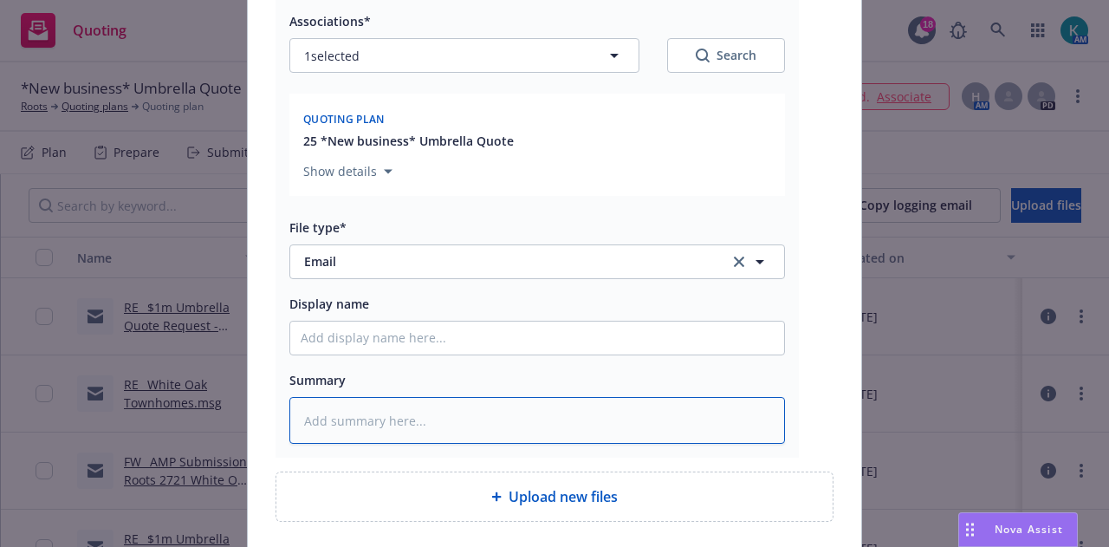
click at [523, 408] on textarea at bounding box center [537, 420] width 496 height 47
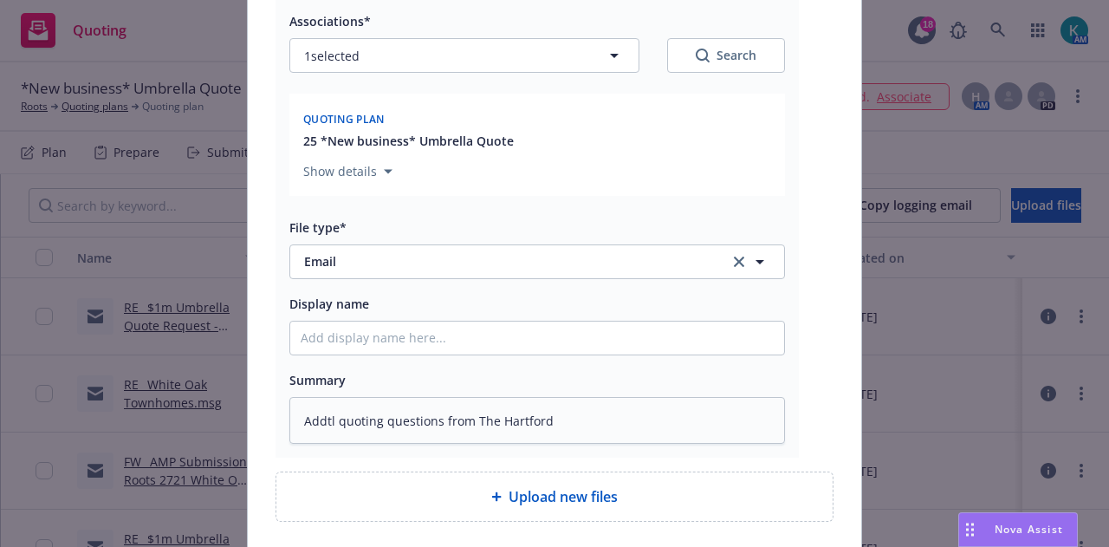
scroll to position [387, 0]
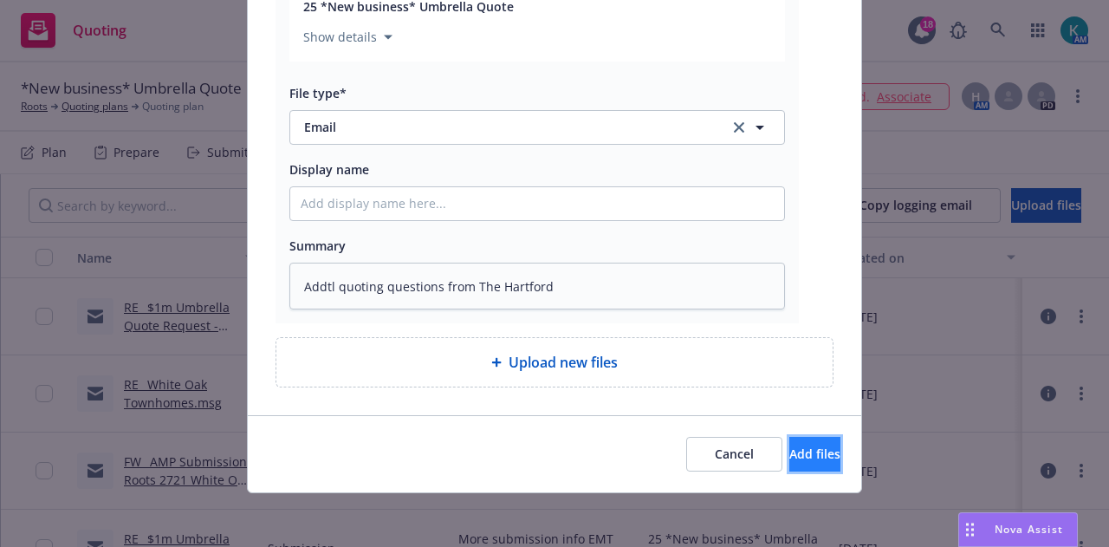
click at [790, 464] on button "Add files" at bounding box center [815, 454] width 51 height 35
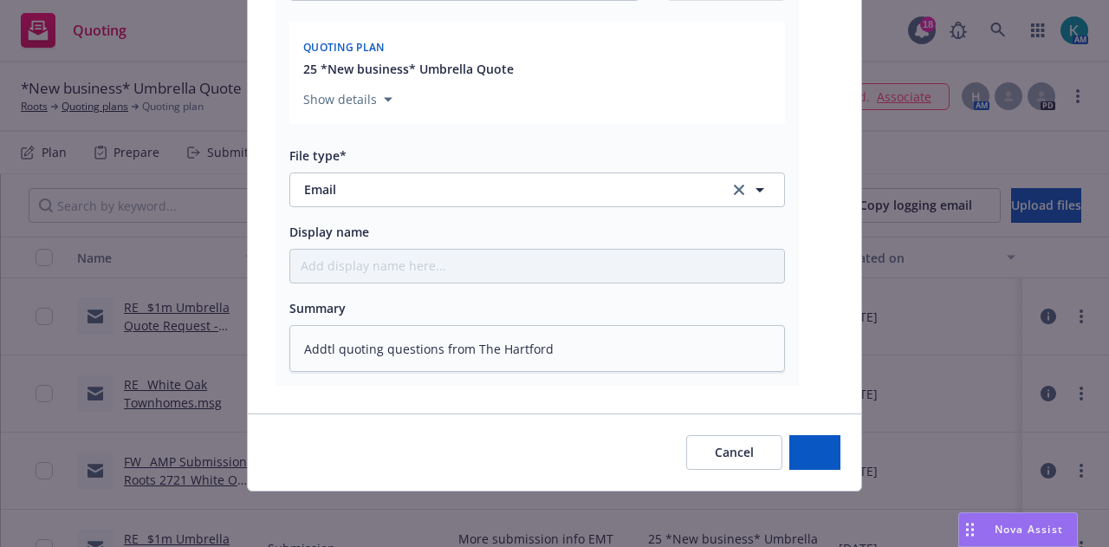
scroll to position [324, 0]
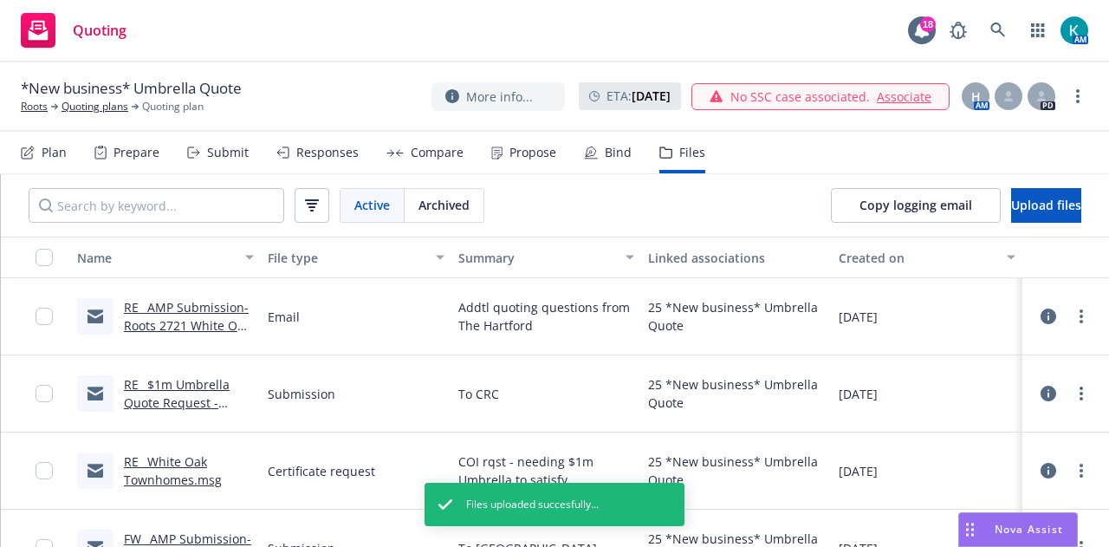
click at [333, 153] on div "Responses" at bounding box center [327, 153] width 62 height 14
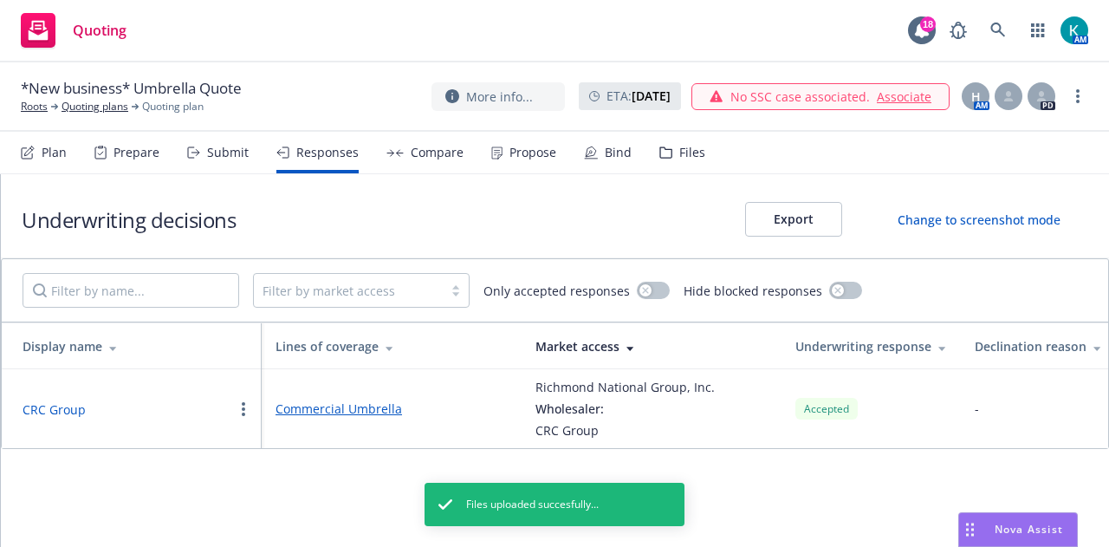
click at [439, 155] on div "Compare" at bounding box center [437, 153] width 53 height 14
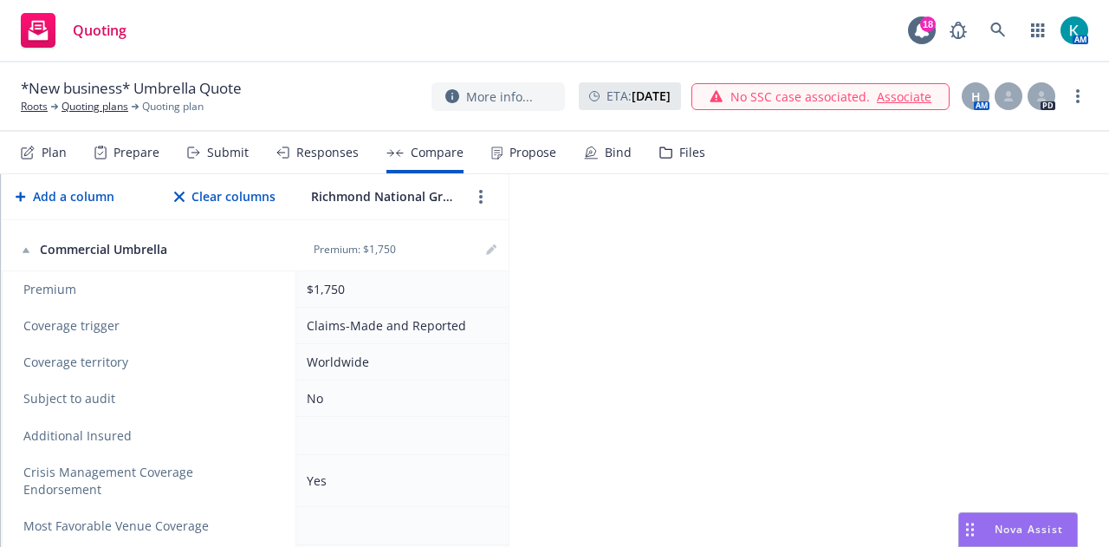
scroll to position [388, 0]
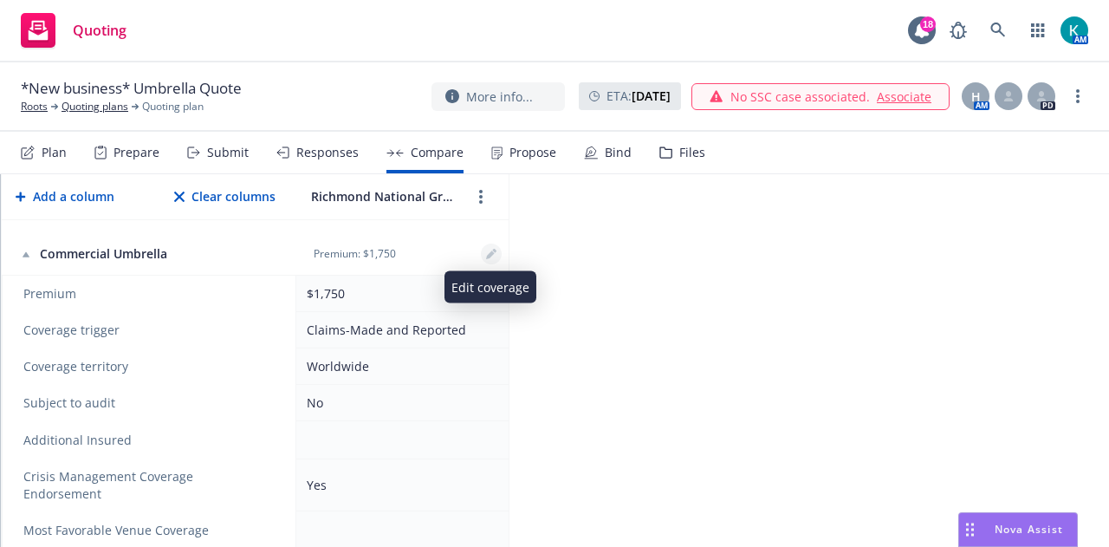
click at [495, 250] on icon "editPencil" at bounding box center [491, 254] width 10 height 10
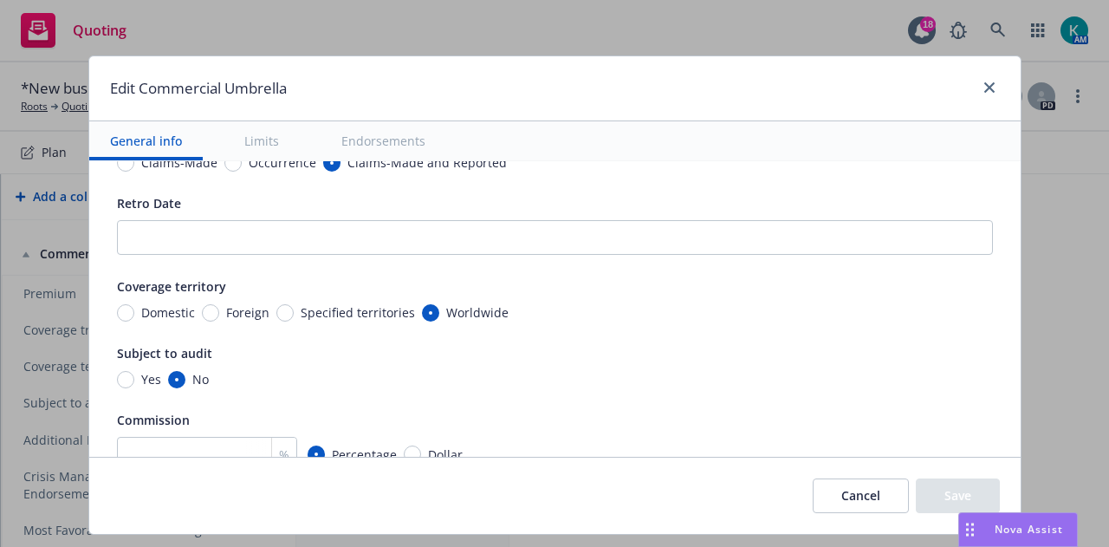
scroll to position [155, 0]
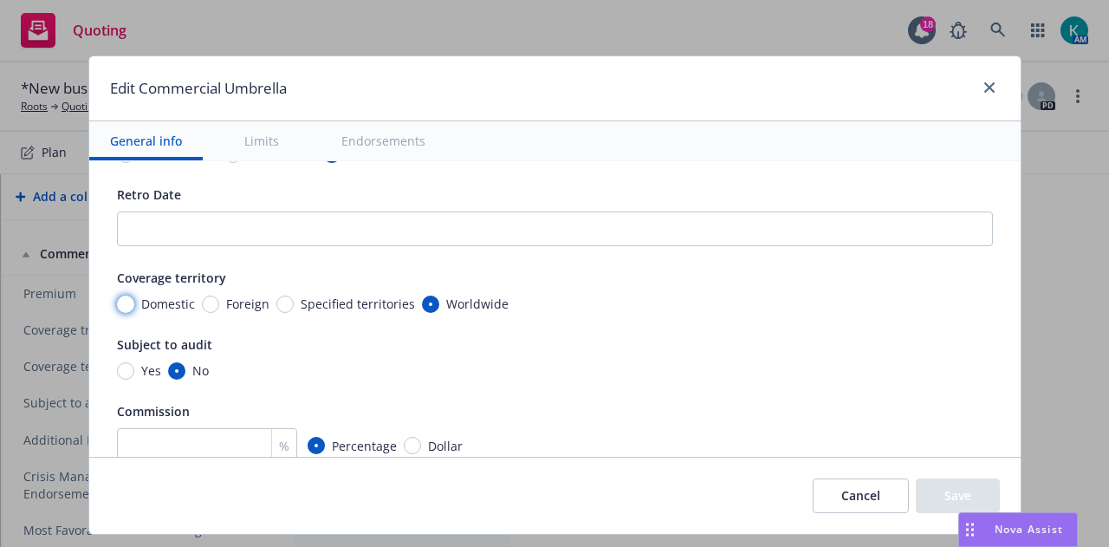
click at [120, 297] on input "Domestic" at bounding box center [125, 304] width 17 height 17
click at [205, 445] on input "number" at bounding box center [207, 445] width 180 height 35
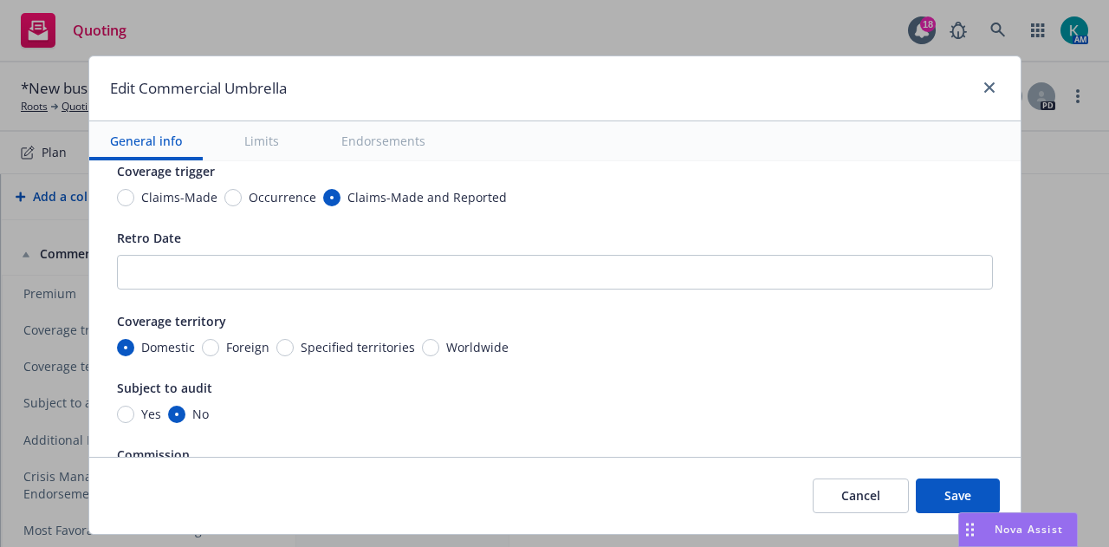
scroll to position [103, 0]
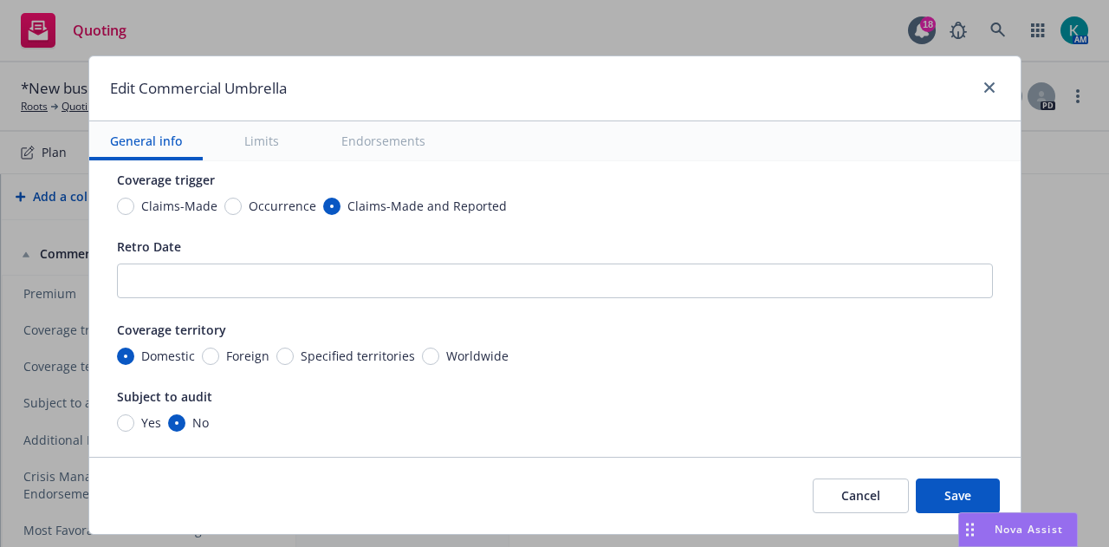
click at [263, 205] on span "Occurrence" at bounding box center [283, 206] width 68 height 18
click at [242, 205] on input "Occurrence" at bounding box center [232, 206] width 17 height 17
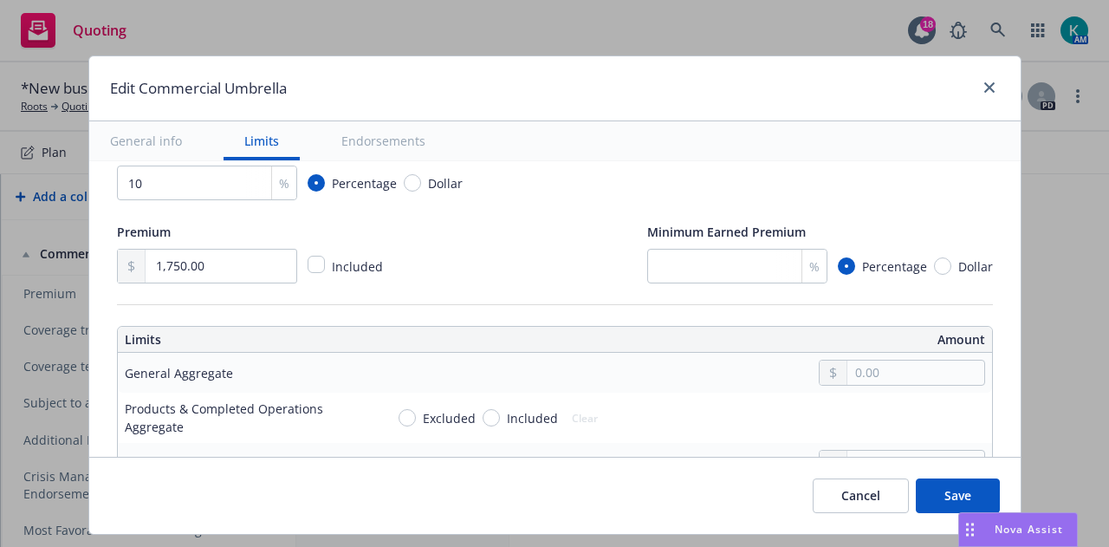
scroll to position [338, 0]
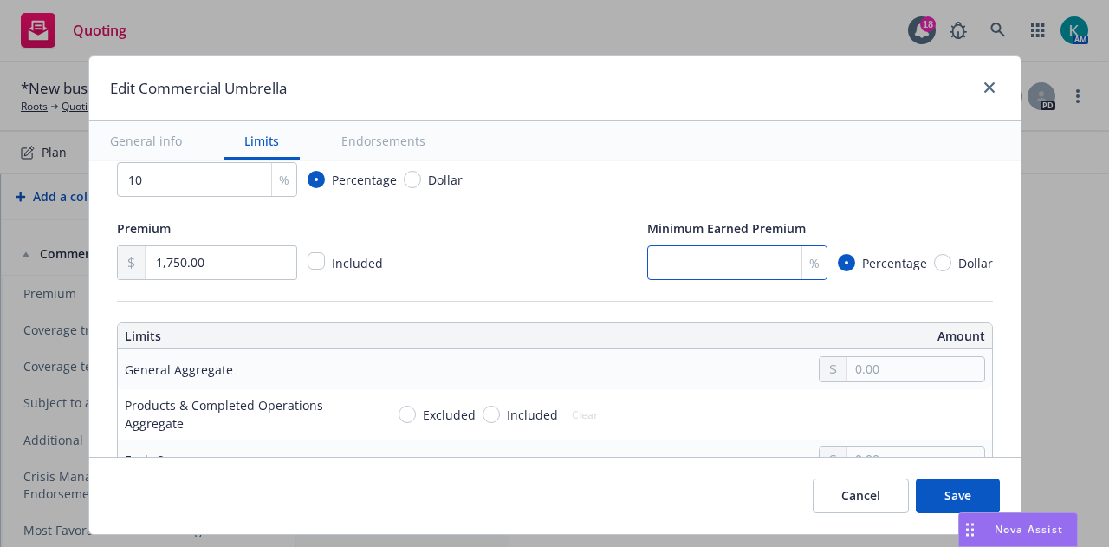
click at [718, 268] on input "number" at bounding box center [737, 262] width 180 height 35
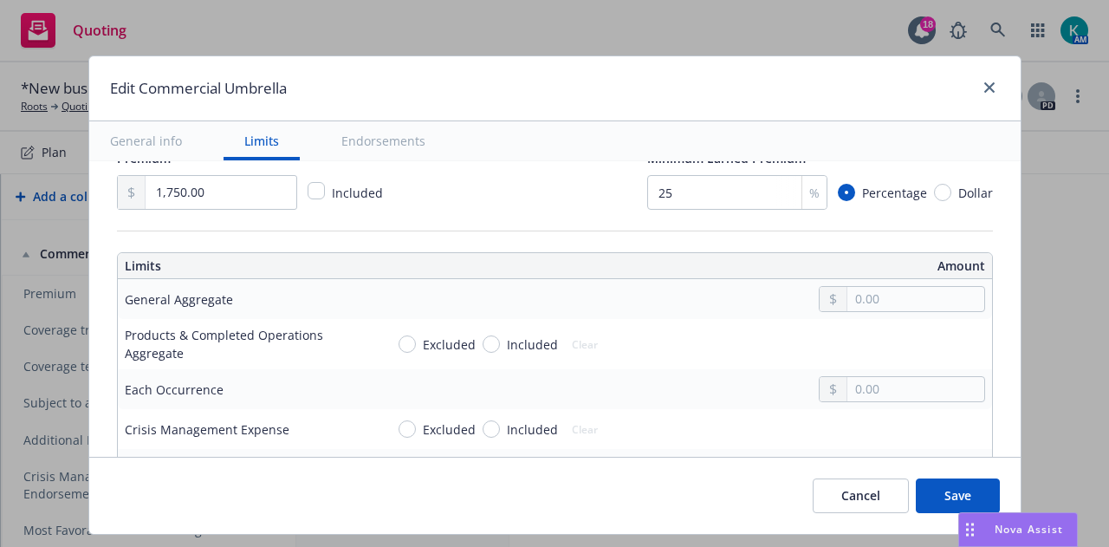
scroll to position [418, 0]
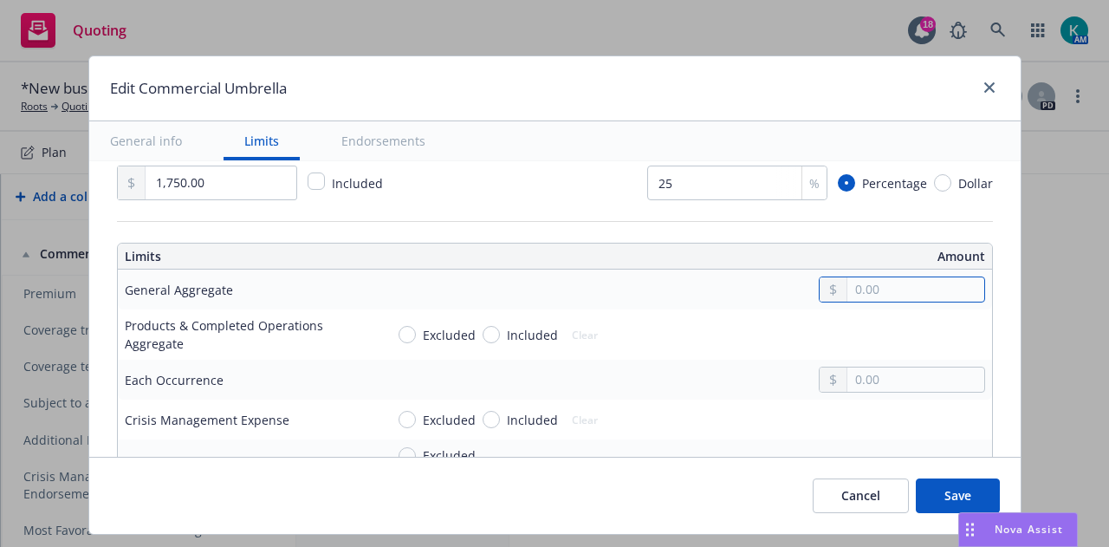
click at [910, 296] on input "text" at bounding box center [916, 289] width 136 height 24
click at [877, 367] on button "$1,000,000.00" at bounding box center [890, 364] width 149 height 32
click at [881, 374] on input "text" at bounding box center [916, 379] width 136 height 24
click at [896, 239] on button "$1,000,000.00" at bounding box center [890, 238] width 149 height 32
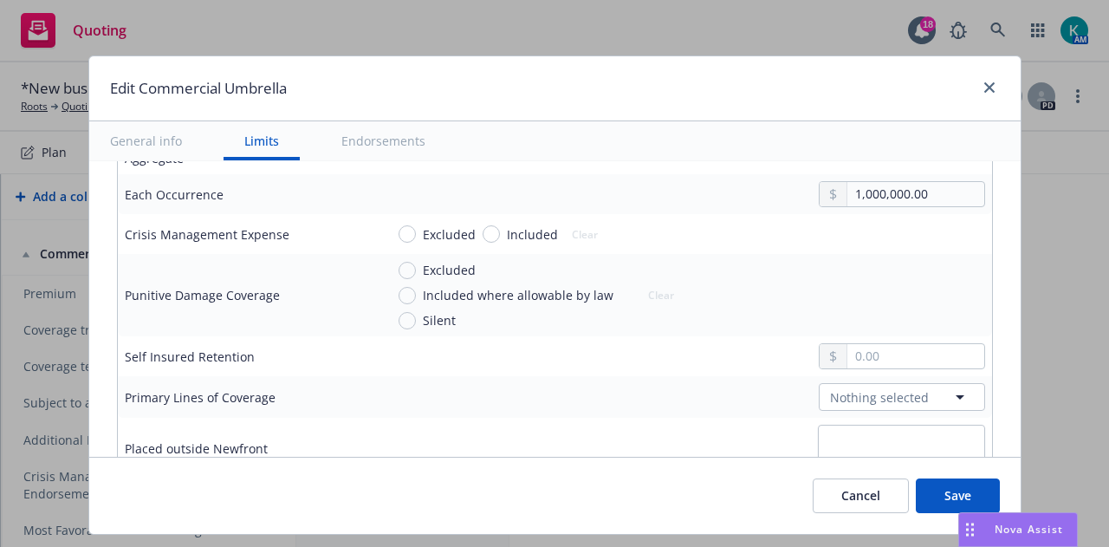
scroll to position [620, 0]
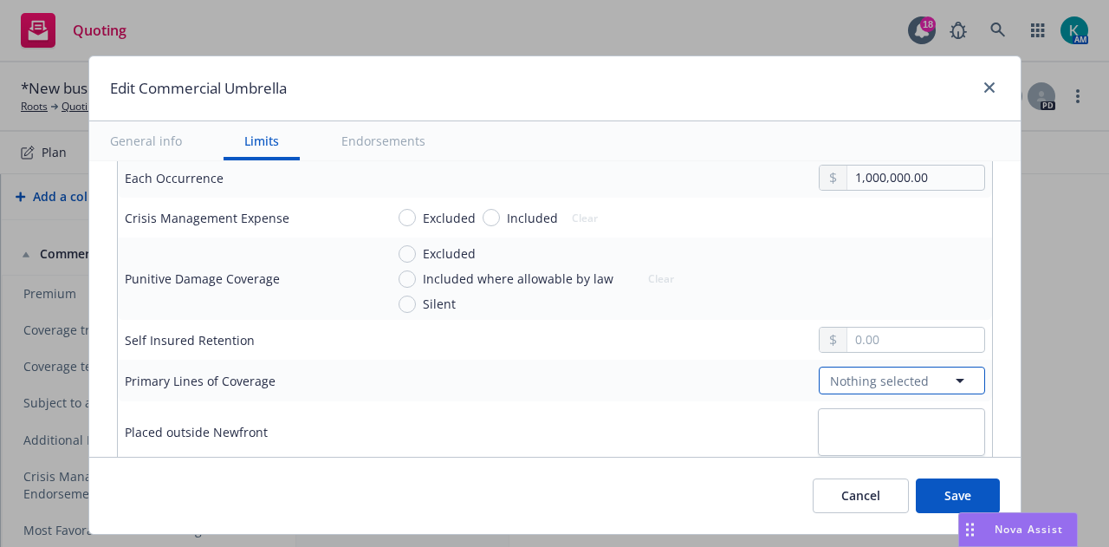
click at [870, 378] on span "Nothing selected" at bounding box center [879, 381] width 99 height 18
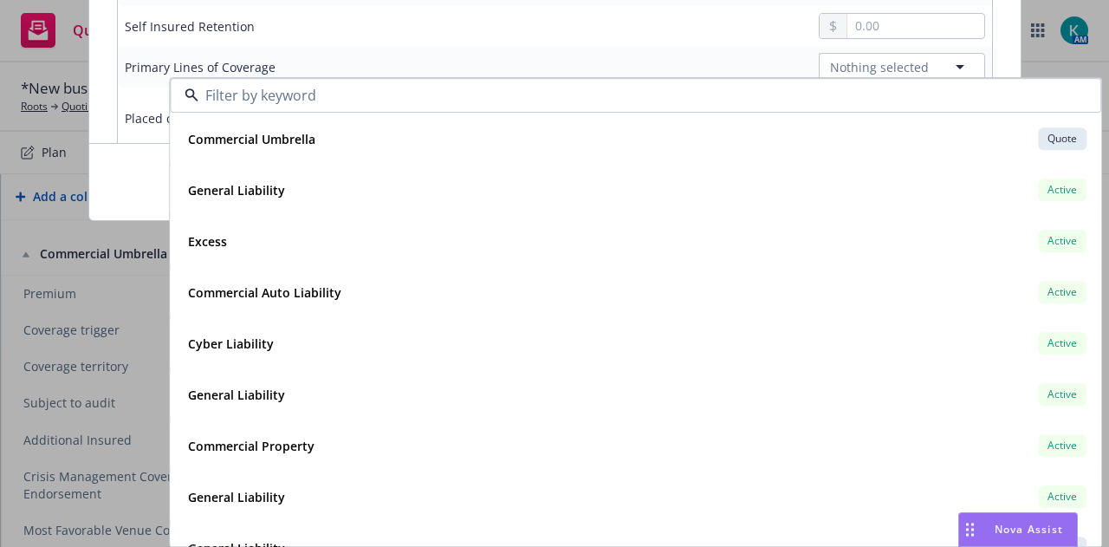
scroll to position [42, 0]
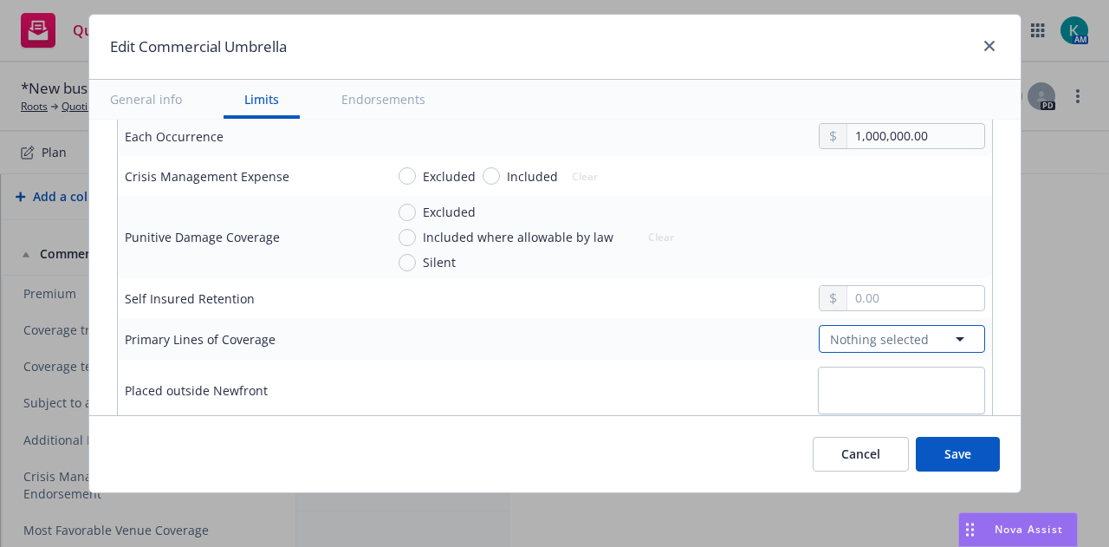
click at [868, 330] on span "Nothing selected" at bounding box center [879, 339] width 99 height 18
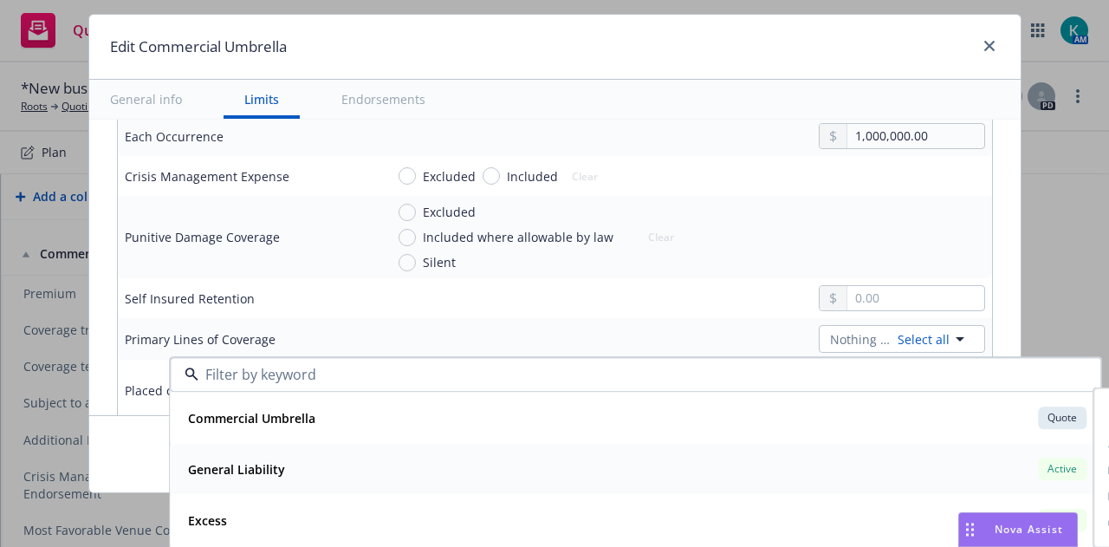
click at [598, 467] on div "General Liability Active" at bounding box center [635, 468] width 909 height 29
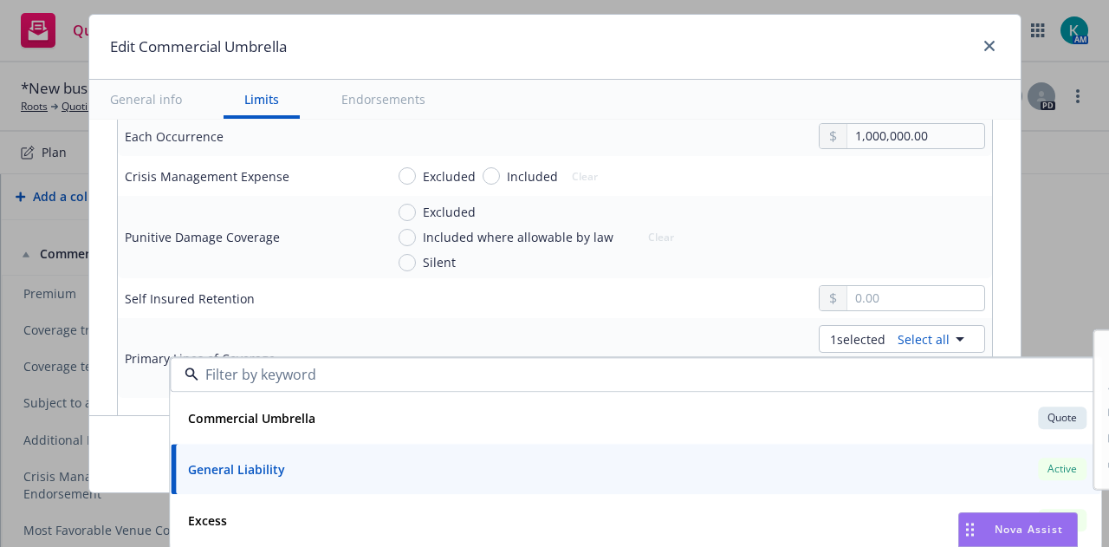
click at [515, 336] on div "1 selected Select all General Liability Active Commercial Umbrella Quote Policy…" at bounding box center [685, 358] width 601 height 66
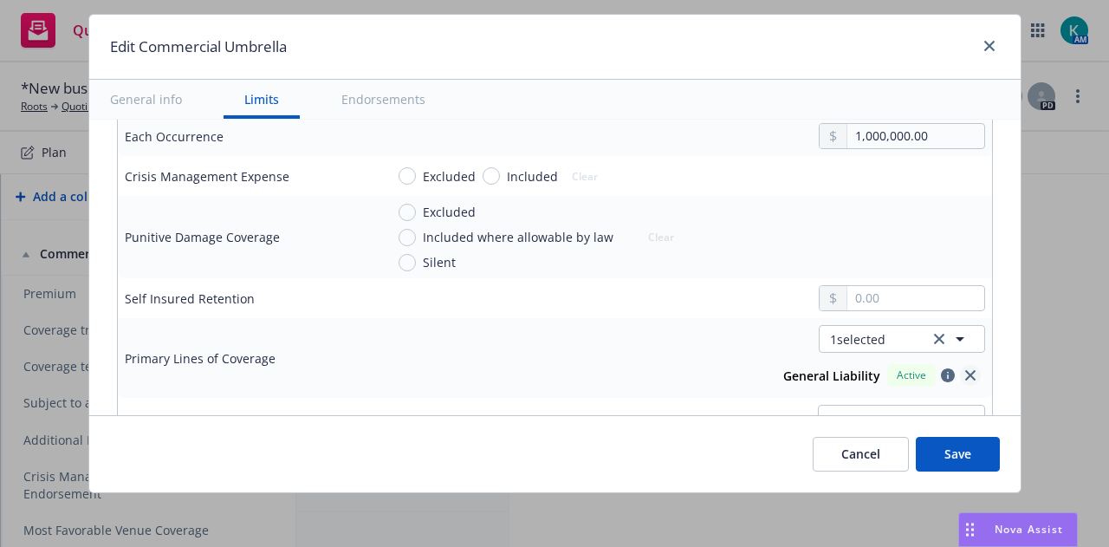
click at [965, 374] on icon "close" at bounding box center [970, 375] width 10 height 10
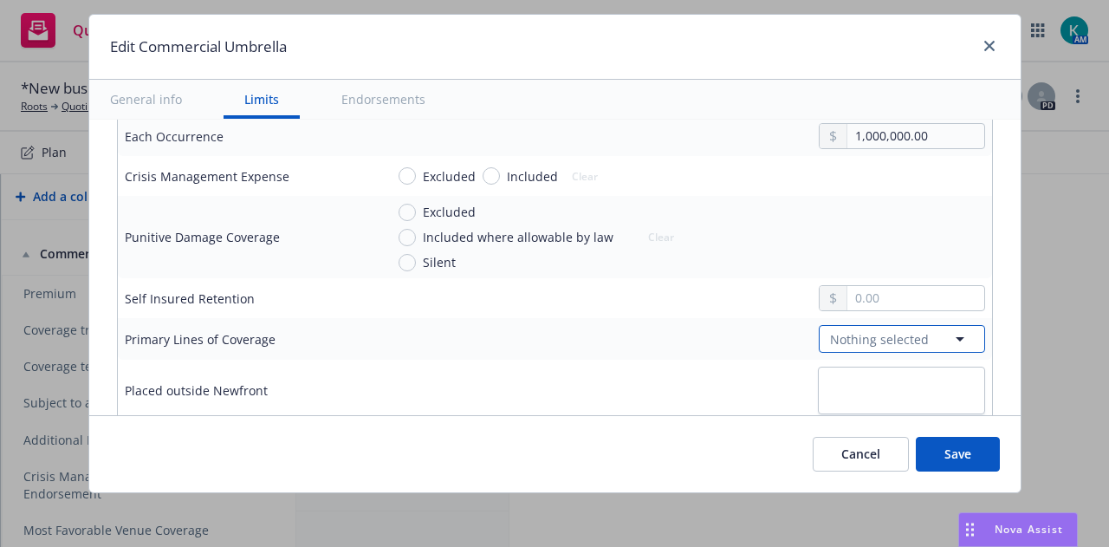
click at [908, 328] on button "Nothing selected" at bounding box center [902, 339] width 166 height 28
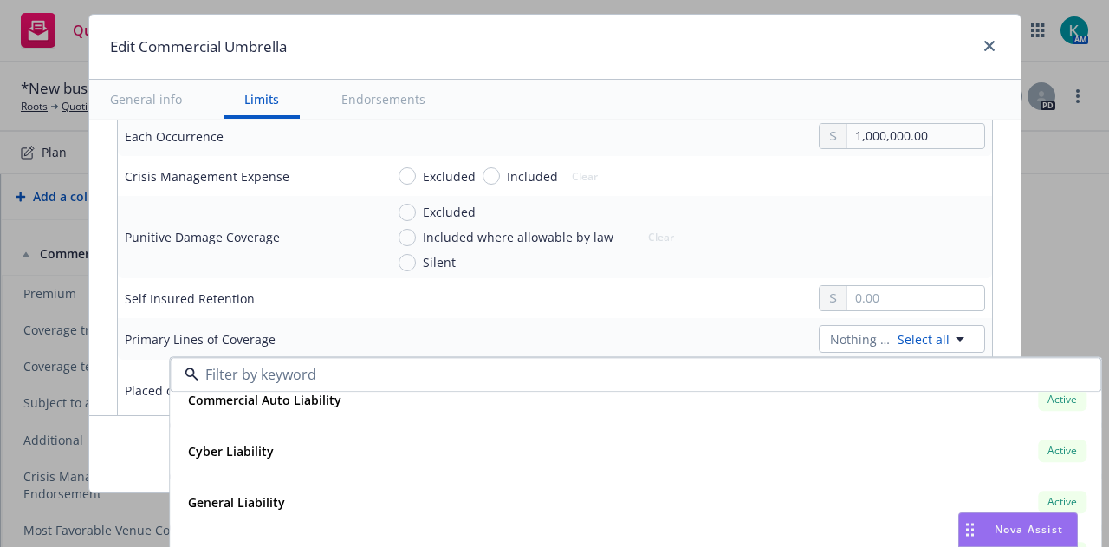
scroll to position [263, 0]
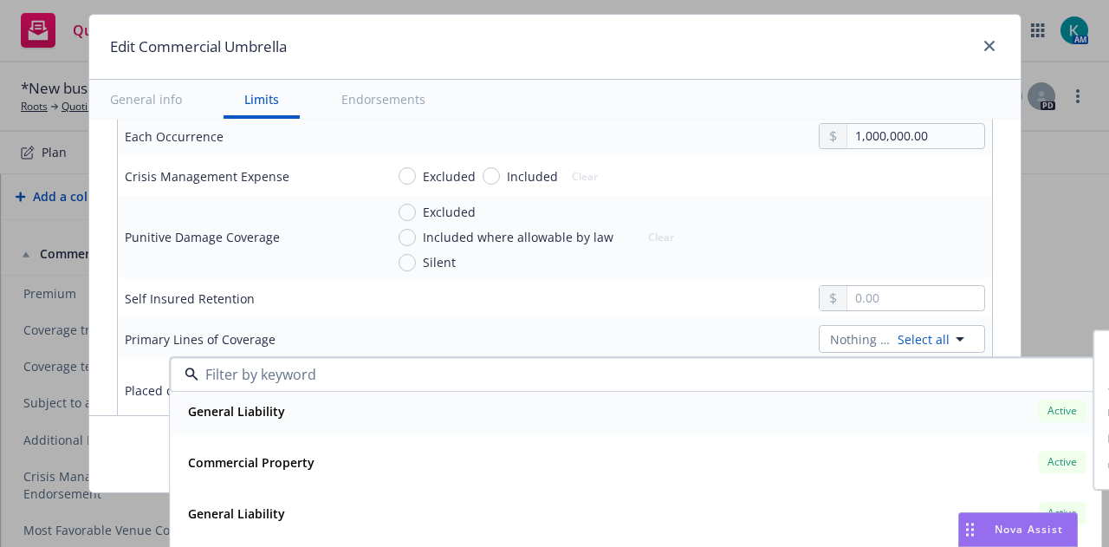
click at [1035, 421] on div "Active" at bounding box center [1062, 410] width 55 height 29
click at [762, 325] on div "1 selected Select all General Liability Active Cyber Liability Active Policy nu…" at bounding box center [874, 358] width 224 height 66
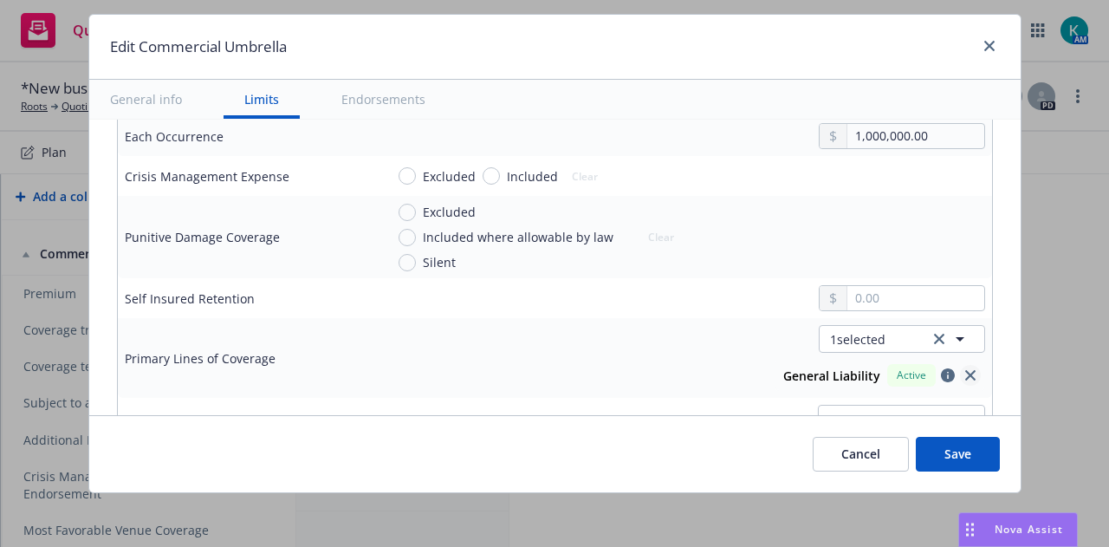
click at [965, 372] on icon "close" at bounding box center [970, 375] width 10 height 10
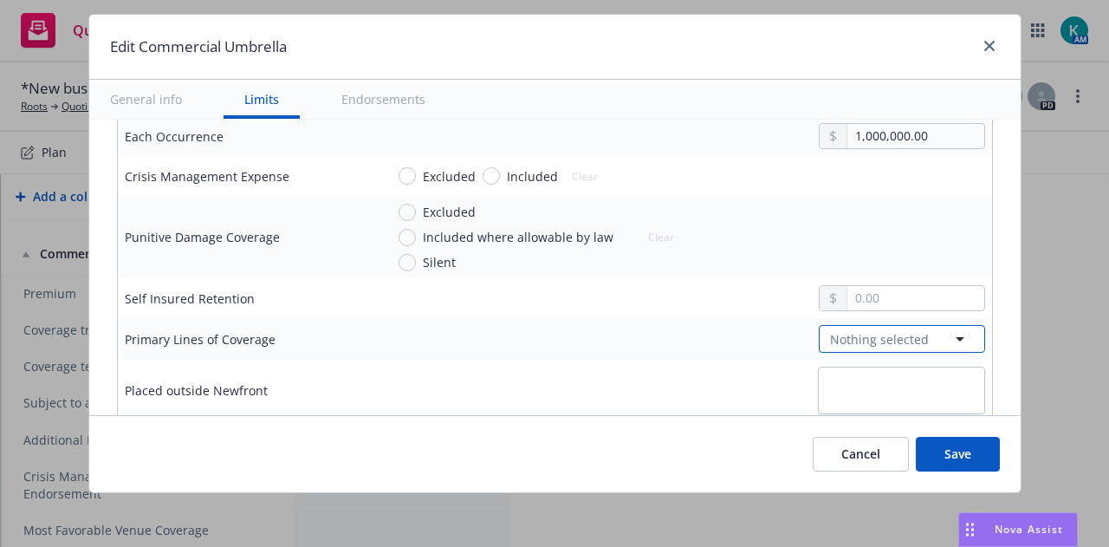
click at [908, 335] on button "Nothing selected" at bounding box center [902, 339] width 166 height 28
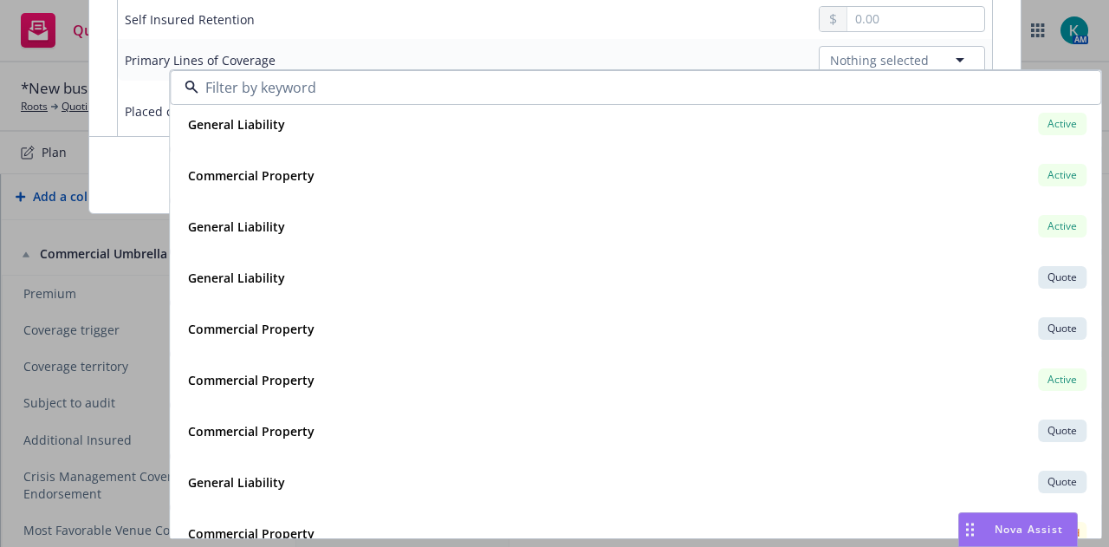
scroll to position [42, 0]
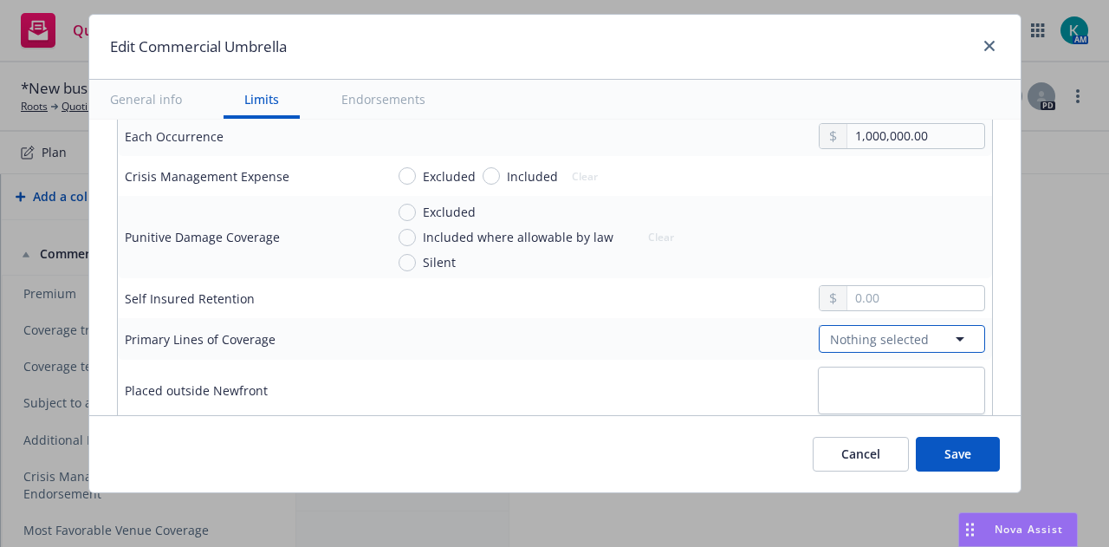
click at [950, 340] on icon "button" at bounding box center [960, 338] width 21 height 21
click at [876, 351] on td "Nothing selected" at bounding box center [685, 339] width 614 height 42
click at [870, 341] on span "Nothing selected" at bounding box center [879, 339] width 99 height 18
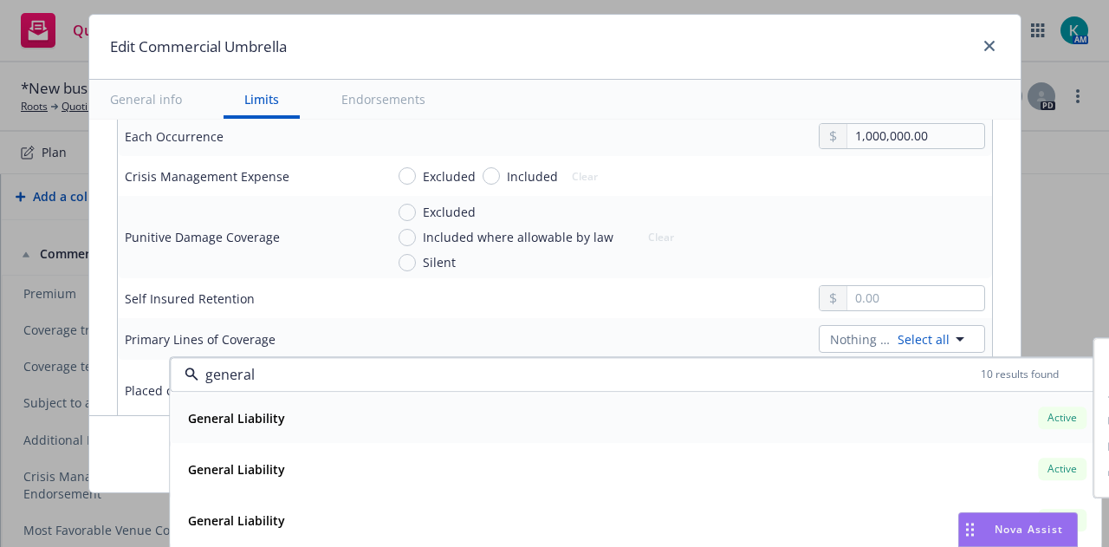
click at [788, 420] on div "General Liability Active" at bounding box center [635, 417] width 909 height 29
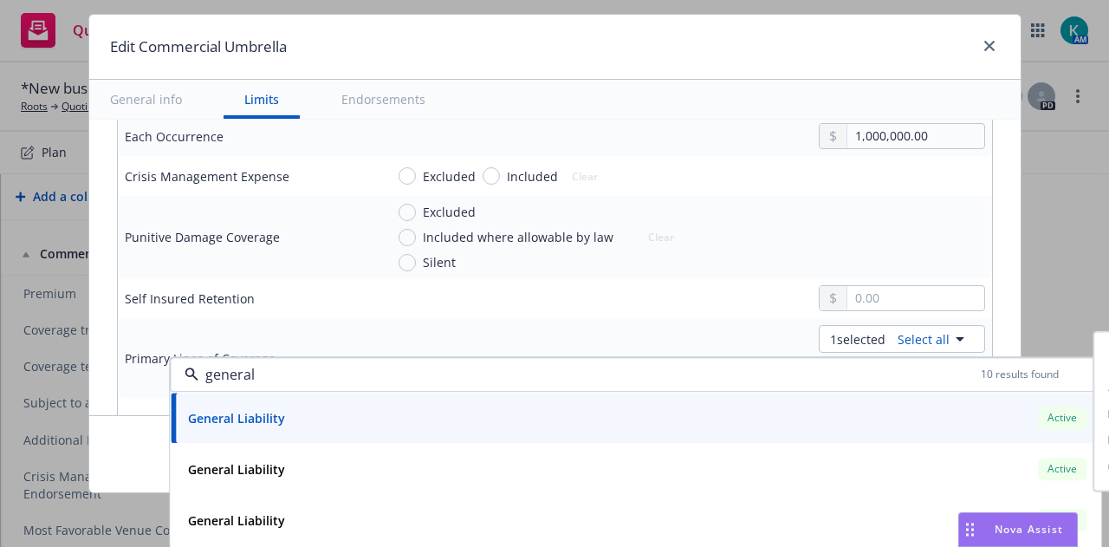
click at [643, 348] on div "1 selected Select all General Liability Active general 10 results found General…" at bounding box center [685, 358] width 601 height 66
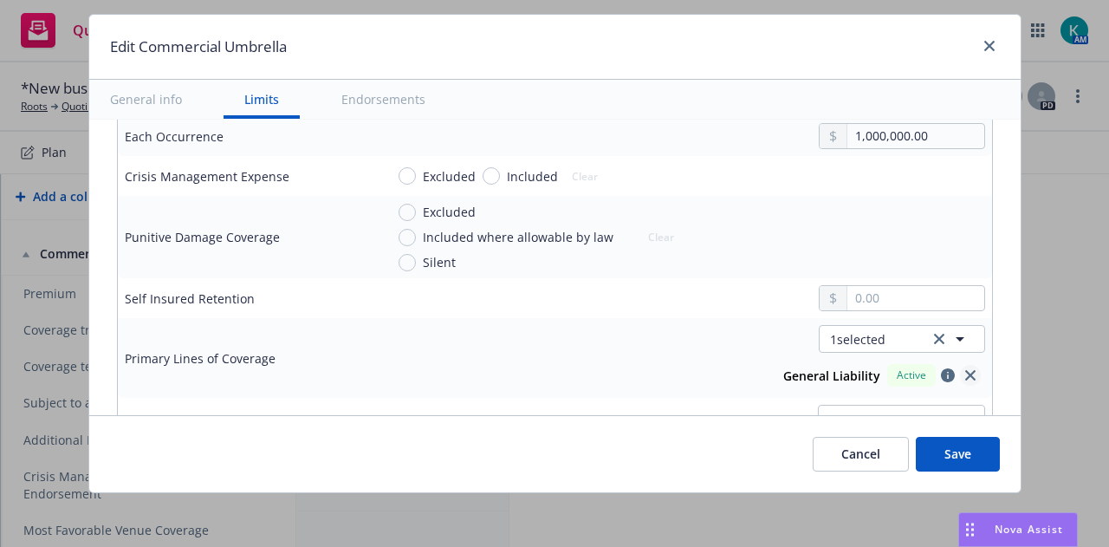
click at [960, 379] on link "close" at bounding box center [970, 375] width 21 height 21
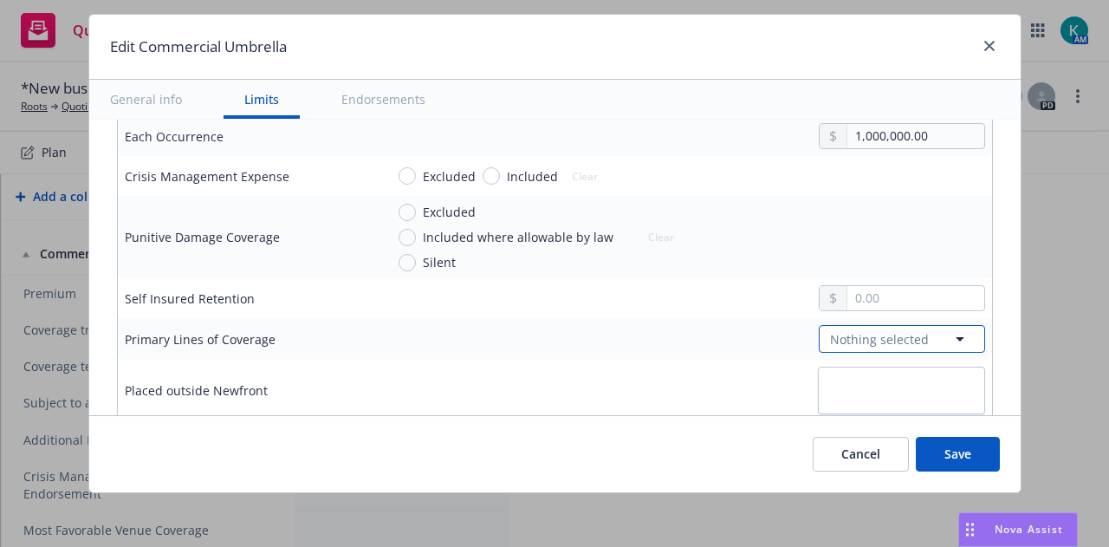
click at [910, 330] on button "Nothing selected" at bounding box center [902, 339] width 166 height 28
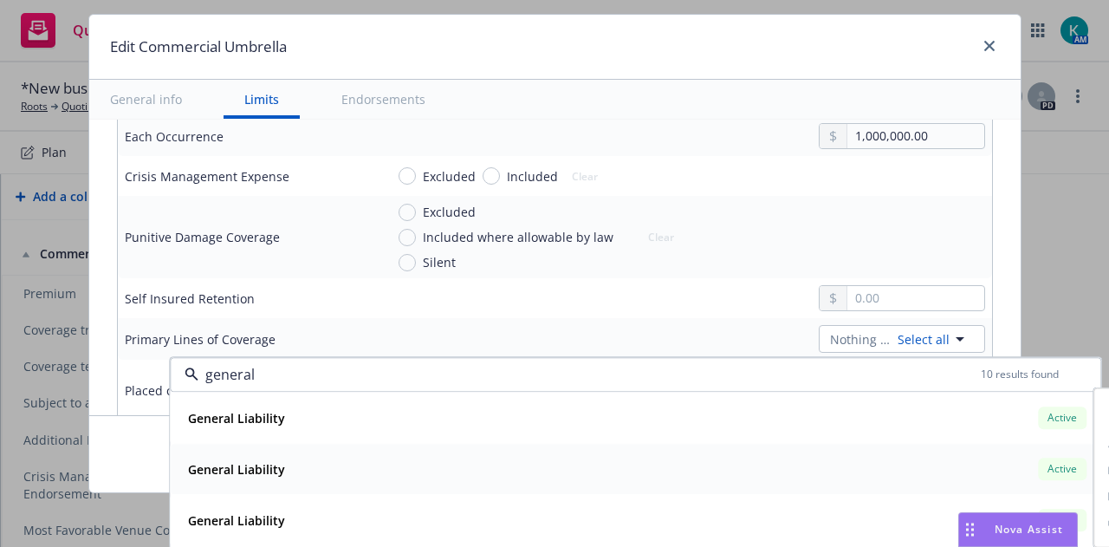
click at [918, 476] on div "General Liability Active" at bounding box center [635, 468] width 909 height 29
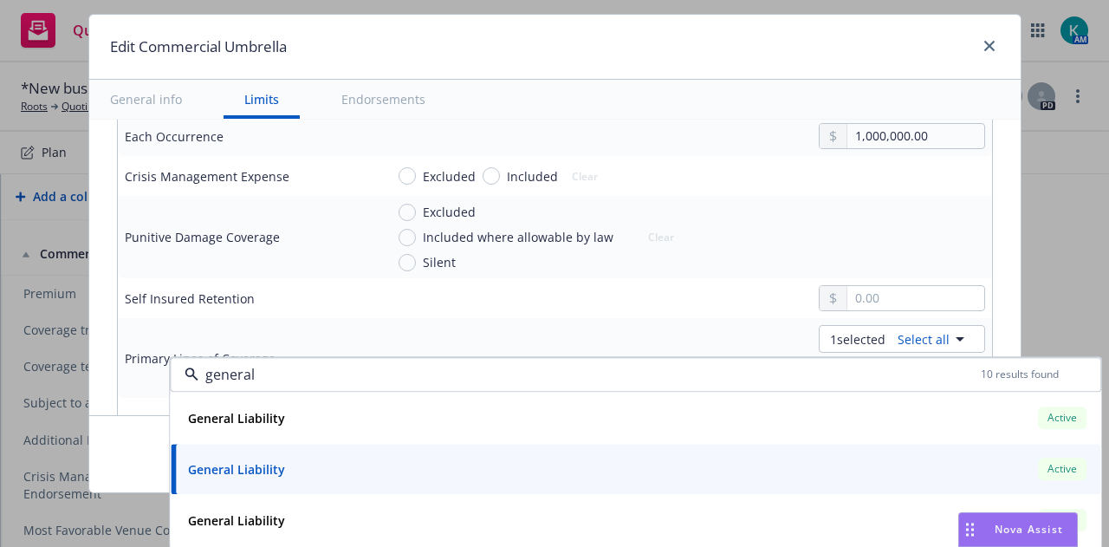
click at [776, 328] on div "1 selected Select all" at bounding box center [881, 339] width 210 height 28
click at [762, 328] on div "1 selected Select all General Liability Active general 10 results found General…" at bounding box center [874, 358] width 224 height 66
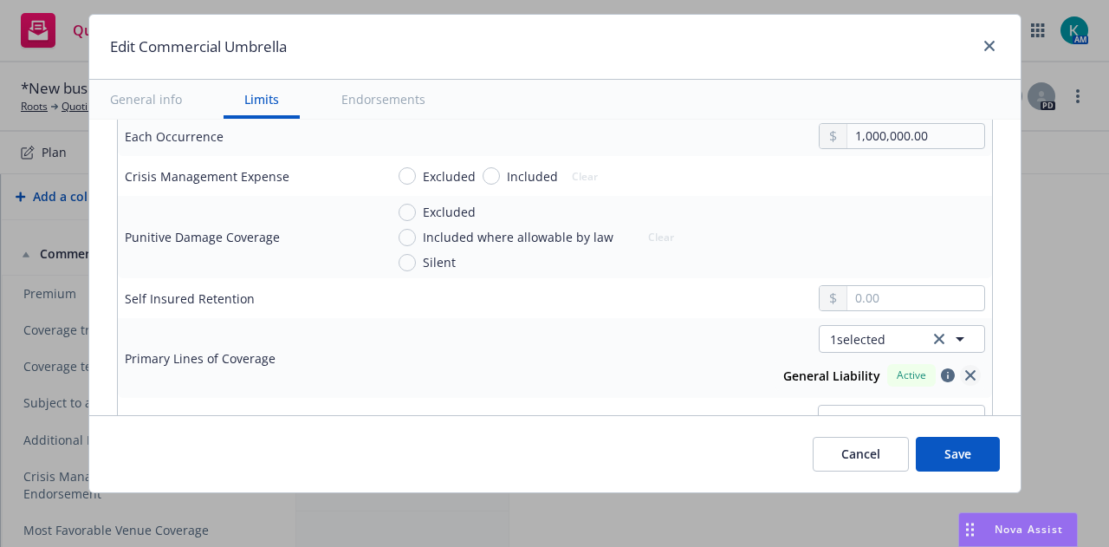
click at [965, 371] on icon "close" at bounding box center [970, 375] width 10 height 10
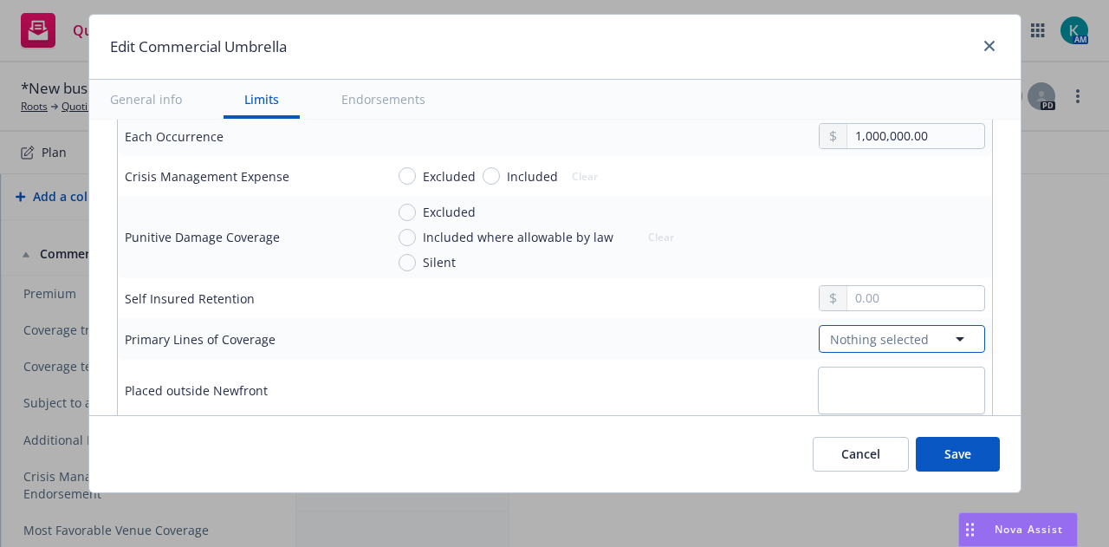
click at [920, 340] on button "Nothing selected" at bounding box center [902, 339] width 166 height 28
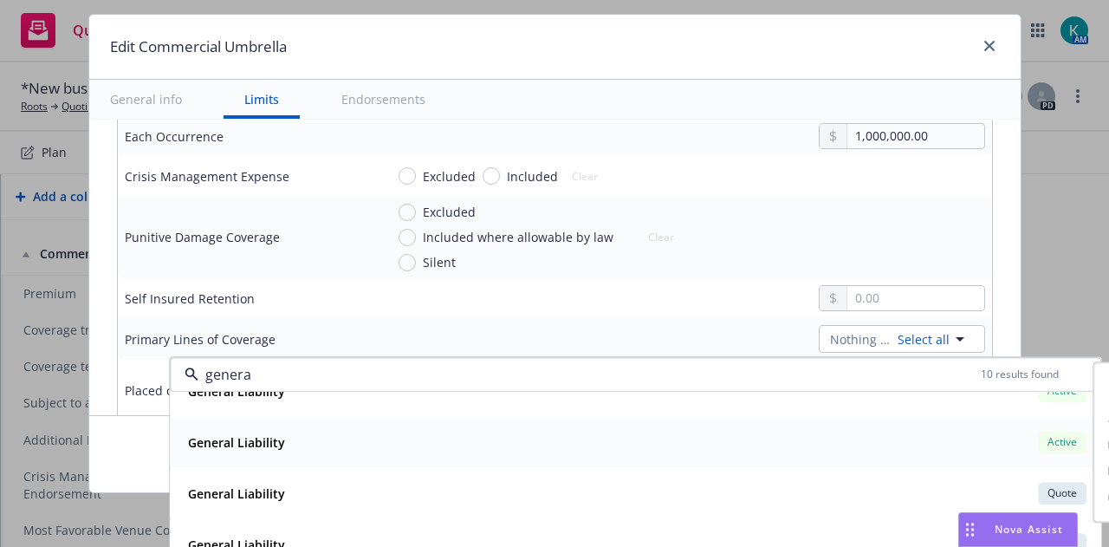
scroll to position [78, 0]
click at [991, 457] on div "General Liability Active Policy number F327823 Premium $37,957.44 Effective dat…" at bounding box center [636, 442] width 930 height 50
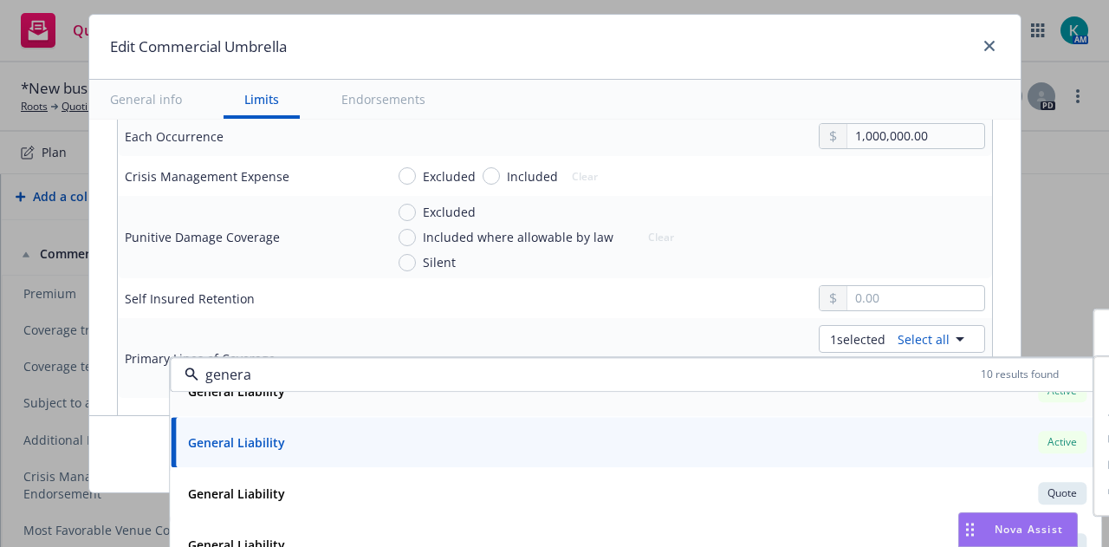
click at [792, 361] on div "genera 10 results found" at bounding box center [636, 374] width 932 height 35
click at [776, 342] on div "1 selected Select all" at bounding box center [881, 339] width 210 height 28
click at [738, 328] on div "1 selected Select all General Liability Active genera 10 results found General …" at bounding box center [685, 358] width 601 height 66
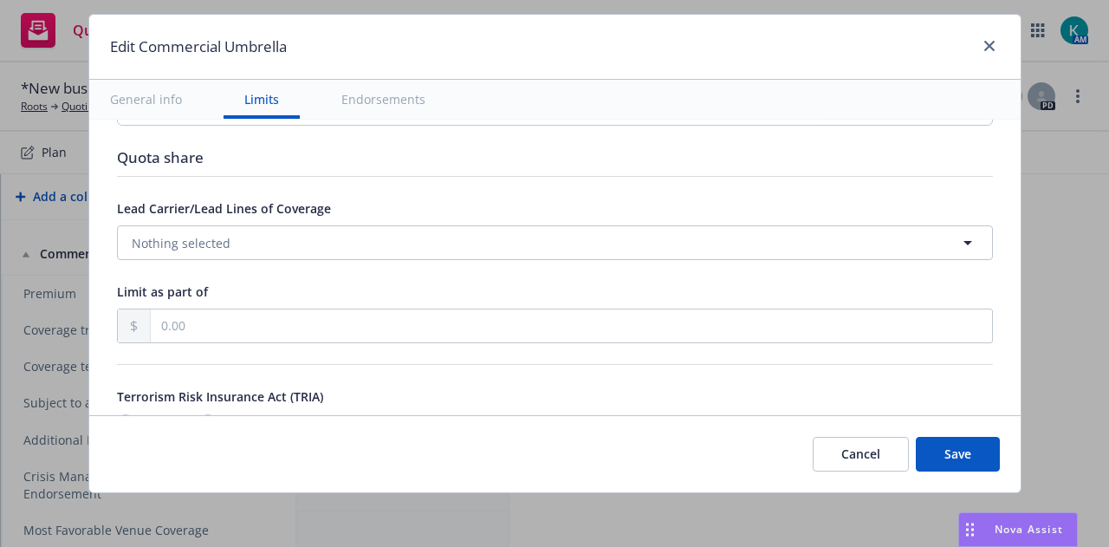
scroll to position [964, 0]
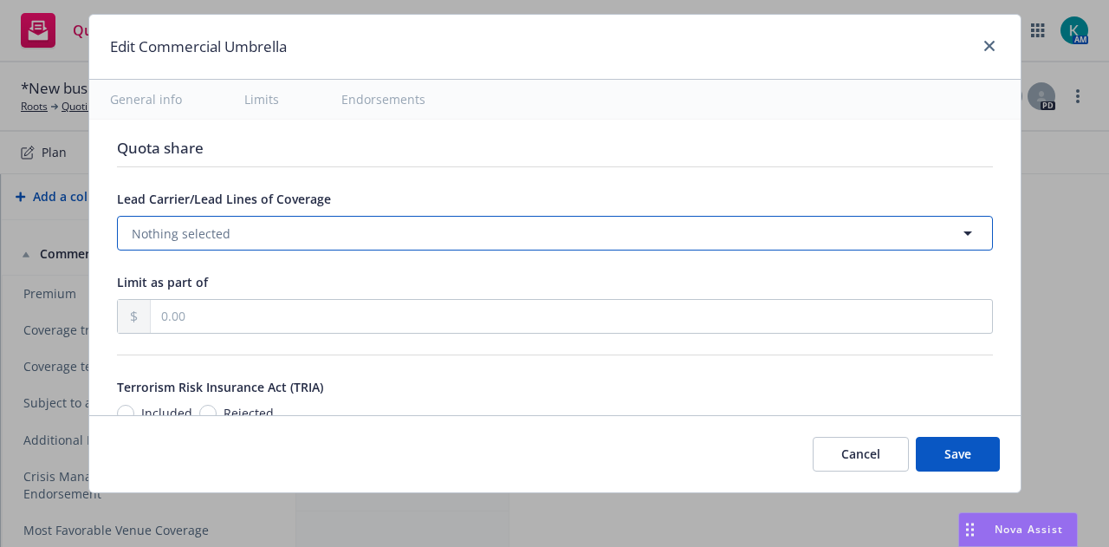
click at [851, 228] on button "Nothing selected" at bounding box center [555, 233] width 876 height 35
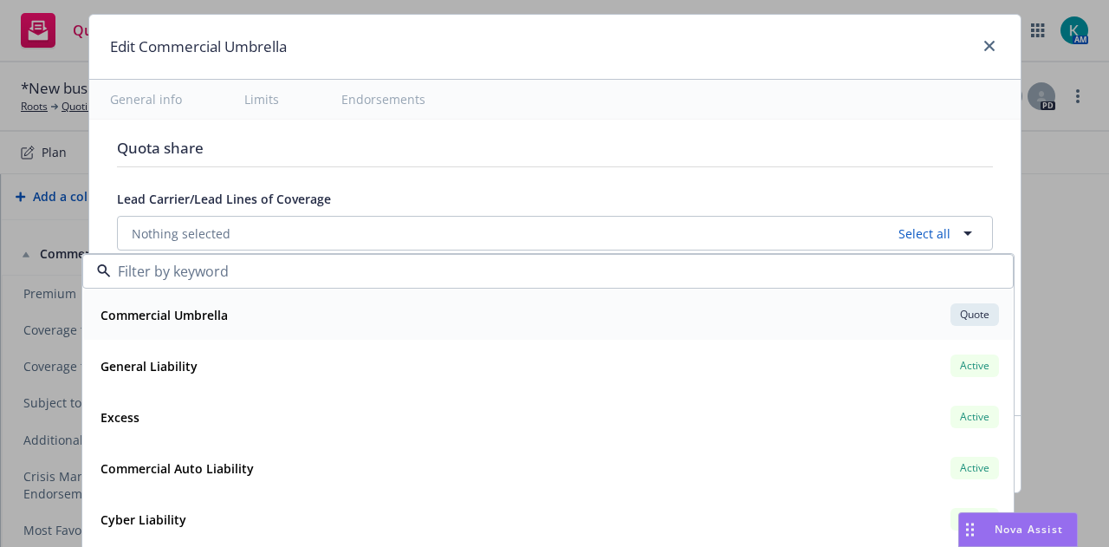
click at [744, 323] on div "Commercial Umbrella Quote" at bounding box center [548, 314] width 909 height 29
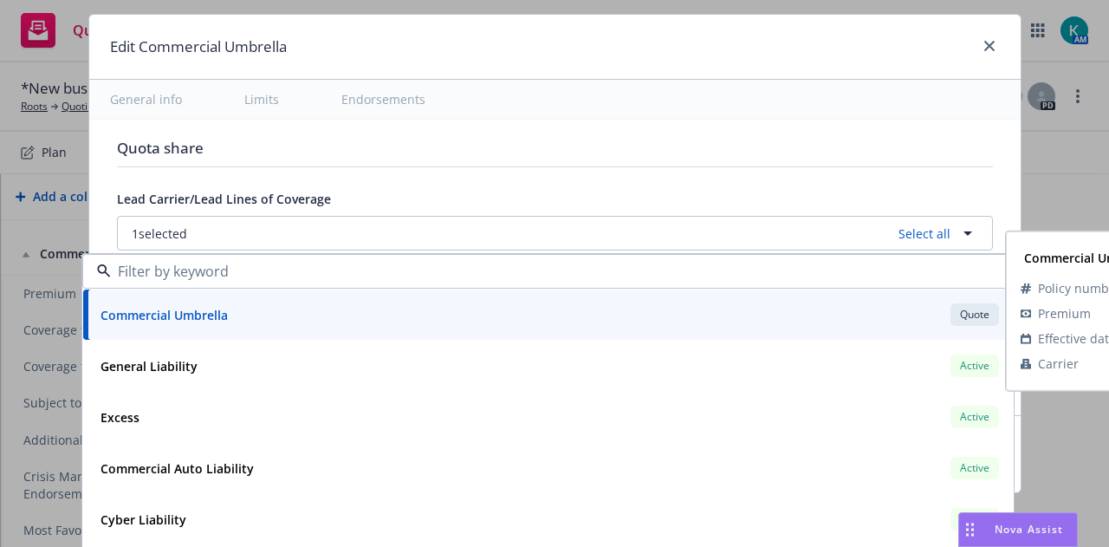
click at [747, 194] on div "Lead Carrier/Lead Lines of Coverage" at bounding box center [555, 198] width 876 height 21
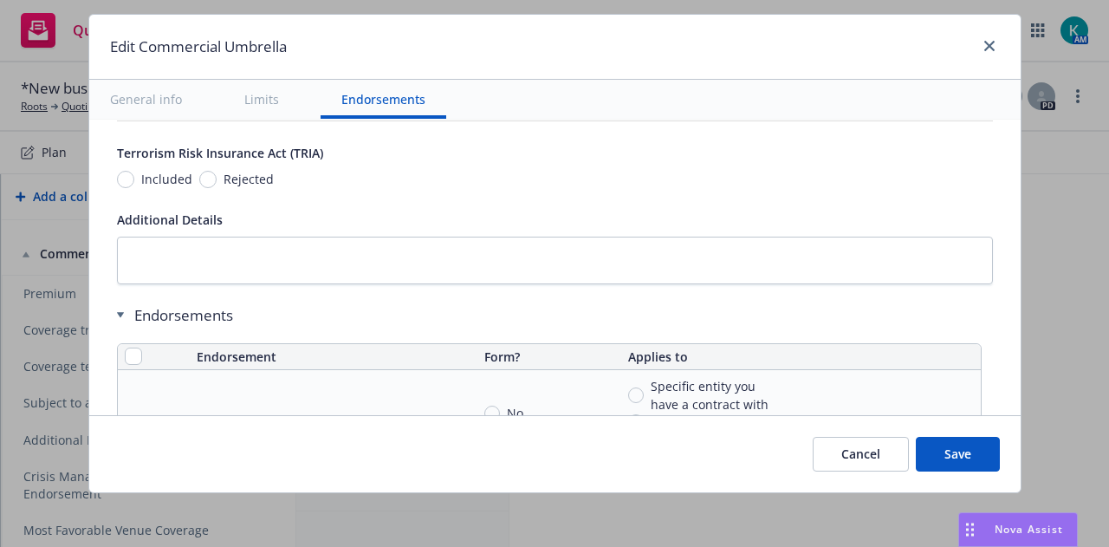
scroll to position [1278, 0]
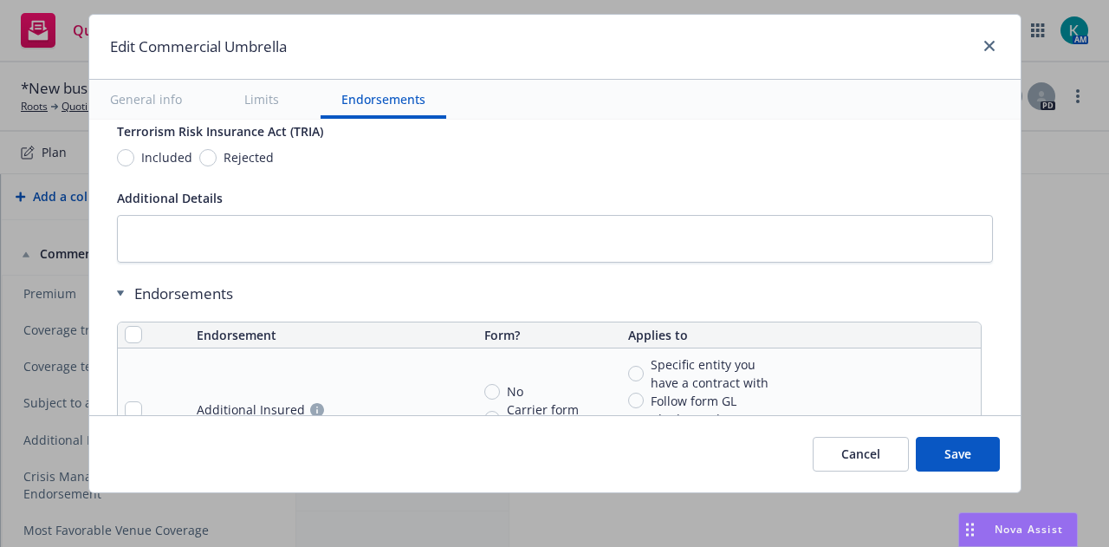
click at [224, 152] on span "Rejected" at bounding box center [249, 157] width 50 height 18
click at [215, 152] on input "Rejected" at bounding box center [207, 157] width 17 height 17
click at [126, 326] on input "checkbox" at bounding box center [133, 334] width 17 height 17
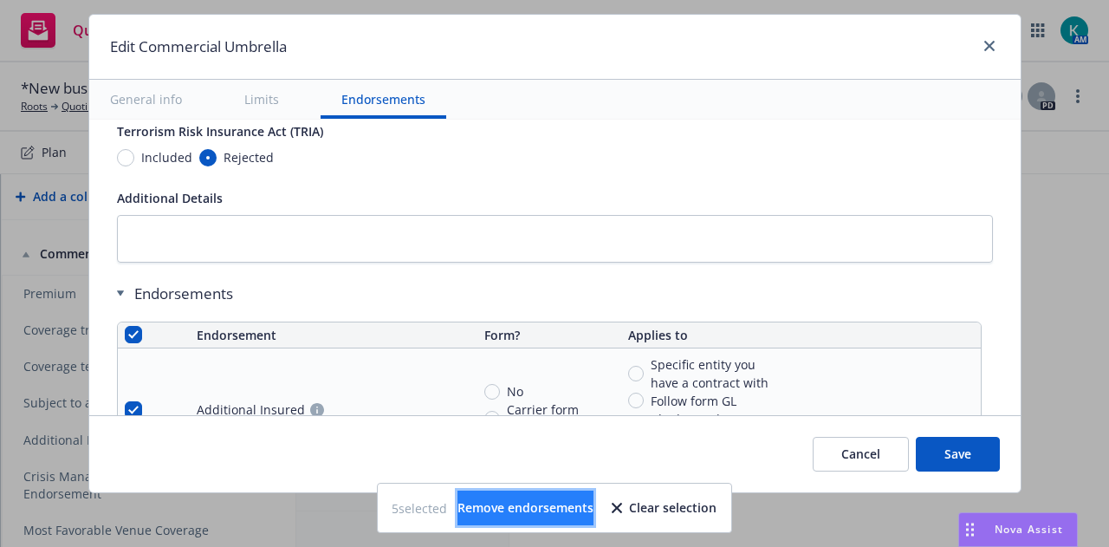
click at [530, 501] on span "Remove endorsements" at bounding box center [526, 507] width 136 height 16
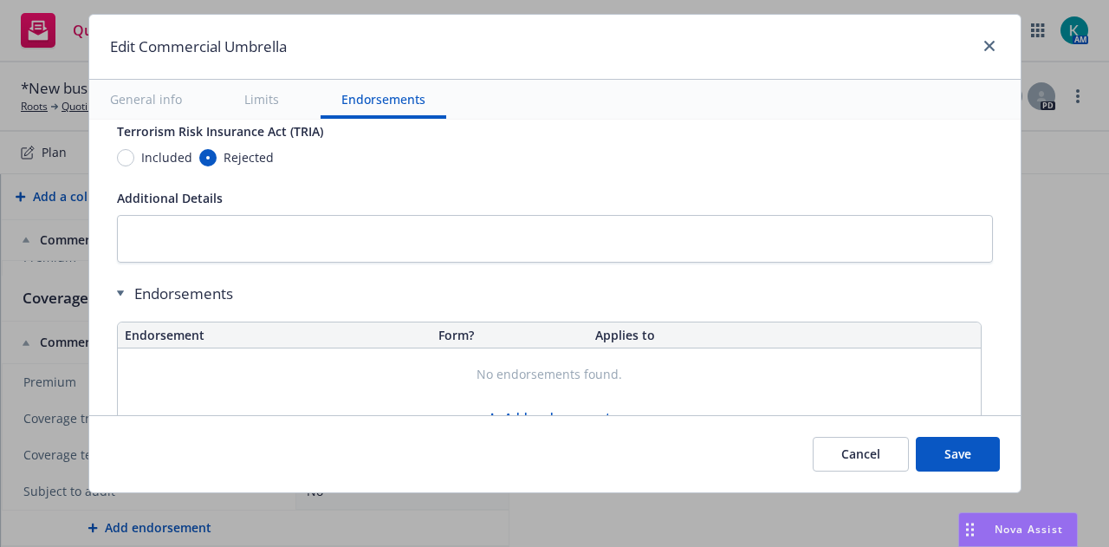
scroll to position [295, 0]
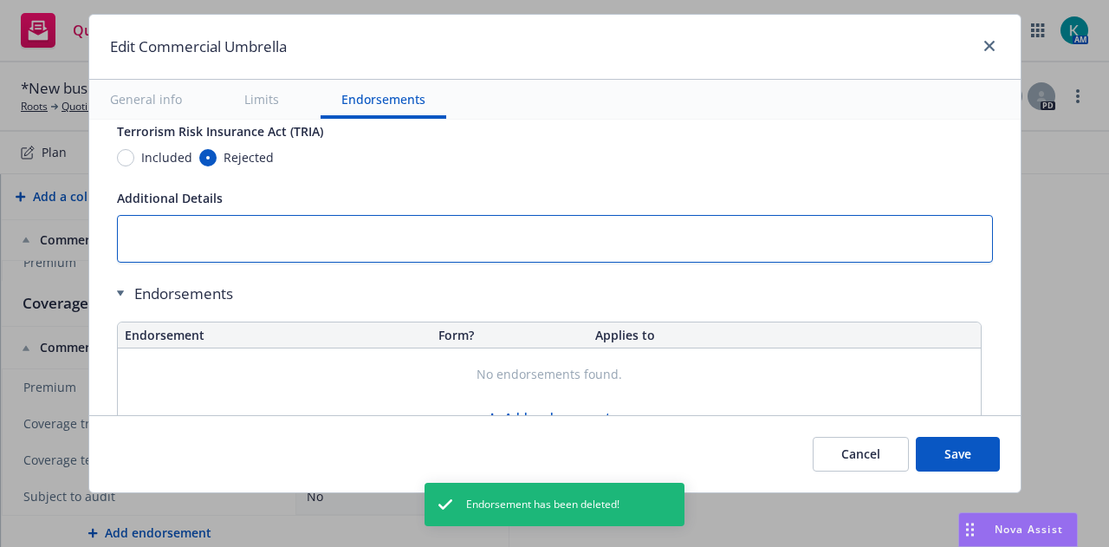
click at [600, 224] on textarea at bounding box center [555, 238] width 876 height 47
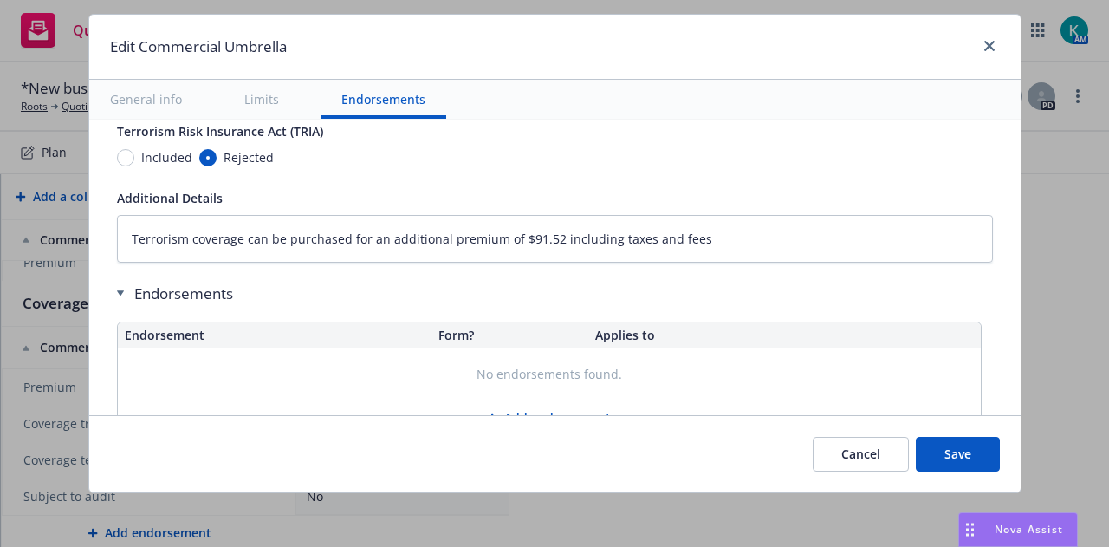
click at [961, 467] on button "Save" at bounding box center [958, 454] width 84 height 35
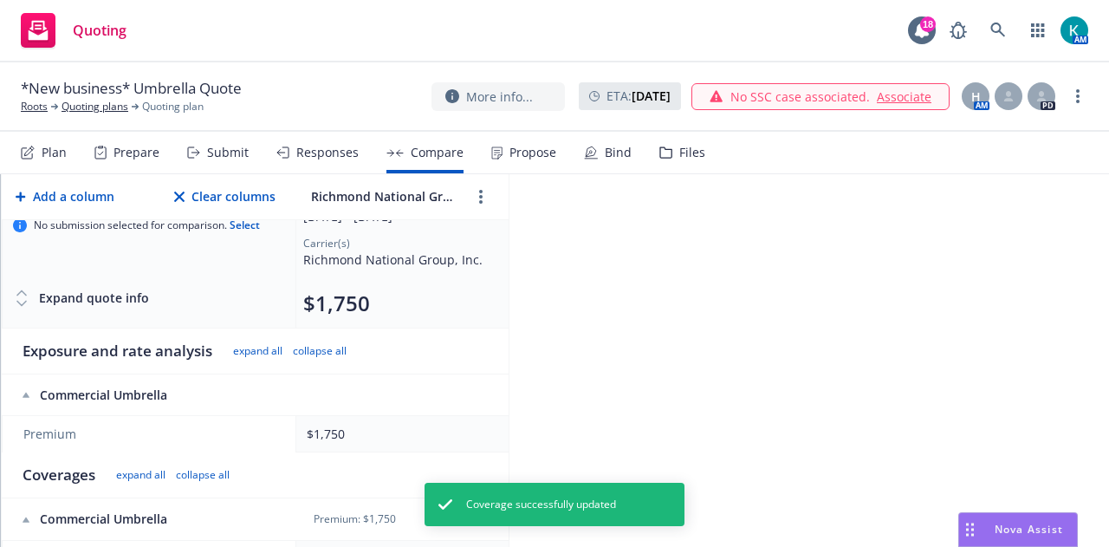
scroll to position [0, 0]
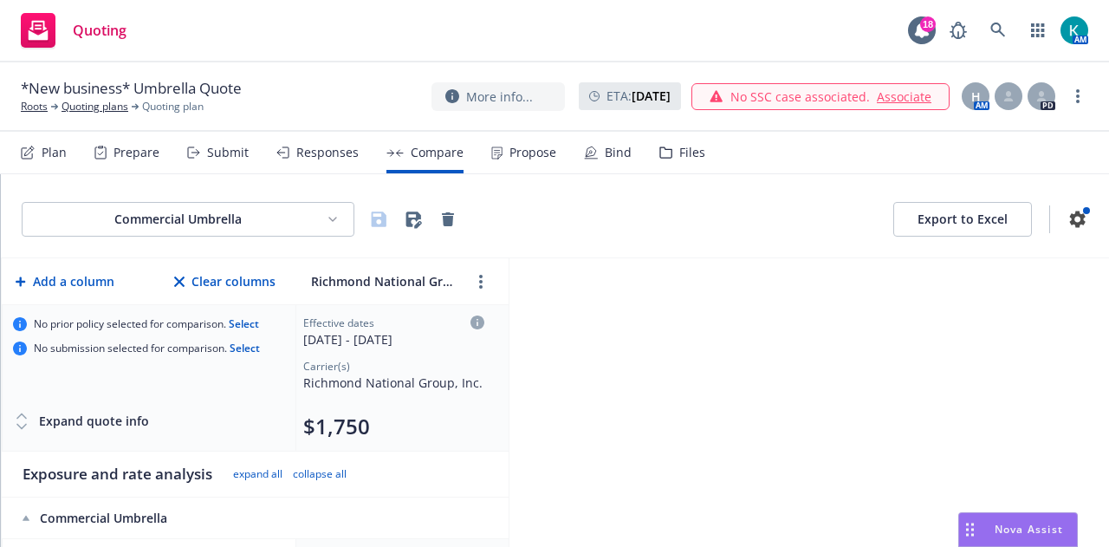
click at [965, 214] on button "Export to Excel" at bounding box center [963, 219] width 139 height 35
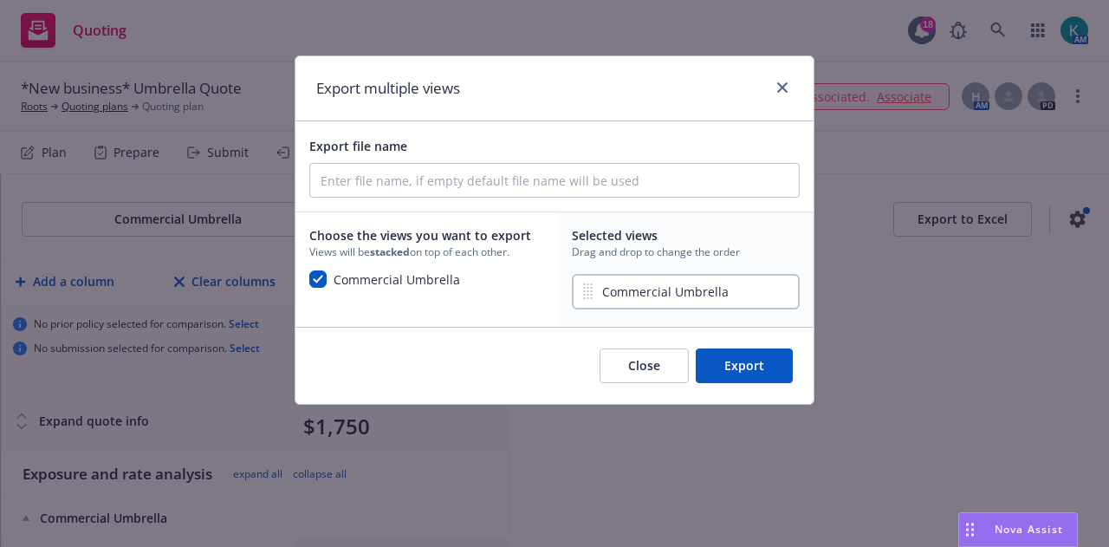
click at [745, 370] on button "Export" at bounding box center [744, 365] width 97 height 35
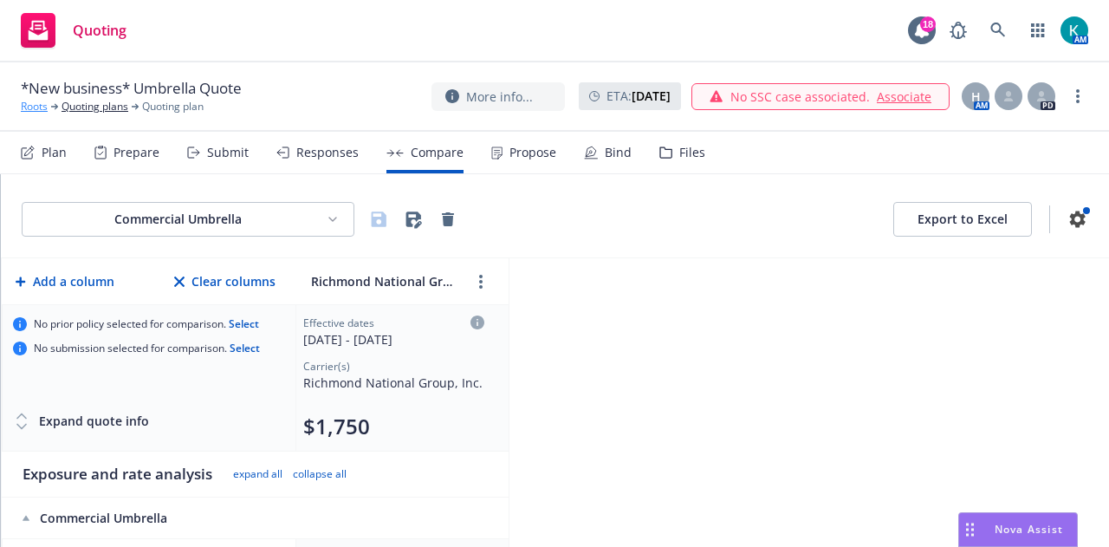
click at [38, 107] on link "Roots" at bounding box center [34, 107] width 27 height 16
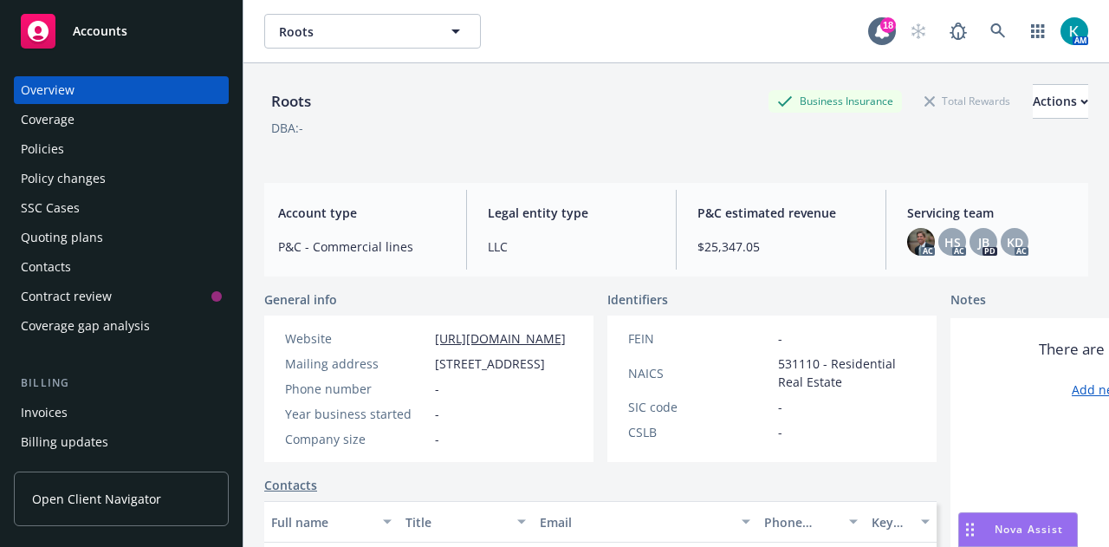
drag, startPoint x: 435, startPoint y: 361, endPoint x: 617, endPoint y: 371, distance: 182.3
click at [545, 371] on span "[STREET_ADDRESS]" at bounding box center [490, 363] width 110 height 18
copy span "1344 [GEOGRAPHIC_DATA]"
